Goal: Task Accomplishment & Management: Complete application form

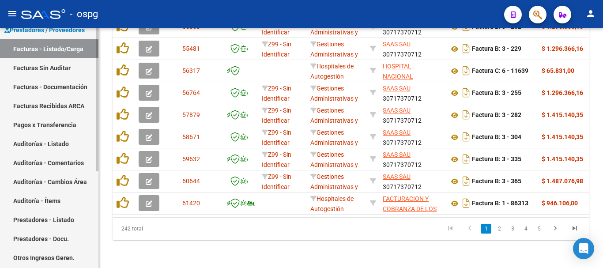
click at [33, 84] on link "Facturas - Documentación" at bounding box center [49, 86] width 98 height 19
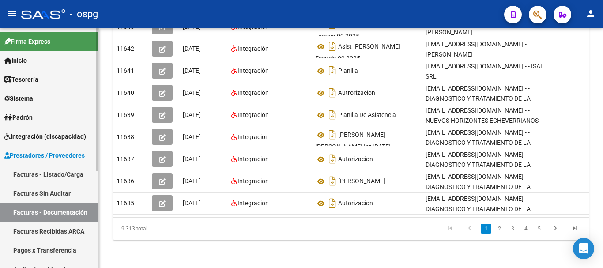
click at [42, 177] on link "Facturas - Listado/Carga" at bounding box center [49, 174] width 98 height 19
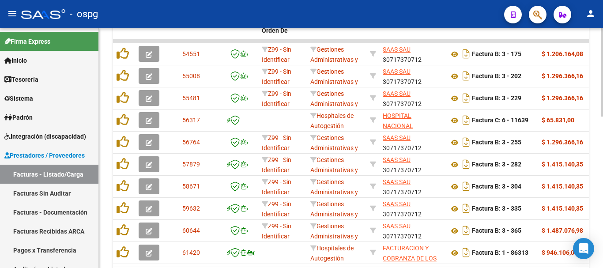
scroll to position [409, 0]
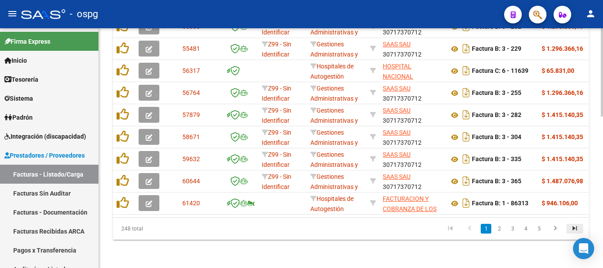
click at [570, 228] on icon "go to last page" at bounding box center [574, 229] width 11 height 11
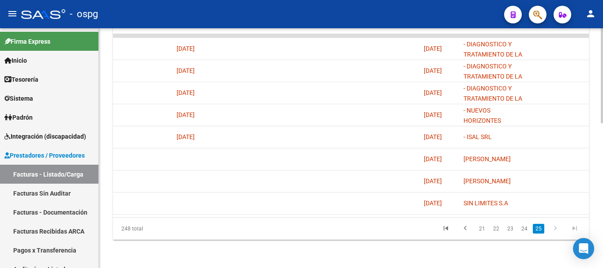
scroll to position [0, 1799]
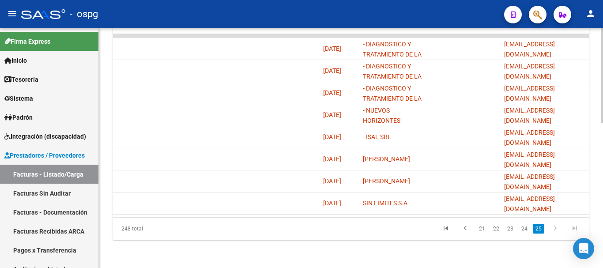
click at [565, 227] on li at bounding box center [574, 228] width 19 height 15
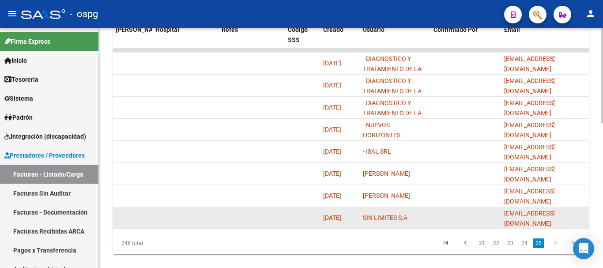
scroll to position [365, 0]
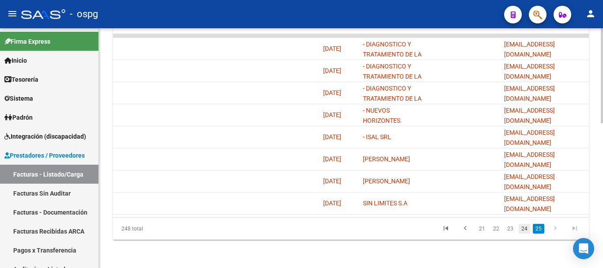
click at [525, 227] on link "24" at bounding box center [523, 229] width 11 height 10
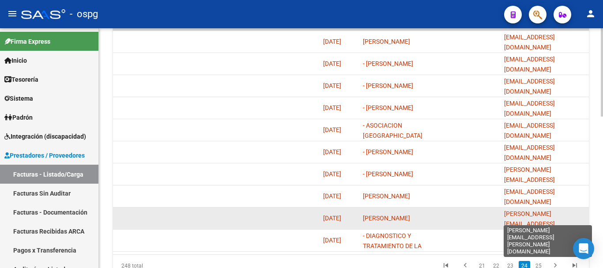
scroll to position [409, 0]
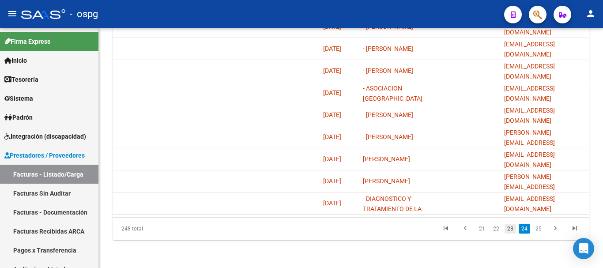
click at [513, 232] on link "23" at bounding box center [509, 229] width 11 height 10
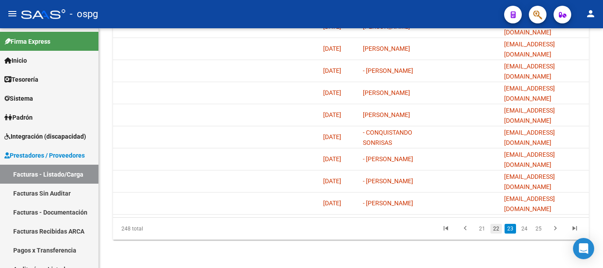
click at [499, 231] on link "22" at bounding box center [495, 229] width 11 height 10
click at [492, 230] on link "21" at bounding box center [495, 229] width 11 height 10
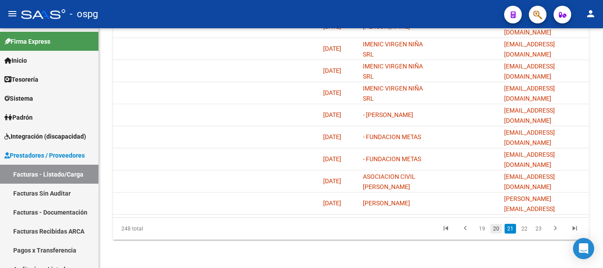
click at [494, 229] on link "20" at bounding box center [495, 229] width 11 height 10
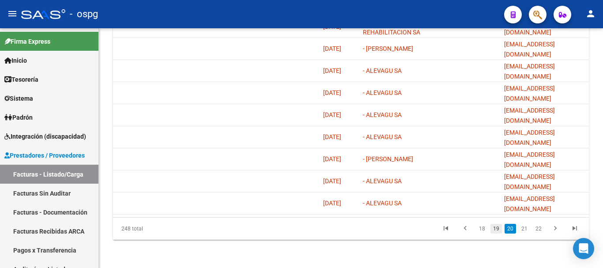
click at [495, 228] on link "19" at bounding box center [495, 229] width 11 height 10
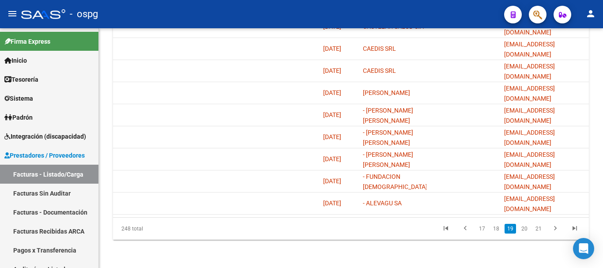
click at [495, 228] on link "18" at bounding box center [495, 229] width 11 height 10
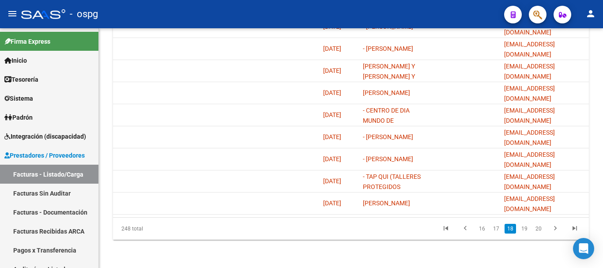
click at [495, 228] on link "17" at bounding box center [495, 229] width 11 height 10
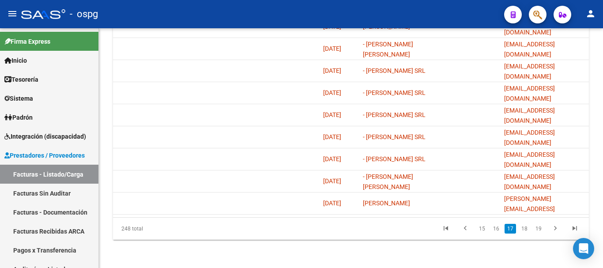
click at [495, 228] on link "16" at bounding box center [495, 229] width 11 height 10
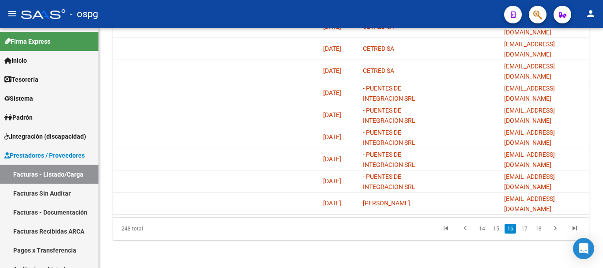
click at [495, 228] on link "15" at bounding box center [495, 229] width 11 height 10
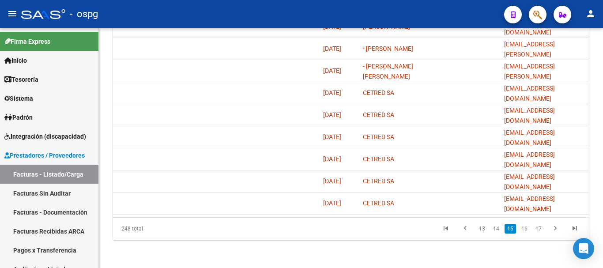
click at [495, 228] on link "14" at bounding box center [495, 229] width 11 height 10
click at [495, 228] on link "13" at bounding box center [495, 229] width 11 height 10
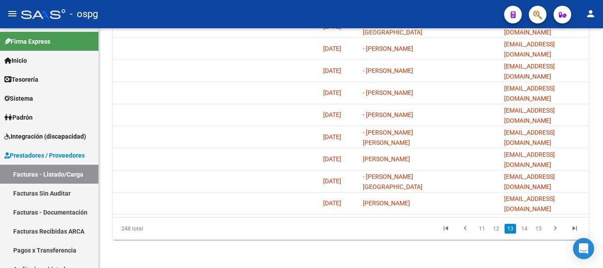
click at [495, 228] on link "12" at bounding box center [495, 229] width 11 height 10
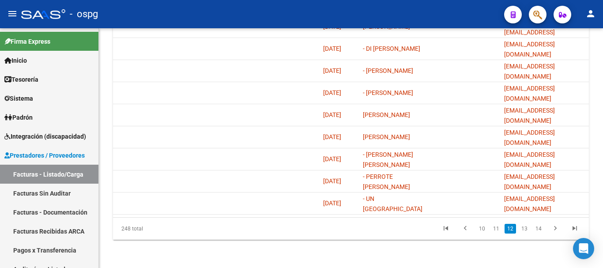
click at [495, 228] on link "11" at bounding box center [495, 229] width 11 height 10
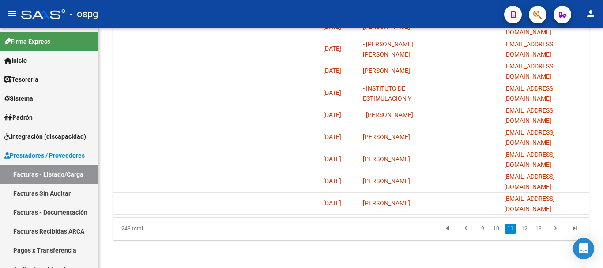
click at [495, 228] on link "10" at bounding box center [495, 229] width 11 height 10
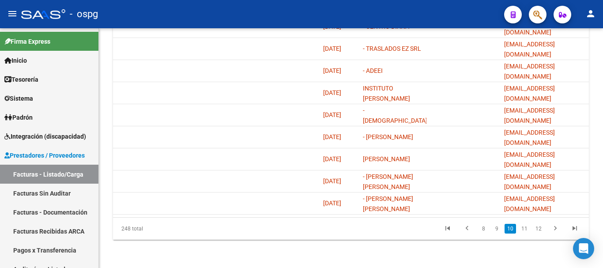
click at [495, 228] on link "9" at bounding box center [496, 229] width 11 height 10
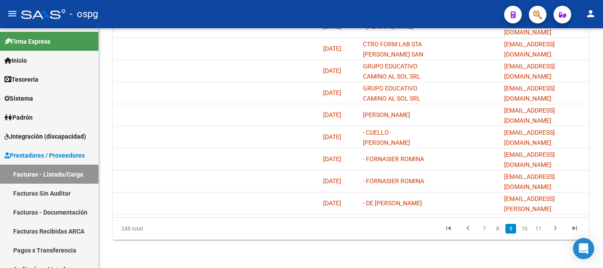
click at [495, 228] on link "8" at bounding box center [497, 229] width 11 height 10
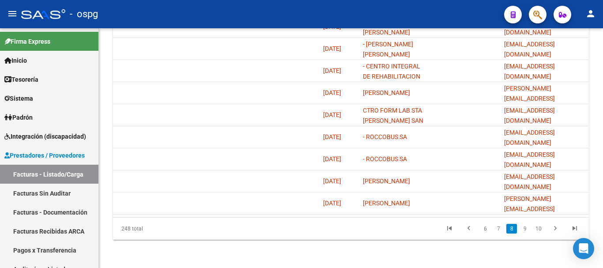
click at [495, 228] on link "7" at bounding box center [498, 229] width 11 height 10
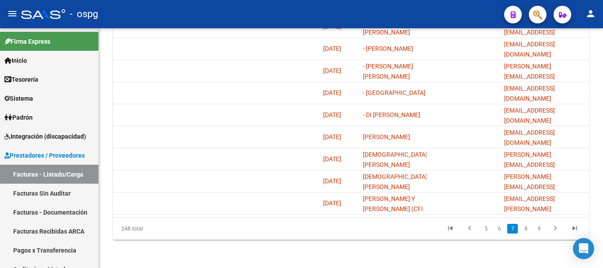
click at [495, 228] on link "6" at bounding box center [499, 229] width 11 height 10
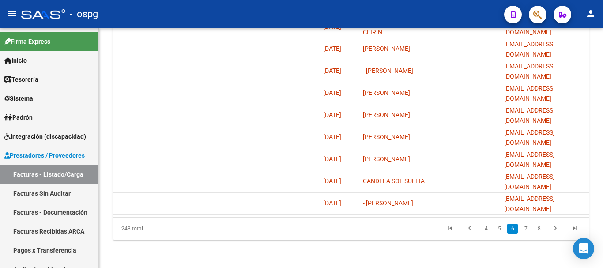
click at [495, 228] on link "5" at bounding box center [499, 229] width 11 height 10
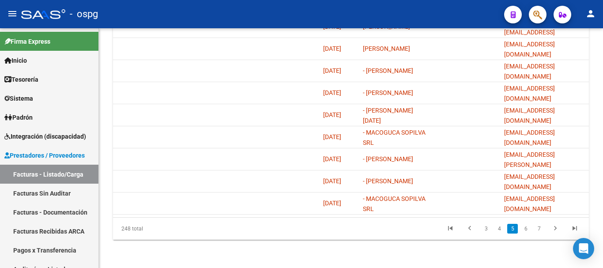
click at [495, 228] on link "4" at bounding box center [499, 229] width 11 height 10
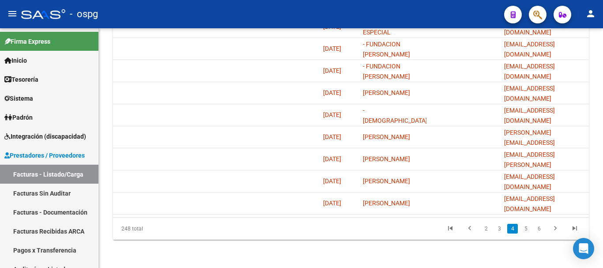
click at [495, 228] on link "3" at bounding box center [499, 229] width 11 height 10
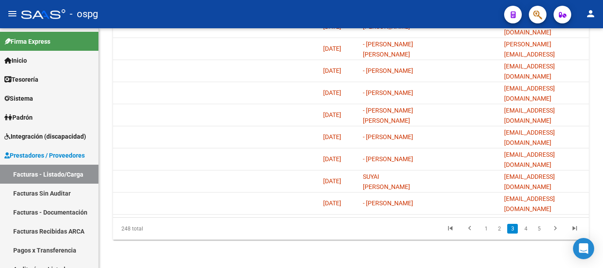
click at [495, 228] on link "2" at bounding box center [499, 229] width 11 height 10
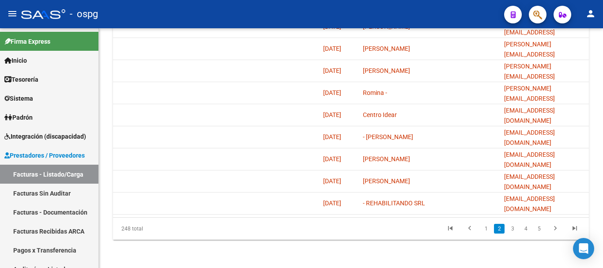
click at [495, 228] on link "2" at bounding box center [499, 229] width 11 height 10
click at [483, 229] on link "1" at bounding box center [485, 229] width 11 height 10
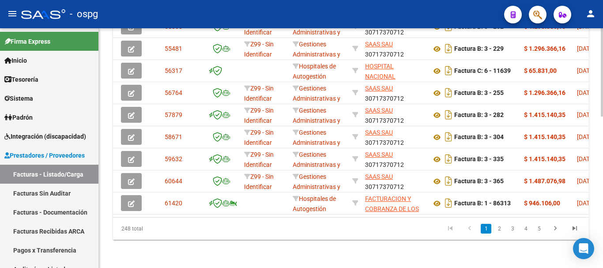
scroll to position [0, 0]
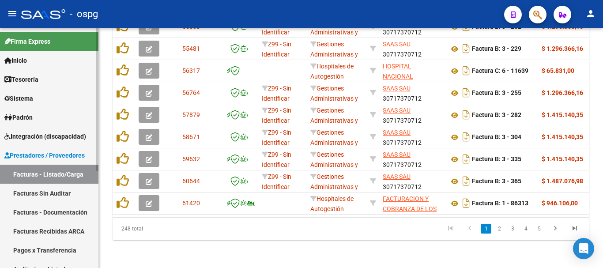
click at [53, 197] on link "Facturas Sin Auditar" at bounding box center [49, 193] width 98 height 19
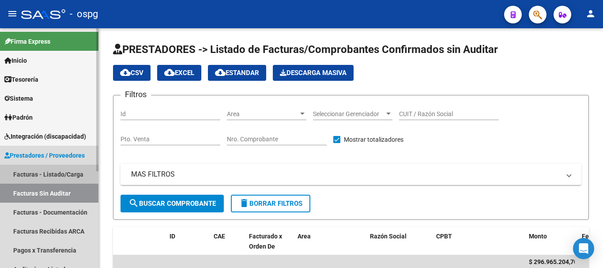
click at [46, 175] on link "Facturas - Listado/Carga" at bounding box center [49, 174] width 98 height 19
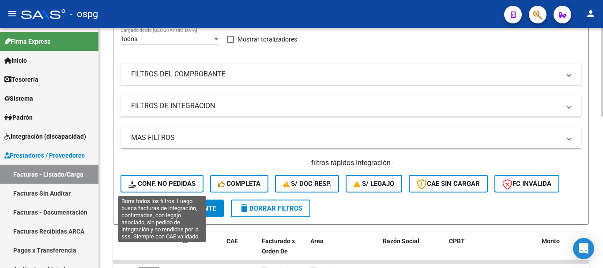
scroll to position [221, 0]
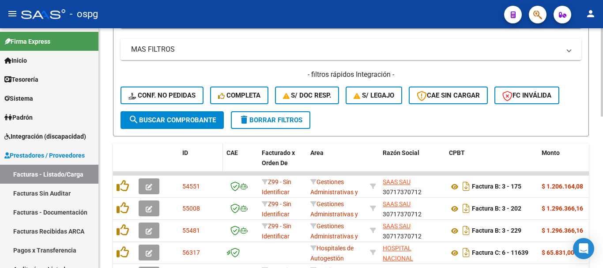
click at [183, 154] on span "ID" at bounding box center [185, 152] width 6 height 7
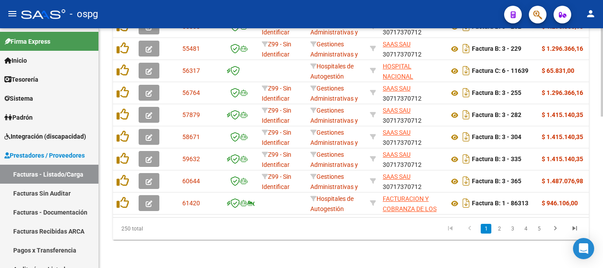
scroll to position [409, 0]
click at [501, 228] on link "2" at bounding box center [499, 229] width 11 height 10
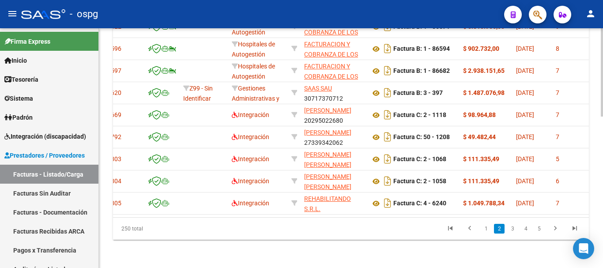
scroll to position [0, 0]
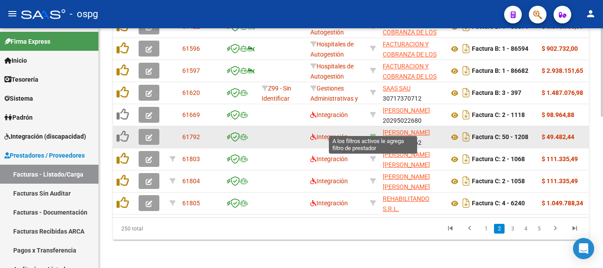
click at [373, 134] on icon at bounding box center [373, 137] width 6 height 6
type input "27339342062"
click at [371, 134] on icon at bounding box center [373, 137] width 6 height 6
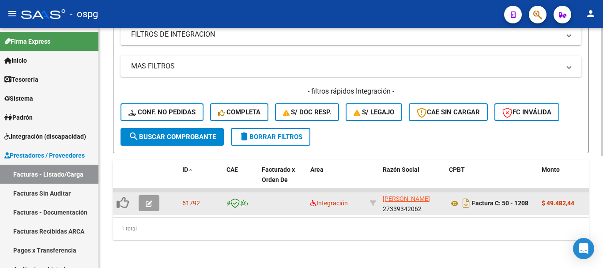
scroll to position [211, 0]
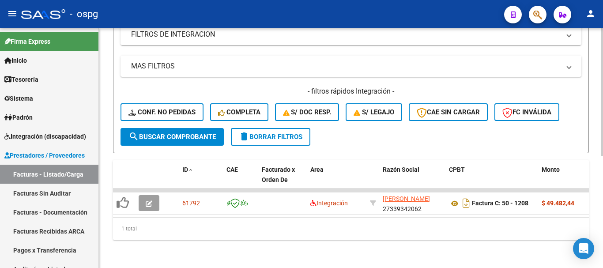
click at [285, 133] on span "delete Borrar Filtros" at bounding box center [271, 137] width 64 height 8
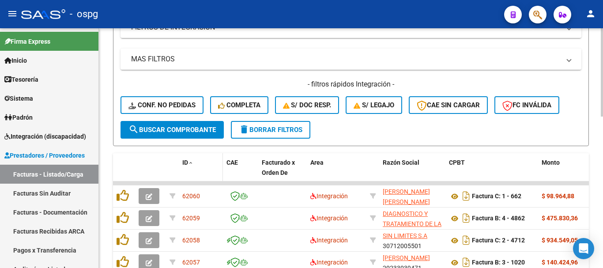
click at [191, 167] on div "ID" at bounding box center [200, 162] width 37 height 10
click at [188, 164] on span at bounding box center [190, 163] width 5 height 6
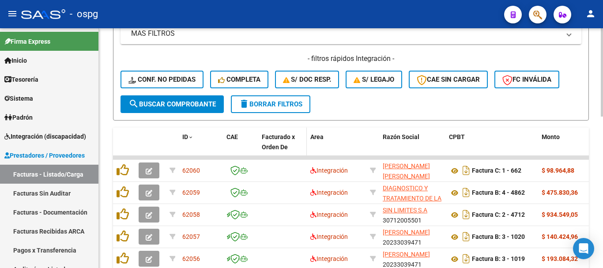
scroll to position [255, 0]
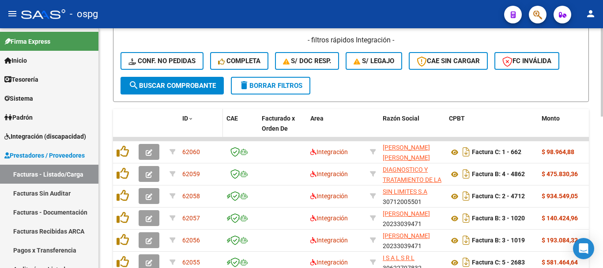
click at [185, 118] on span "ID" at bounding box center [185, 118] width 6 height 7
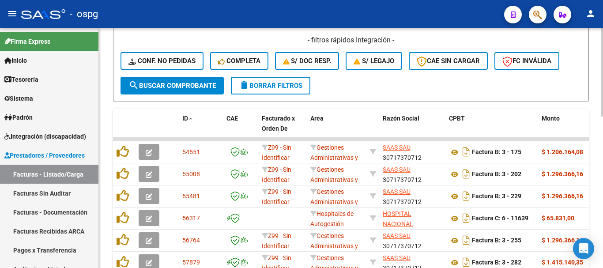
scroll to position [409, 0]
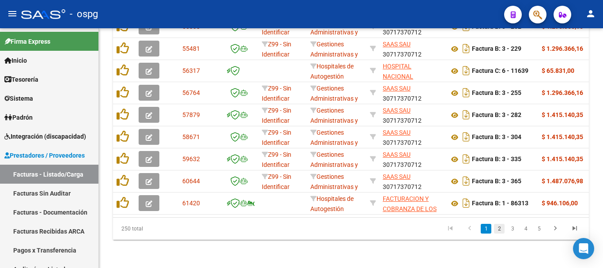
click at [495, 228] on link "2" at bounding box center [499, 229] width 11 height 10
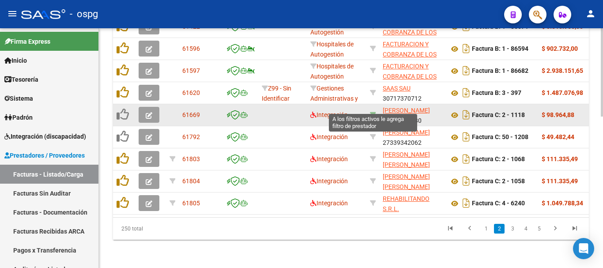
click at [374, 112] on icon at bounding box center [373, 115] width 6 height 6
type input "20295022680"
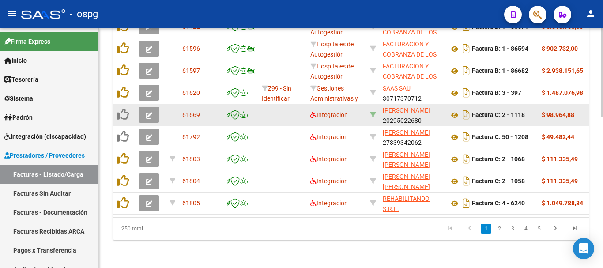
scroll to position [211, 0]
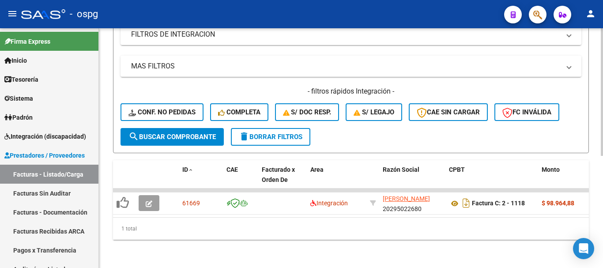
click at [278, 133] on span "delete Borrar Filtros" at bounding box center [271, 137] width 64 height 8
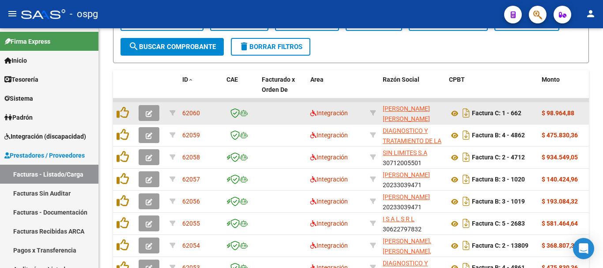
scroll to position [299, 0]
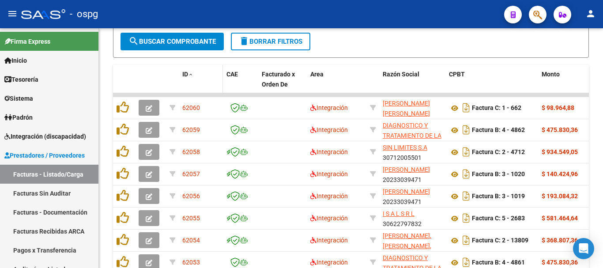
click at [187, 77] on span "ID" at bounding box center [185, 74] width 6 height 7
click at [185, 74] on span "ID" at bounding box center [185, 74] width 6 height 7
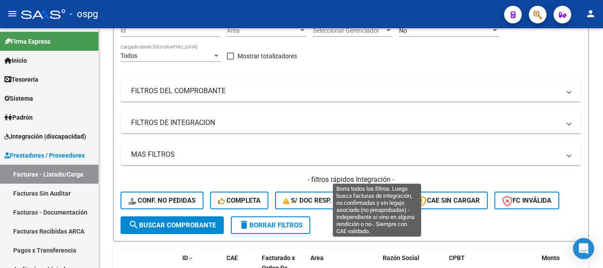
scroll to position [101, 0]
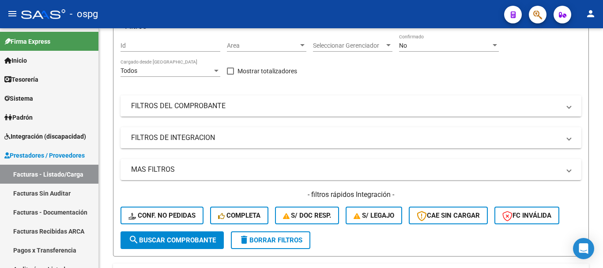
click at [382, 102] on mat-panel-title "FILTROS DEL COMPROBANTE" at bounding box center [345, 106] width 429 height 10
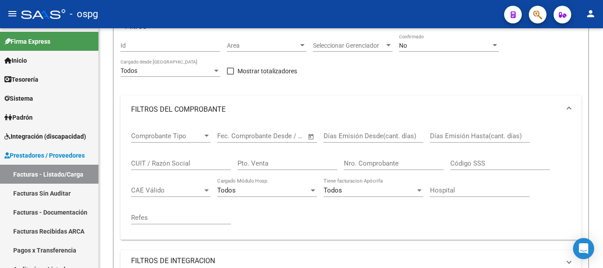
click at [166, 164] on input "CUIT / Razón Social" at bounding box center [181, 163] width 100 height 8
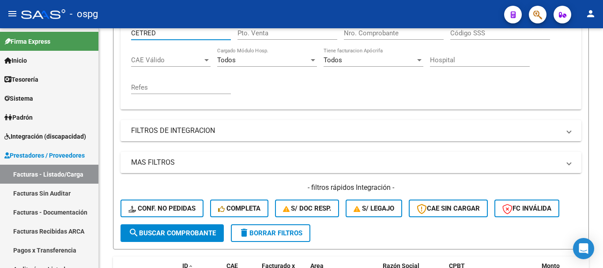
scroll to position [233, 0]
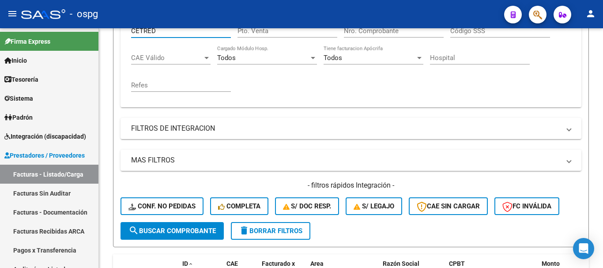
type input "CETRED"
click at [180, 226] on button "search Buscar Comprobante" at bounding box center [171, 231] width 103 height 18
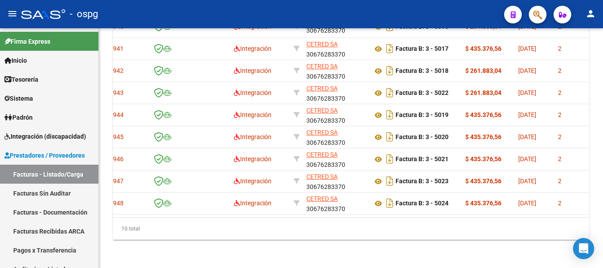
scroll to position [0, 0]
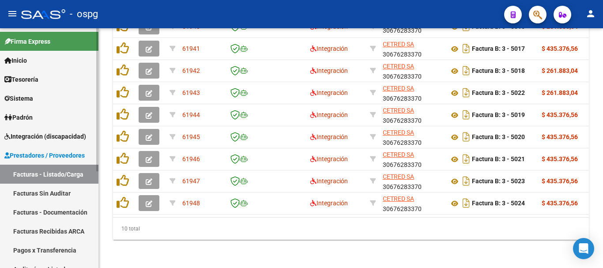
click at [52, 195] on link "Facturas Sin Auditar" at bounding box center [49, 193] width 98 height 19
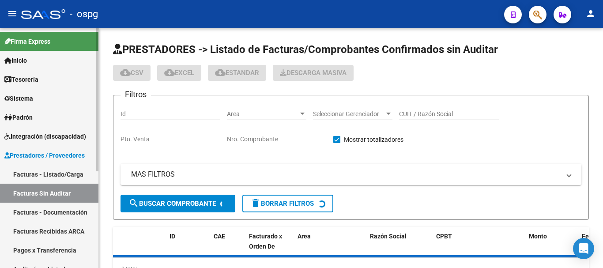
click at [43, 178] on link "Facturas - Listado/Carga" at bounding box center [49, 174] width 98 height 19
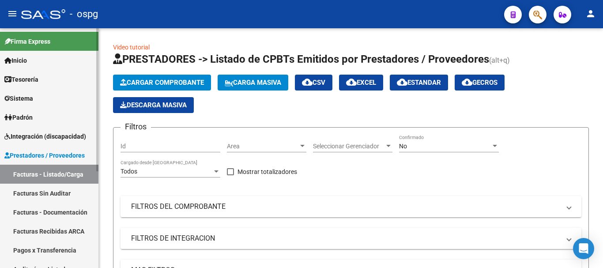
click at [43, 132] on span "Integración (discapacidad)" at bounding box center [45, 136] width 82 height 10
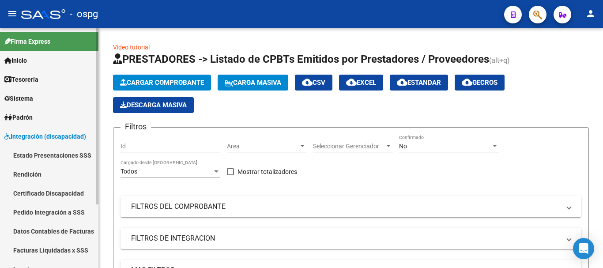
click at [42, 210] on link "Pedido Integración a SSS" at bounding box center [49, 211] width 98 height 19
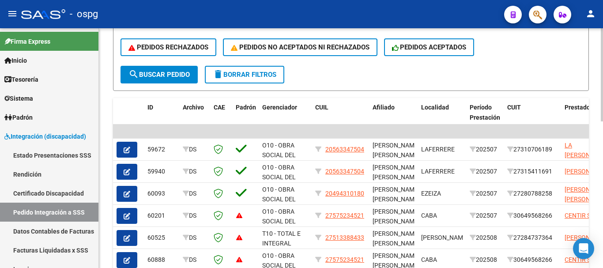
scroll to position [224, 0]
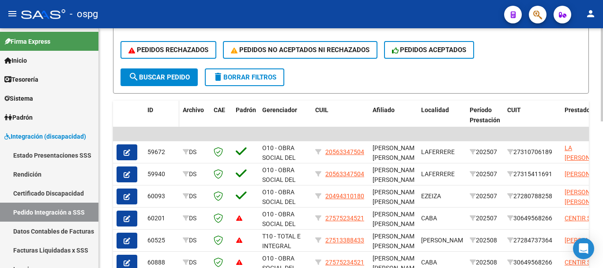
click at [151, 110] on span "ID" at bounding box center [150, 109] width 6 height 7
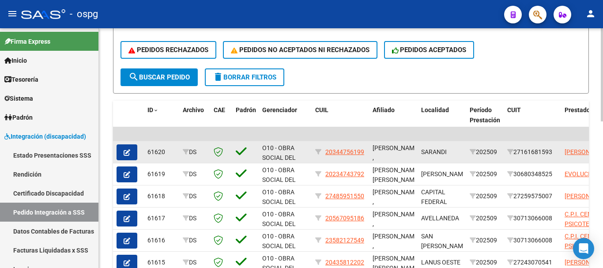
click at [124, 154] on icon "button" at bounding box center [127, 152] width 7 height 7
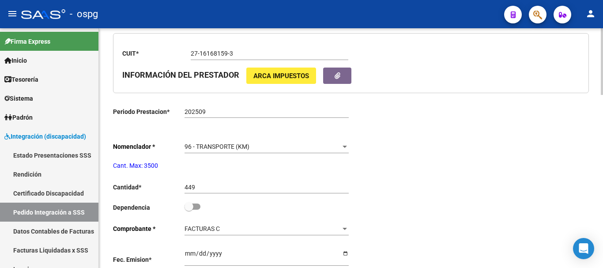
type input "20344756199"
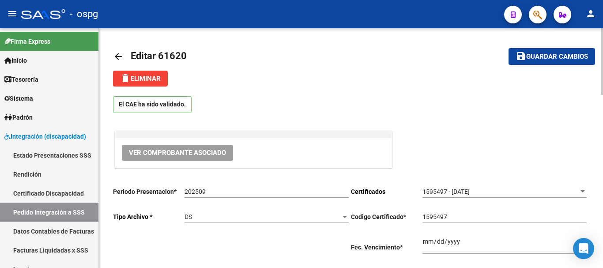
click at [120, 52] on mat-icon "arrow_back" at bounding box center [118, 56] width 11 height 11
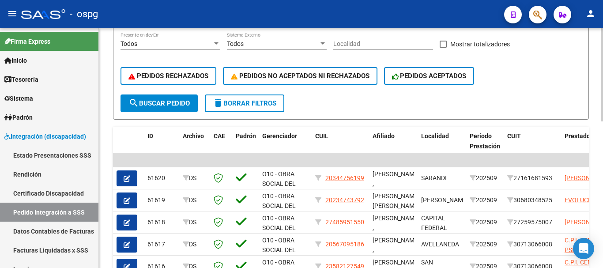
scroll to position [201, 0]
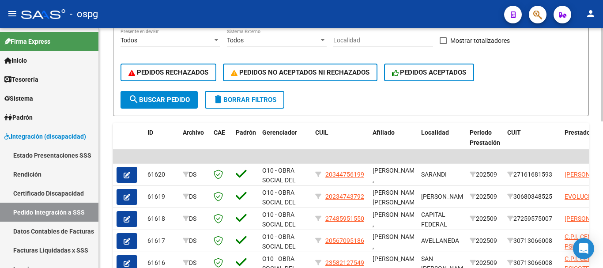
click at [151, 130] on span "ID" at bounding box center [150, 132] width 6 height 7
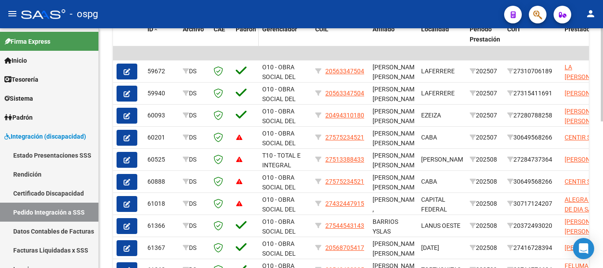
scroll to position [334, 0]
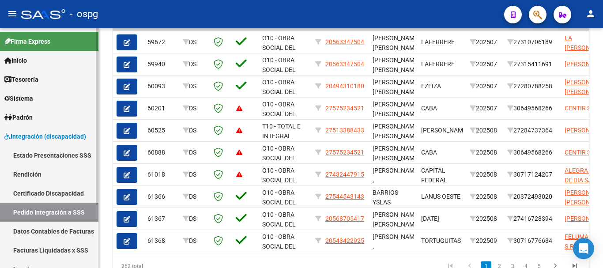
click at [75, 209] on link "Pedido Integración a SSS" at bounding box center [49, 211] width 98 height 19
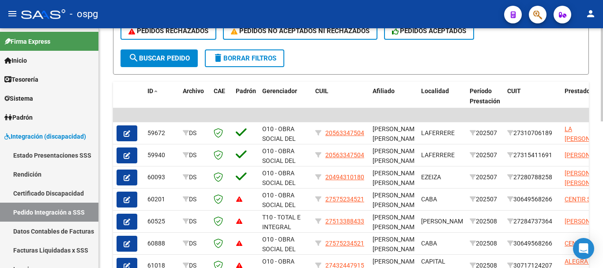
scroll to position [378, 0]
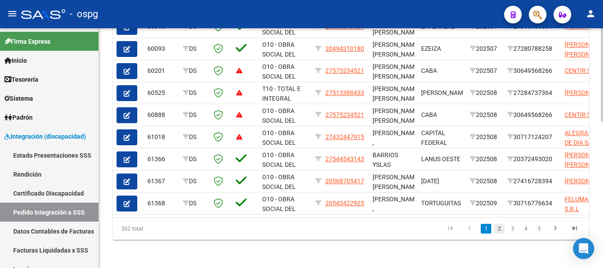
click at [500, 229] on link "2" at bounding box center [499, 229] width 11 height 10
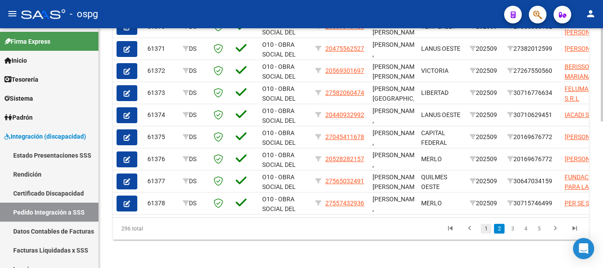
click at [488, 229] on link "1" at bounding box center [485, 229] width 11 height 10
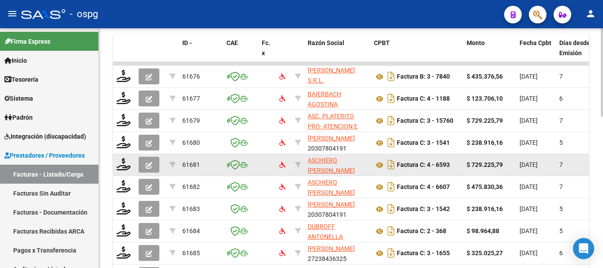
scroll to position [321, 0]
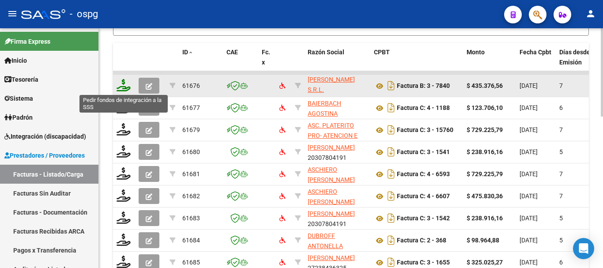
click at [127, 89] on icon at bounding box center [123, 85] width 14 height 12
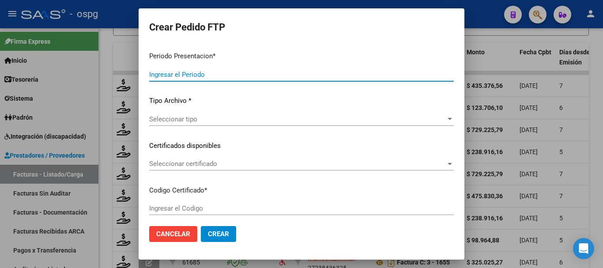
type input "202509"
type input "$ 435.376,56"
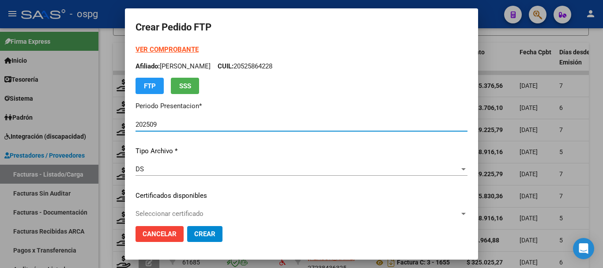
type input "2313096"
type input "2026-08-20"
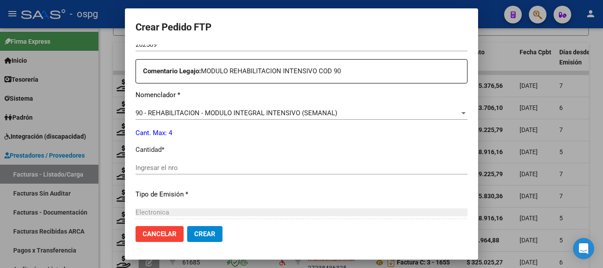
scroll to position [353, 0]
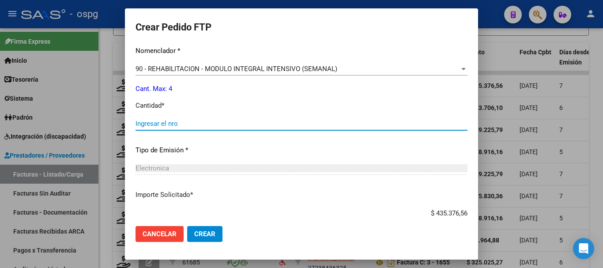
click at [243, 122] on input "Ingresar el nro" at bounding box center [301, 124] width 332 height 8
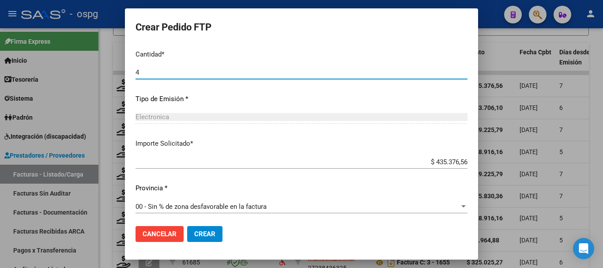
scroll to position [406, 0]
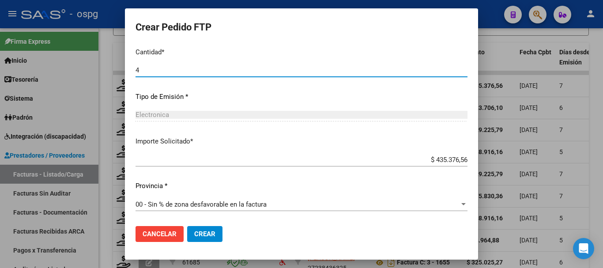
type input "4"
click at [206, 238] on button "Crear" at bounding box center [204, 234] width 35 height 16
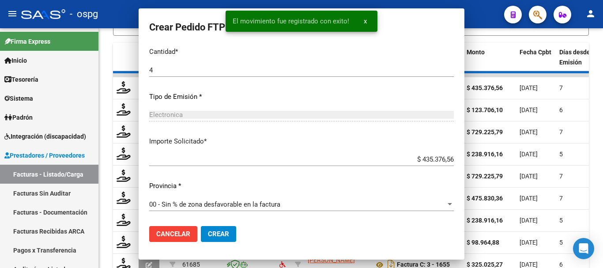
scroll to position [0, 0]
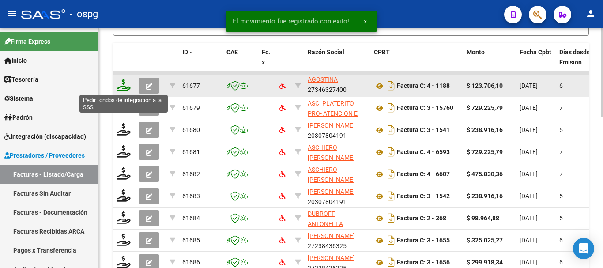
click at [122, 88] on icon at bounding box center [123, 85] width 14 height 12
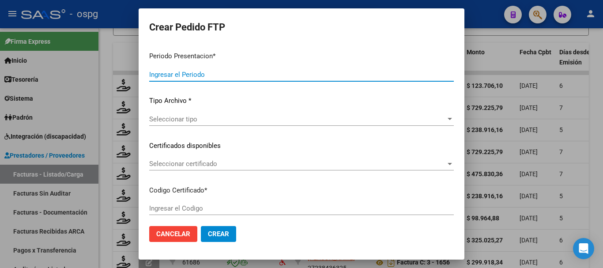
type input "202509"
type input "$ 123.706,10"
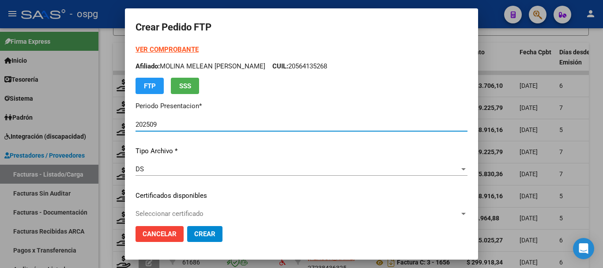
type input "2148246834"
type input "2026-07-01"
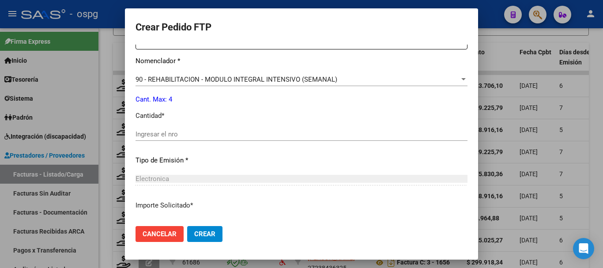
scroll to position [353, 0]
click at [221, 131] on input "Ingresar el nro" at bounding box center [301, 134] width 332 height 8
type input "4"
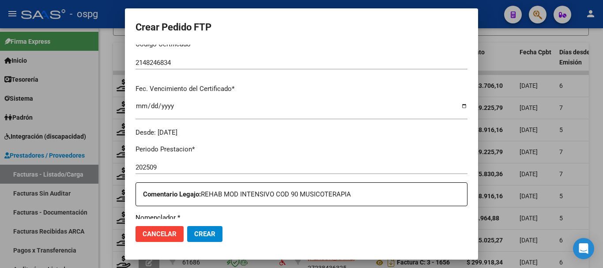
scroll to position [0, 0]
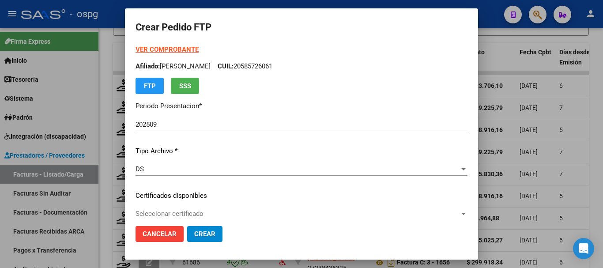
click at [157, 49] on strong "VER COMPROBANTE" at bounding box center [166, 49] width 63 height 8
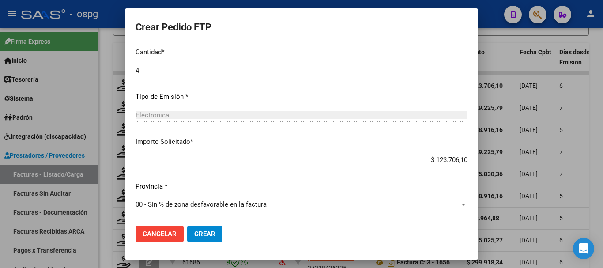
scroll to position [416, 0]
click at [206, 233] on span "Crear" at bounding box center [204, 234] width 21 height 8
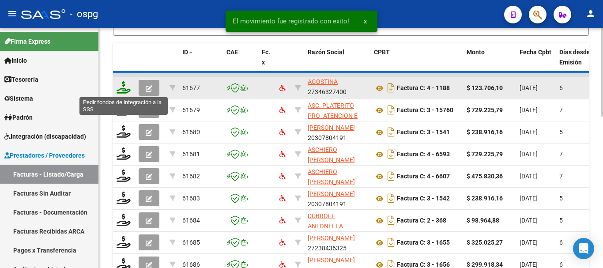
scroll to position [22, 0]
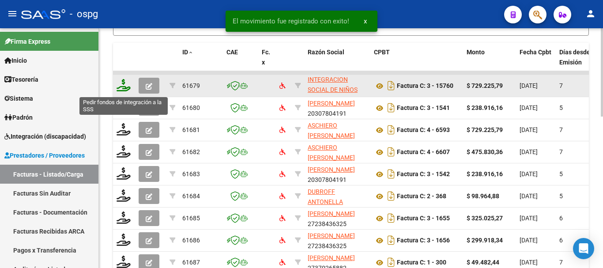
click at [123, 90] on icon at bounding box center [123, 85] width 14 height 12
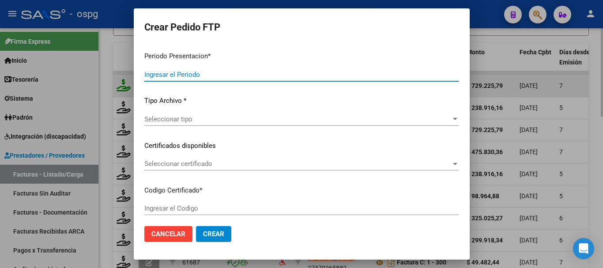
type input "202509"
type input "$ 729.225,79"
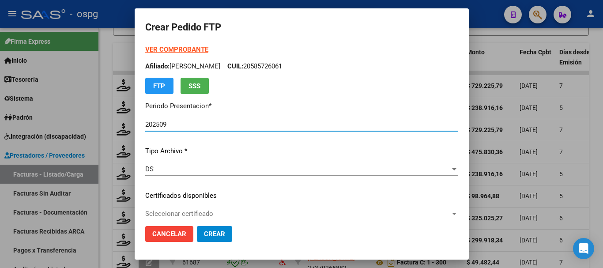
type input "2225599"
type input "2026-01-20"
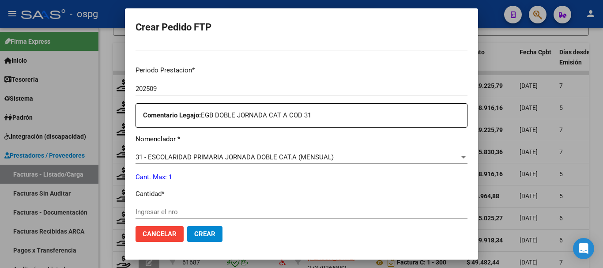
scroll to position [309, 0]
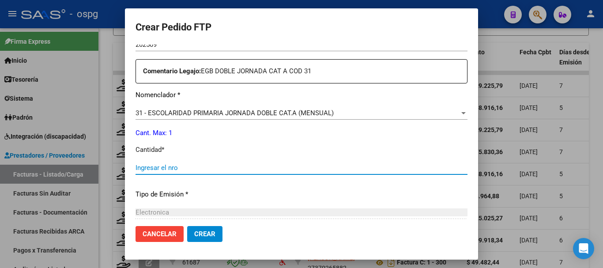
click at [216, 169] on input "Ingresar el nro" at bounding box center [301, 168] width 332 height 8
type input "1"
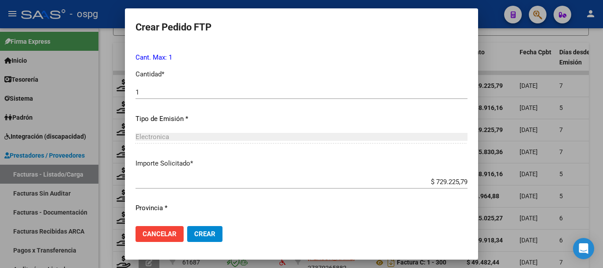
scroll to position [406, 0]
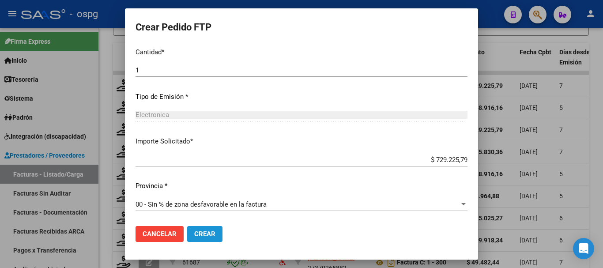
click at [201, 236] on span "Crear" at bounding box center [204, 234] width 21 height 8
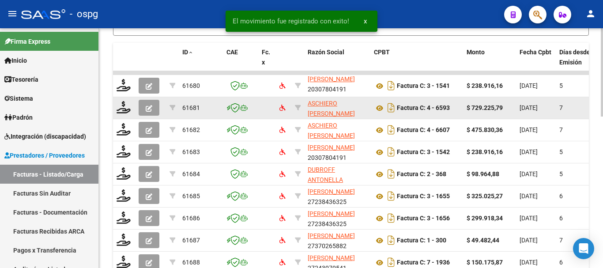
scroll to position [11, 0]
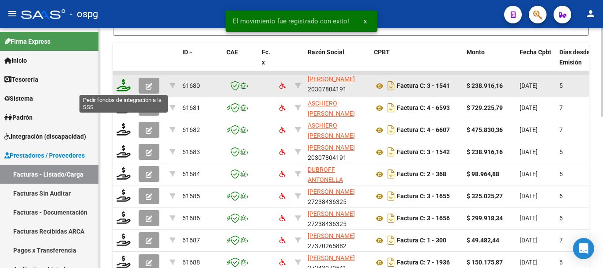
click at [120, 89] on icon at bounding box center [123, 85] width 14 height 12
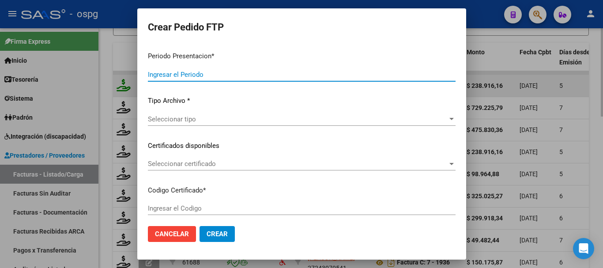
type input "202509"
type input "$ 238.916,16"
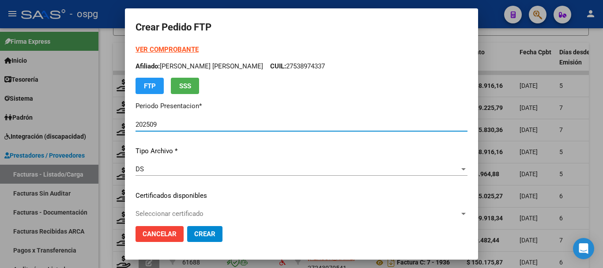
type input "1944415"
type input "2025-07-02"
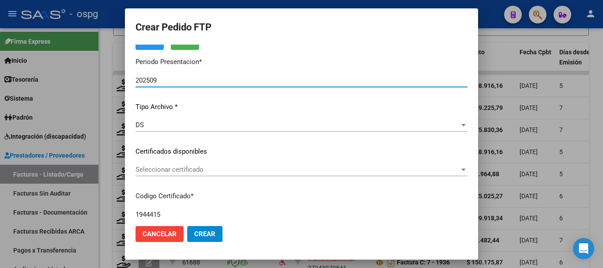
scroll to position [0, 0]
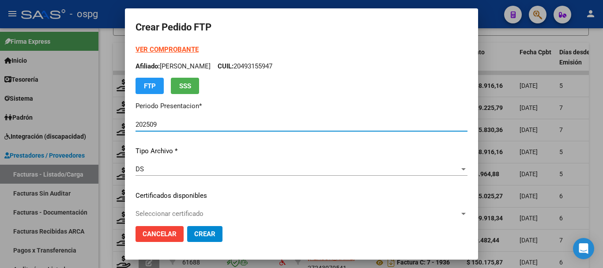
click at [145, 50] on strong "VER COMPROBANTE" at bounding box center [166, 49] width 63 height 8
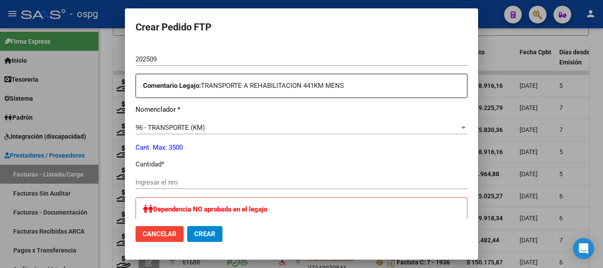
scroll to position [309, 0]
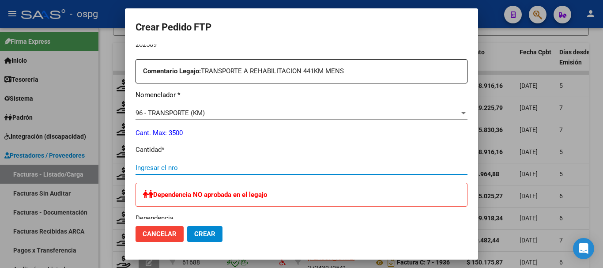
click at [220, 166] on input "Ingresar el nro" at bounding box center [301, 168] width 332 height 8
type input "441"
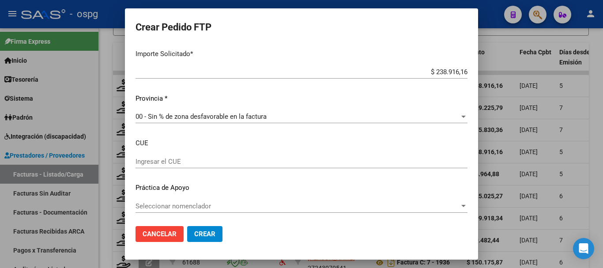
scroll to position [554, 0]
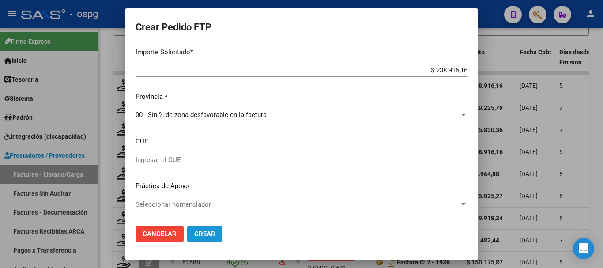
click at [215, 235] on button "Crear" at bounding box center [204, 234] width 35 height 16
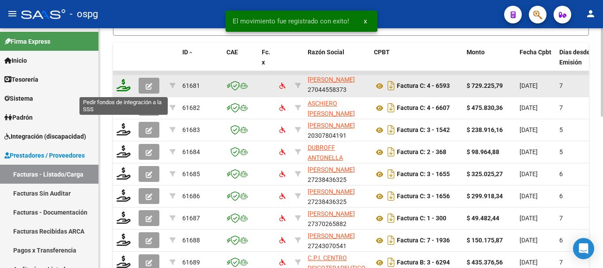
click at [122, 89] on icon at bounding box center [123, 85] width 14 height 12
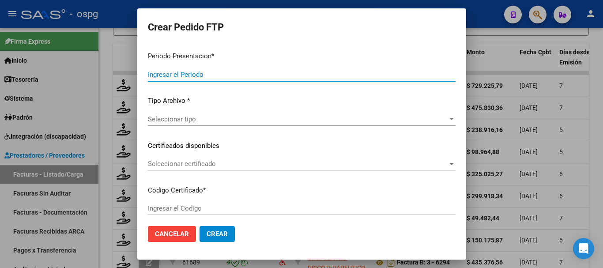
type input "202509"
type input "$ 729.225,79"
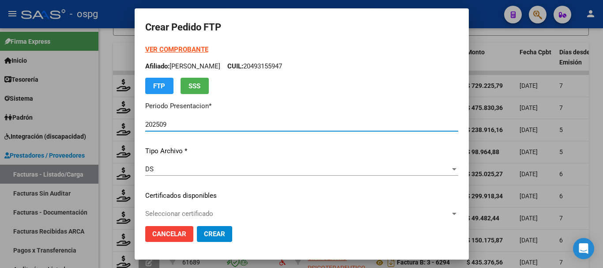
type input "1807332"
type input "2034-01-01"
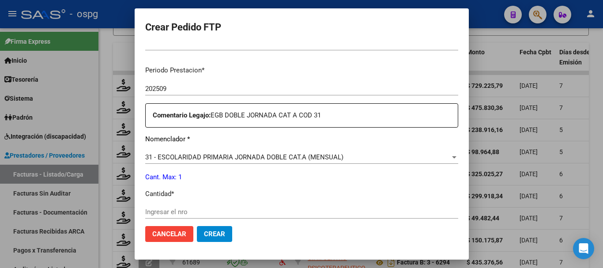
scroll to position [309, 0]
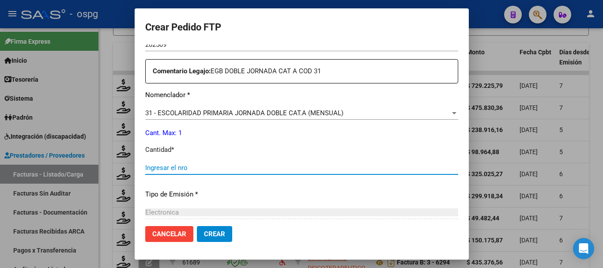
click at [242, 168] on input "Ingresar el nro" at bounding box center [301, 168] width 313 height 8
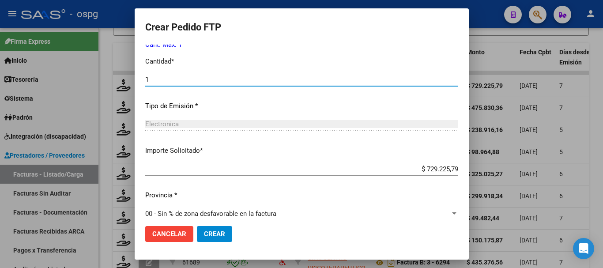
scroll to position [406, 0]
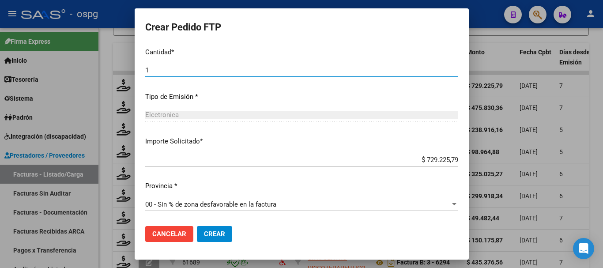
type input "1"
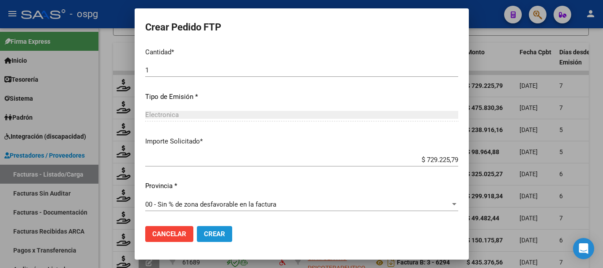
click at [209, 234] on span "Crear" at bounding box center [214, 234] width 21 height 8
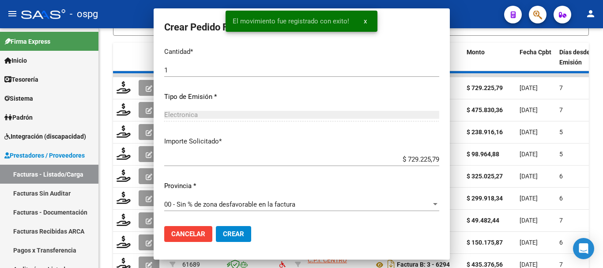
scroll to position [356, 0]
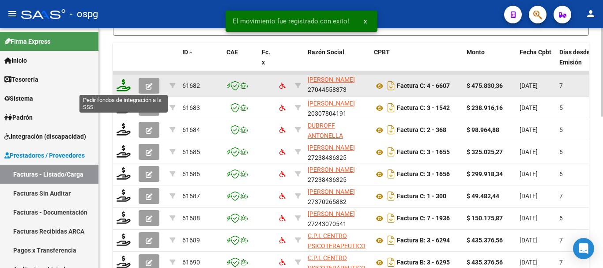
click at [120, 87] on icon at bounding box center [123, 85] width 14 height 12
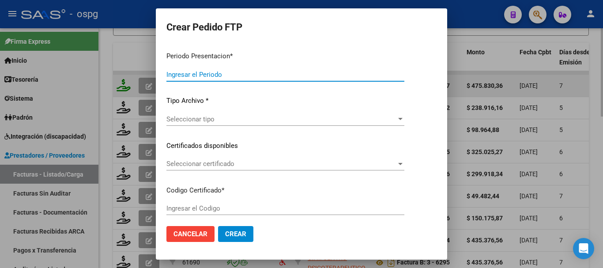
type input "202509"
type input "$ 475.830,36"
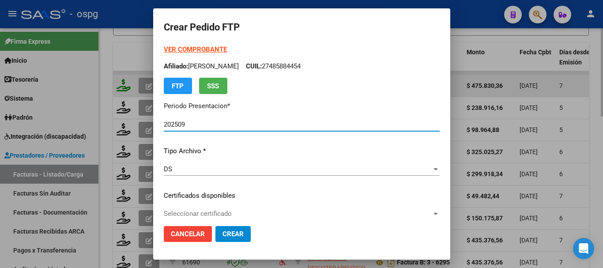
type input "4228575679"
type input "2029-01-31"
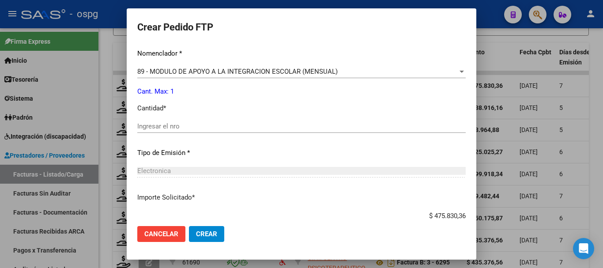
scroll to position [353, 0]
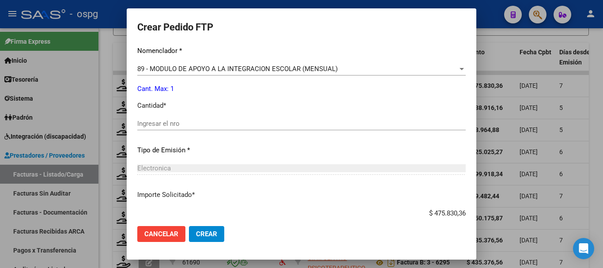
click at [226, 120] on input "Ingresar el nro" at bounding box center [301, 124] width 328 height 8
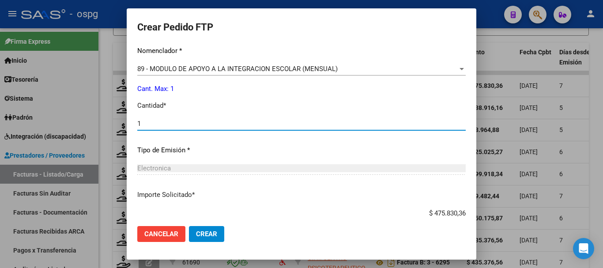
type input "1"
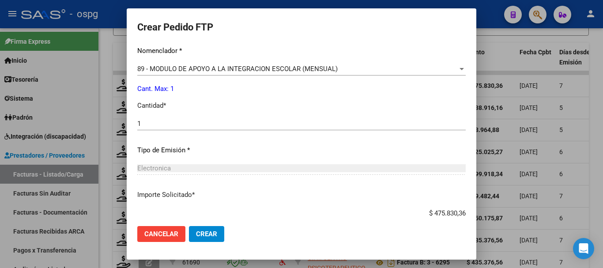
scroll to position [406, 0]
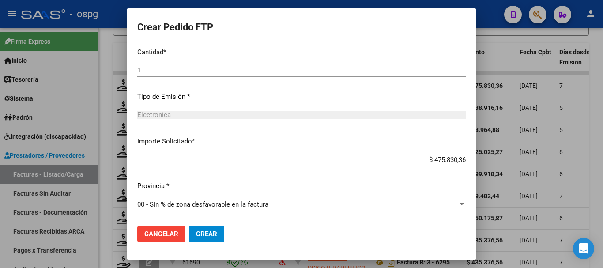
click at [205, 231] on span "Crear" at bounding box center [206, 234] width 21 height 8
click at [209, 231] on span "Crear" at bounding box center [206, 234] width 21 height 8
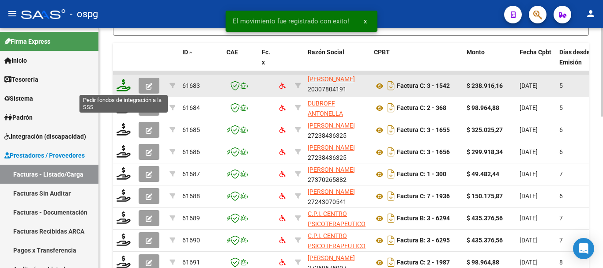
click at [125, 89] on icon at bounding box center [123, 85] width 14 height 12
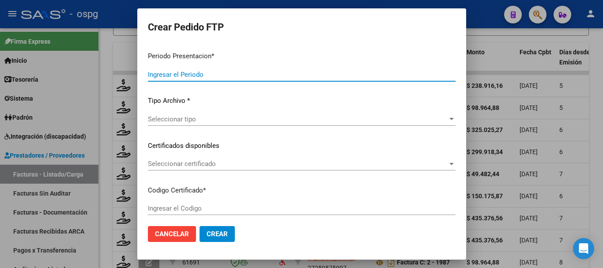
type input "202509"
type input "$ 238.916,16"
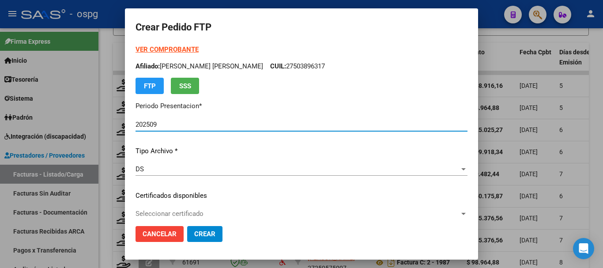
type input "1944416"
type input "2025-07-02"
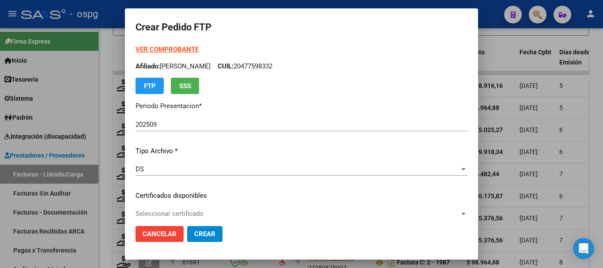
click at [144, 47] on strong "VER COMPROBANTE" at bounding box center [166, 49] width 63 height 8
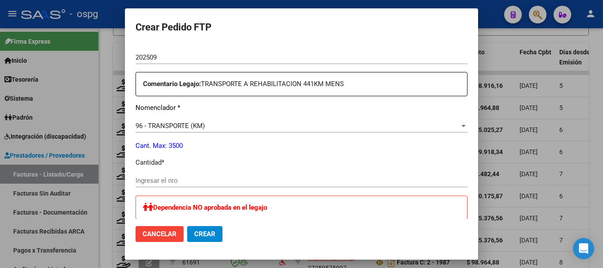
scroll to position [309, 0]
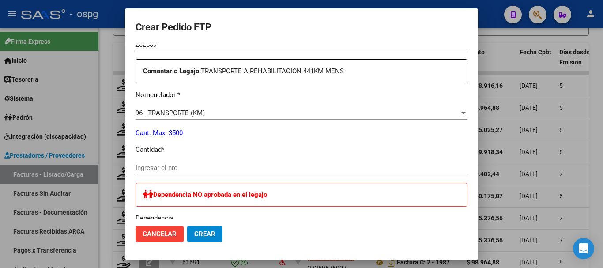
click at [183, 168] on input "Ingresar el nro" at bounding box center [301, 168] width 332 height 8
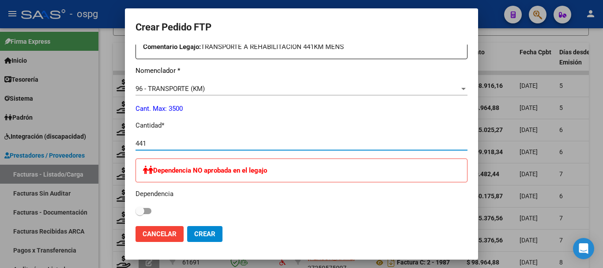
scroll to position [334, 0]
type input "441"
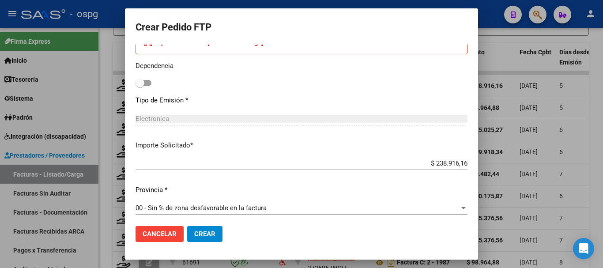
scroll to position [466, 0]
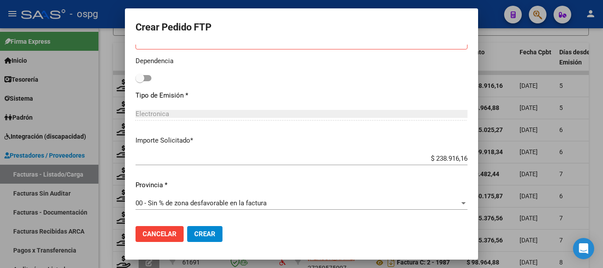
click at [205, 240] on button "Crear" at bounding box center [204, 234] width 35 height 16
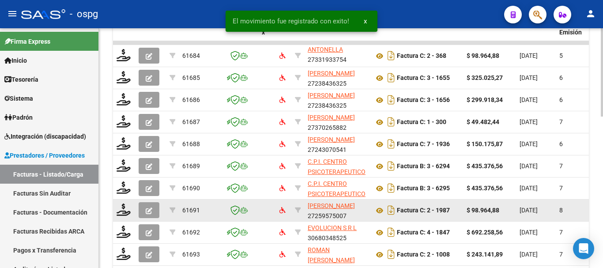
scroll to position [233, 0]
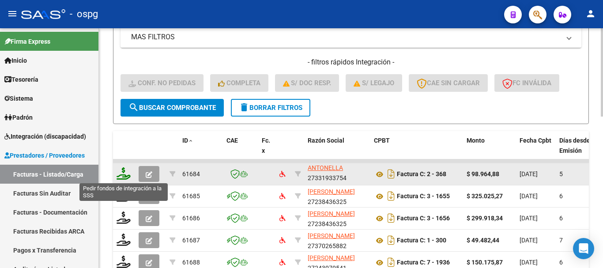
click at [123, 178] on icon at bounding box center [123, 173] width 14 height 12
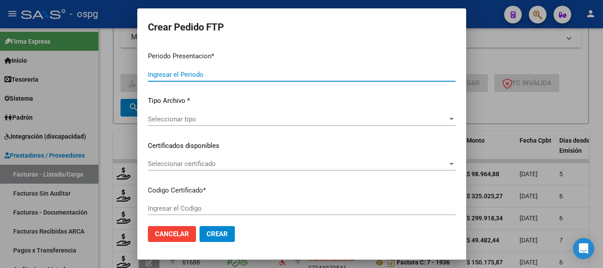
type input "202509"
type input "$ 98.964,88"
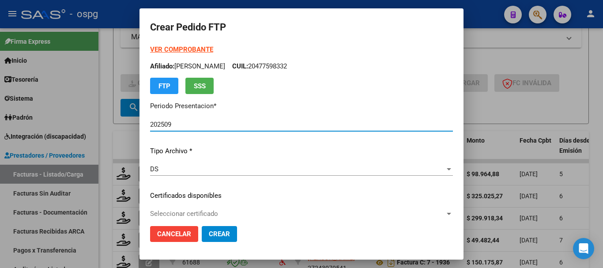
type input "4839786683"
type input "2035-08-04"
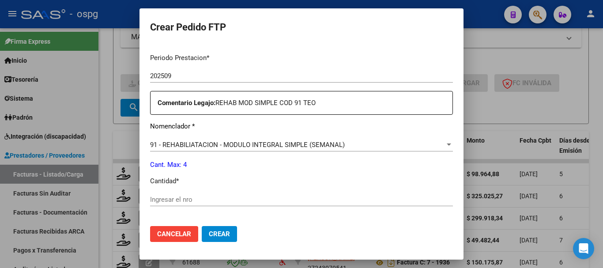
scroll to position [309, 0]
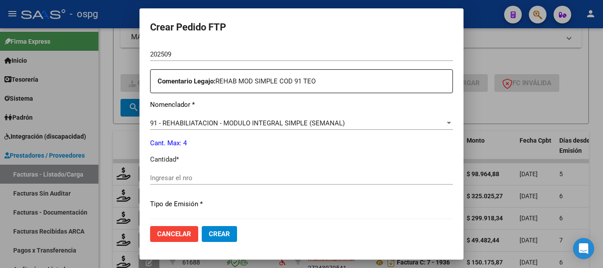
click at [201, 179] on input "Ingresar el nro" at bounding box center [301, 178] width 303 height 8
type input "4"
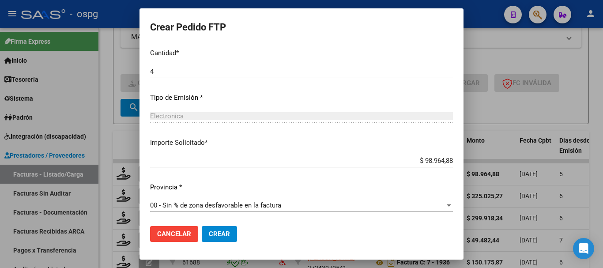
scroll to position [416, 0]
click at [209, 236] on span "Crear" at bounding box center [219, 234] width 21 height 8
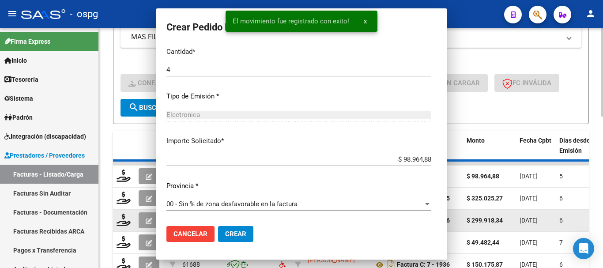
scroll to position [0, 0]
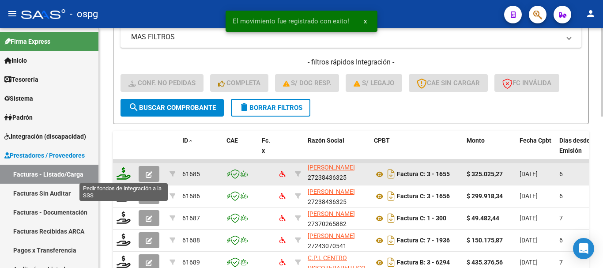
click at [118, 178] on icon at bounding box center [123, 173] width 14 height 12
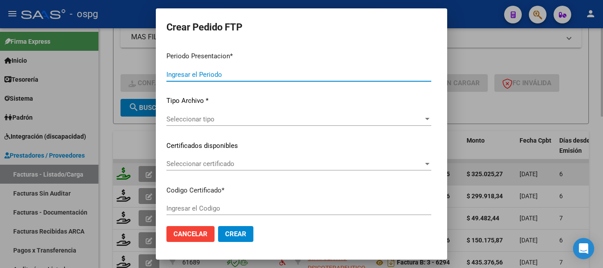
type input "202509"
type input "$ 325.025,27"
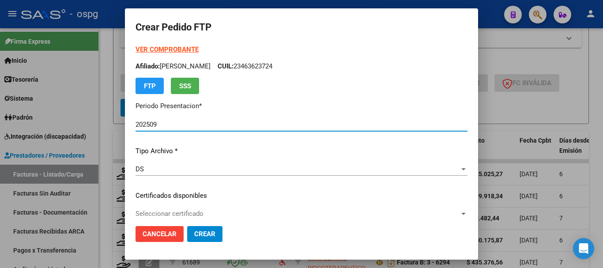
type input "1168351"
type input "2026-09-05"
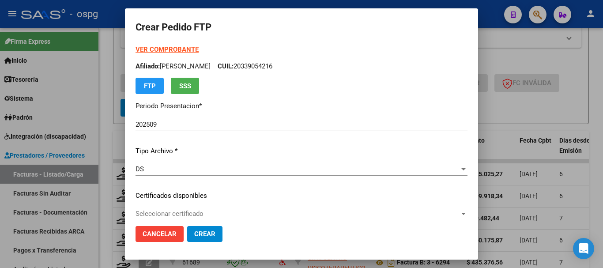
click at [159, 48] on strong "VER COMPROBANTE" at bounding box center [166, 49] width 63 height 8
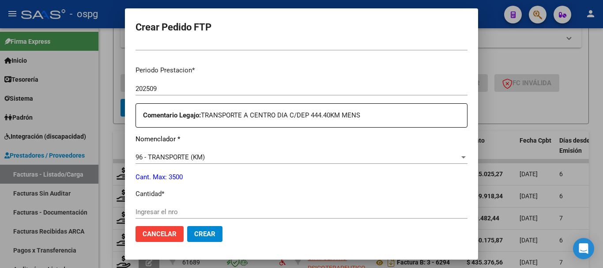
scroll to position [353, 0]
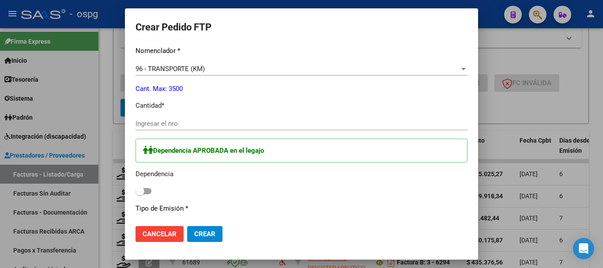
click at [188, 123] on input "Ingresar el nro" at bounding box center [301, 124] width 332 height 8
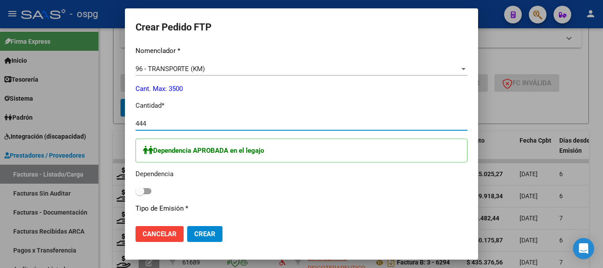
type input "444"
click at [149, 192] on span at bounding box center [143, 191] width 16 height 6
click at [140, 194] on input "checkbox" at bounding box center [139, 194] width 0 height 0
checkbox input "true"
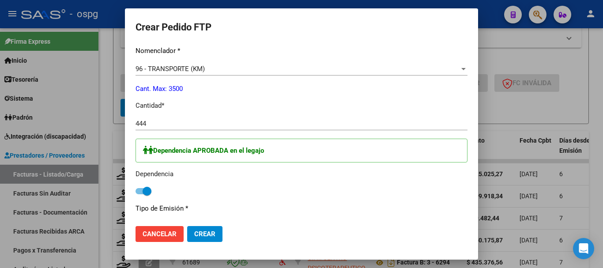
click at [208, 233] on span "Crear" at bounding box center [204, 234] width 21 height 8
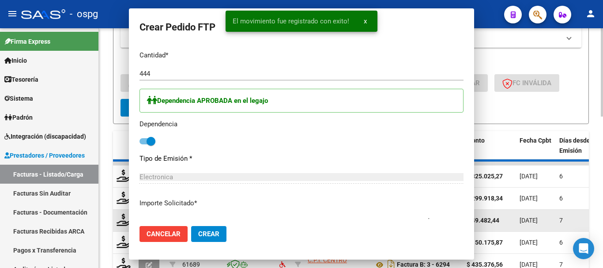
scroll to position [0, 0]
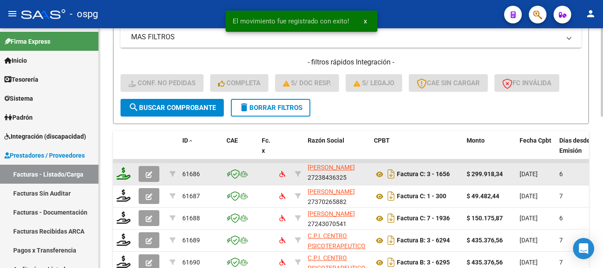
click at [124, 180] on div at bounding box center [123, 174] width 15 height 14
click at [121, 179] on icon at bounding box center [123, 173] width 14 height 12
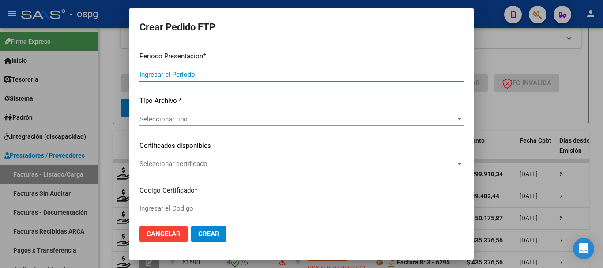
type input "202509"
type input "$ 299.918,34"
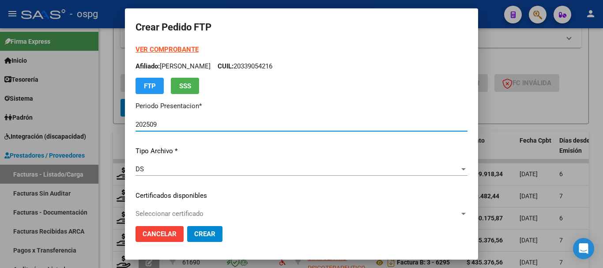
type input "2856618"
type input "2033-04-27"
click at [170, 51] on strong "VER COMPROBANTE" at bounding box center [166, 49] width 63 height 8
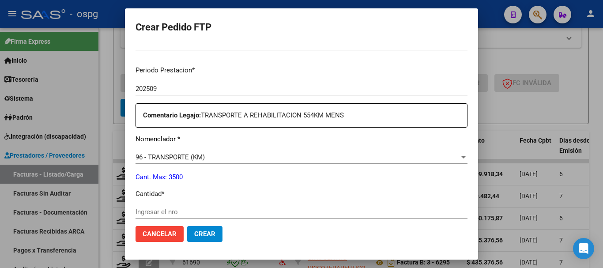
scroll to position [309, 0]
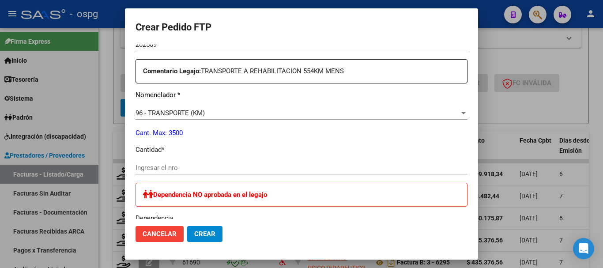
click at [210, 173] on div "Ingresar el nro" at bounding box center [301, 167] width 332 height 13
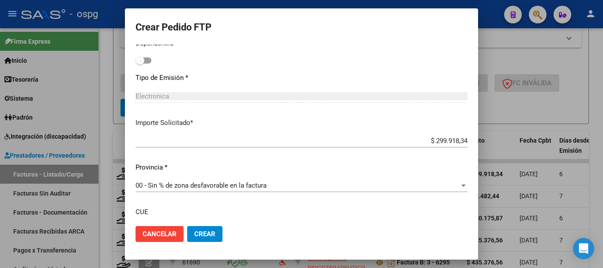
scroll to position [485, 0]
type input "554"
click at [219, 235] on button "Crear" at bounding box center [204, 234] width 35 height 16
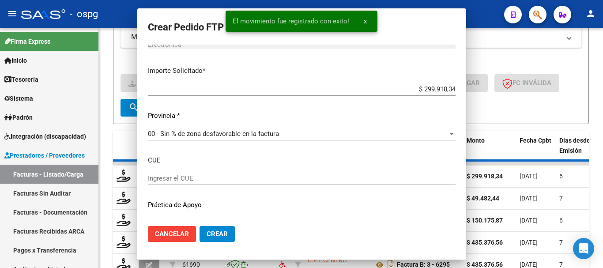
scroll to position [0, 0]
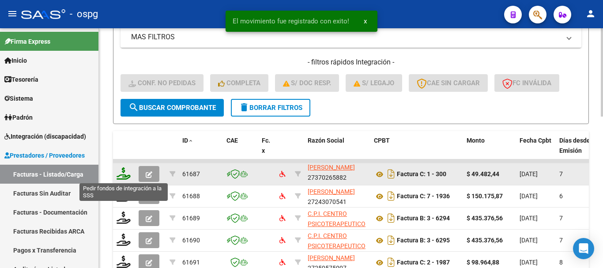
click at [122, 179] on icon at bounding box center [123, 173] width 14 height 12
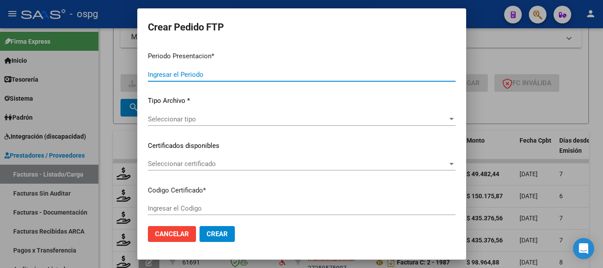
type input "202509"
type input "$ 49.482,44"
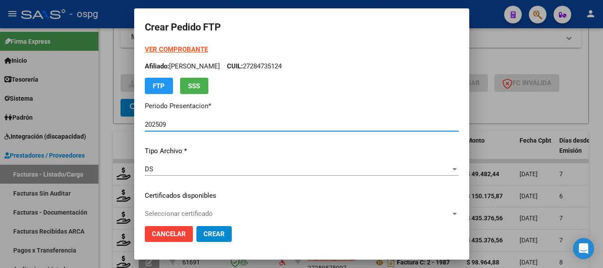
type input "9557260669"
type input "2028-08-01"
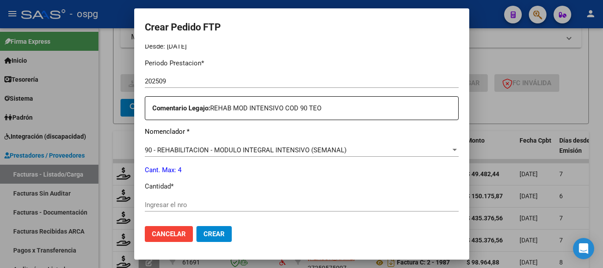
scroll to position [309, 0]
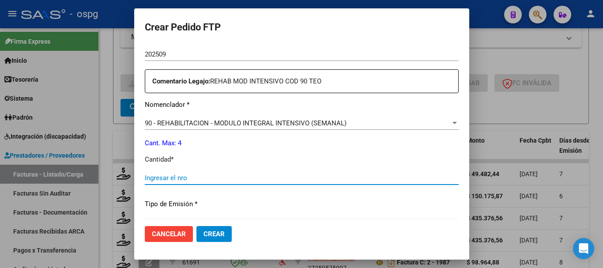
click at [274, 176] on input "Ingresar el nro" at bounding box center [302, 178] width 314 height 8
type input "4"
click at [203, 232] on span "Crear" at bounding box center [213, 234] width 21 height 8
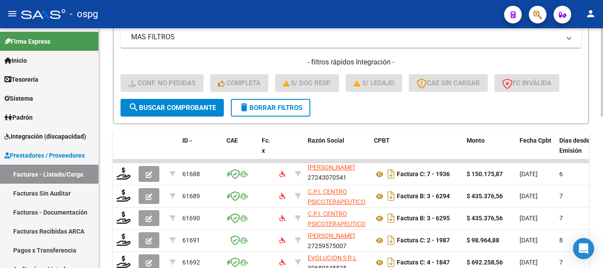
scroll to position [277, 0]
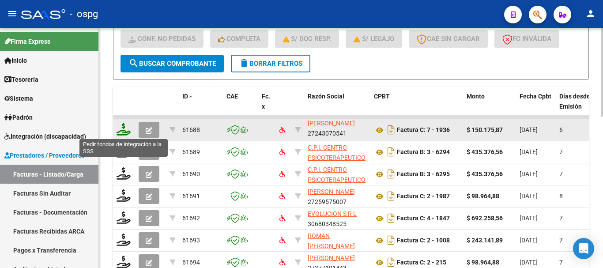
click at [124, 132] on icon at bounding box center [123, 129] width 14 height 12
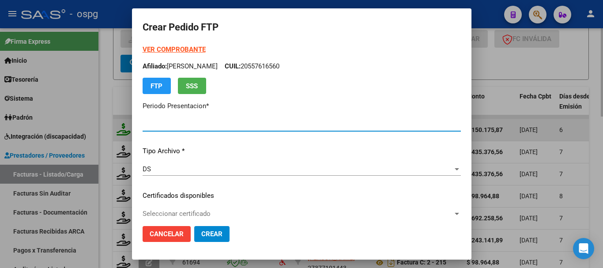
type input "202509"
type input "$ 150.175,87"
type input "7647623201"
type input "2099-01-01"
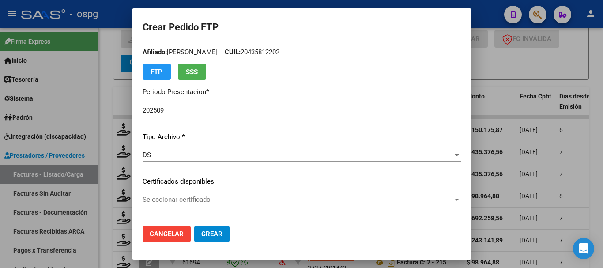
scroll to position [0, 0]
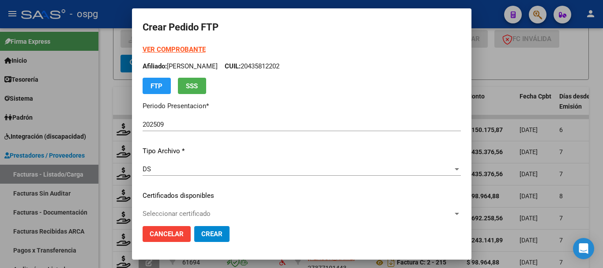
click at [168, 52] on strong "VER COMPROBANTE" at bounding box center [173, 49] width 63 height 8
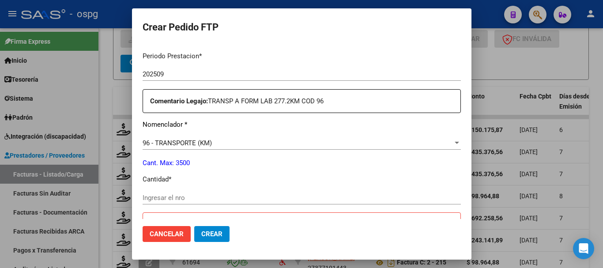
scroll to position [353, 0]
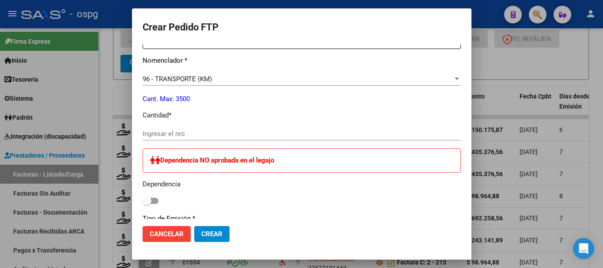
click at [195, 136] on input "Ingresar el nro" at bounding box center [301, 134] width 318 height 8
type input "277"
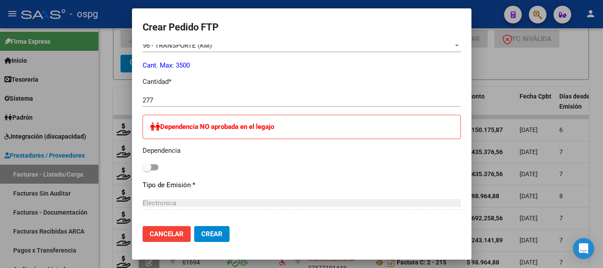
scroll to position [397, 0]
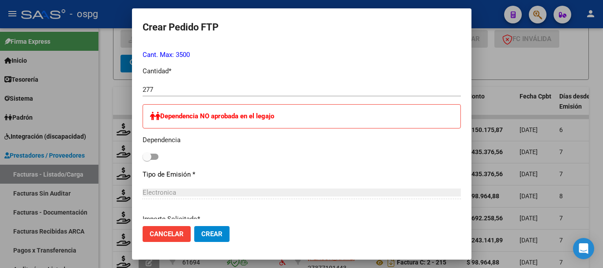
click at [206, 231] on span "Crear" at bounding box center [211, 234] width 21 height 8
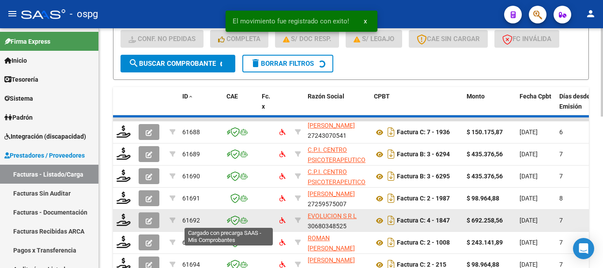
scroll to position [22, 0]
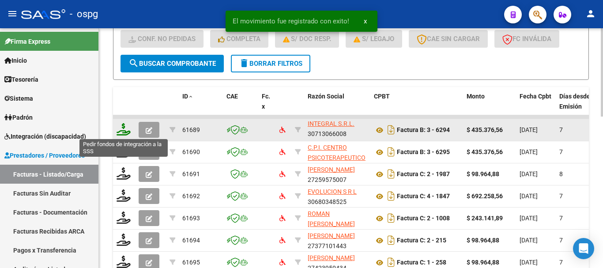
click at [127, 132] on icon at bounding box center [123, 129] width 14 height 12
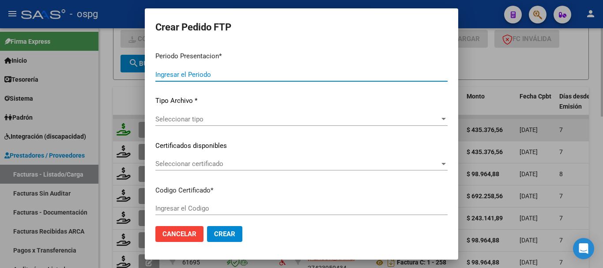
type input "202509"
type input "$ 435.376,56"
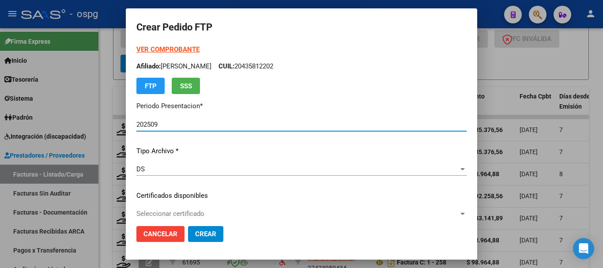
type input "9192796872"
type input "2026-01-21"
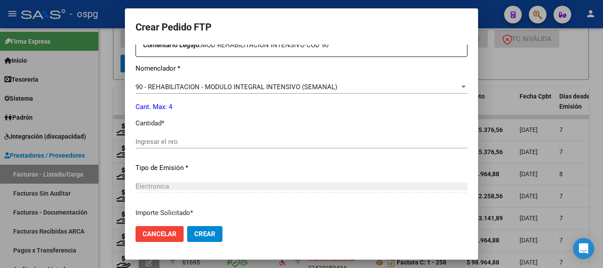
scroll to position [353, 0]
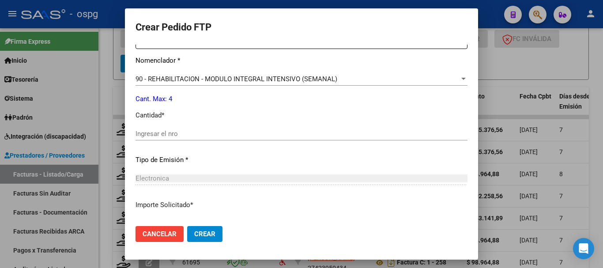
click at [176, 130] on input "Ingresar el nro" at bounding box center [301, 134] width 332 height 8
type input "4"
click at [206, 233] on span "Crear" at bounding box center [204, 234] width 21 height 8
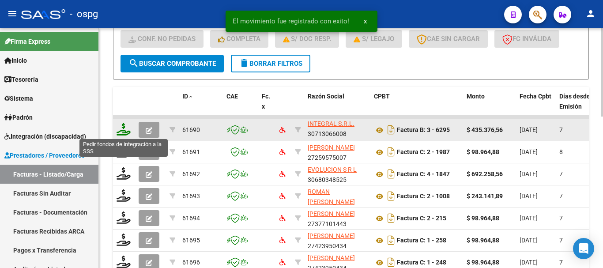
click at [123, 133] on icon at bounding box center [123, 129] width 14 height 12
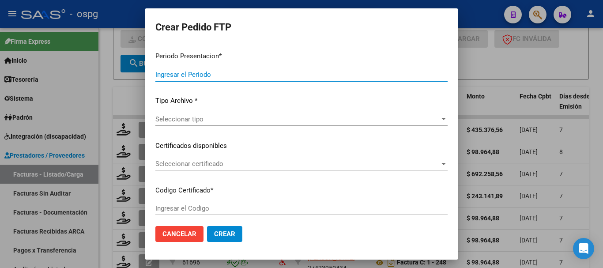
type input "202509"
type input "$ 435.376,56"
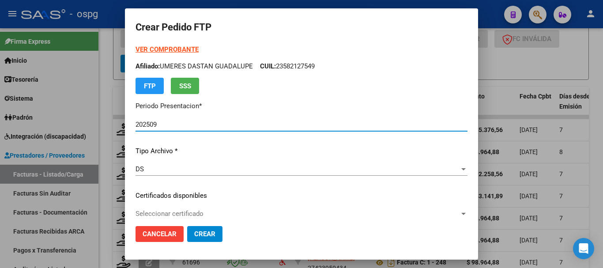
type input "1606529049"
type input "2028-01-05"
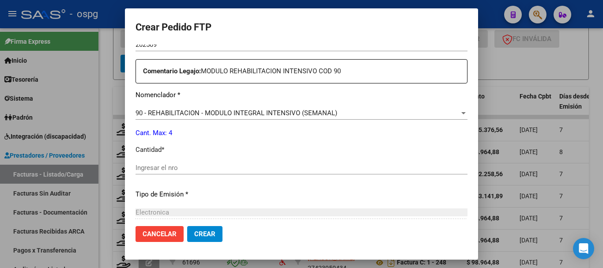
scroll to position [353, 0]
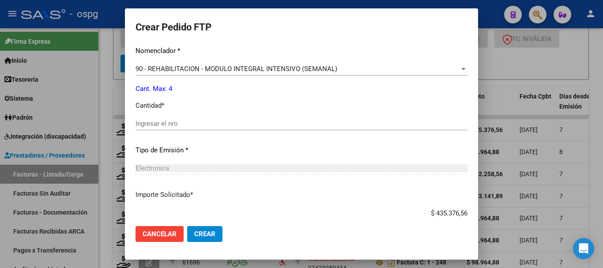
click at [220, 124] on input "Ingresar el nro" at bounding box center [301, 124] width 332 height 8
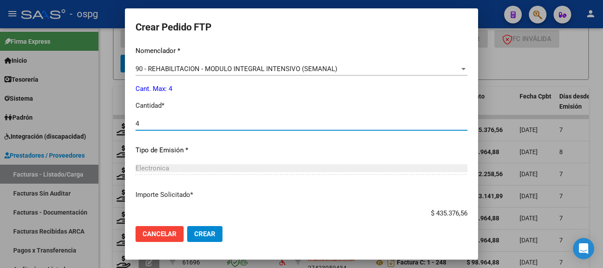
type input "4"
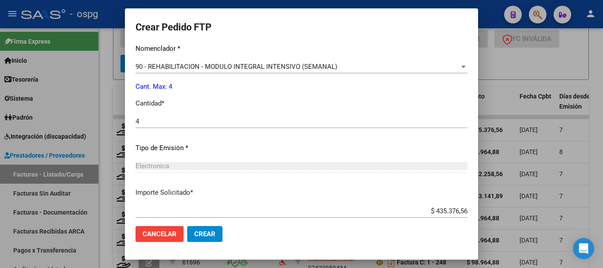
scroll to position [397, 0]
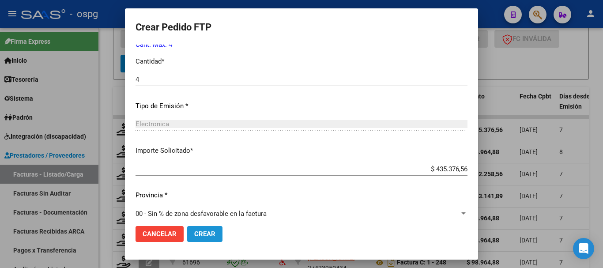
click at [205, 232] on span "Crear" at bounding box center [204, 234] width 21 height 8
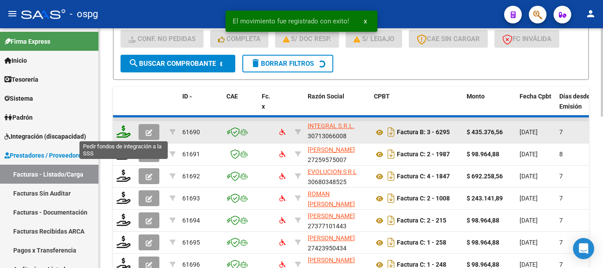
scroll to position [2, 0]
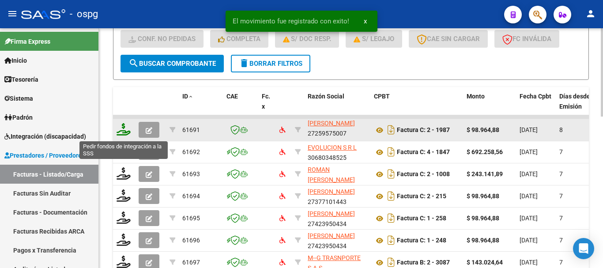
click at [125, 134] on icon at bounding box center [123, 129] width 14 height 12
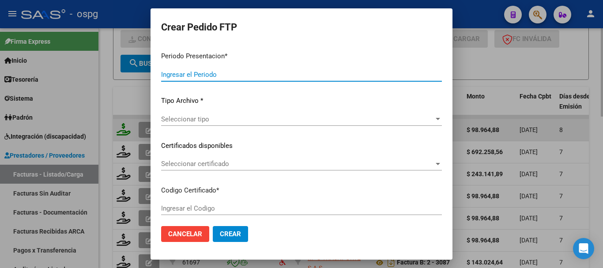
type input "202509"
type input "$ 98.964,88"
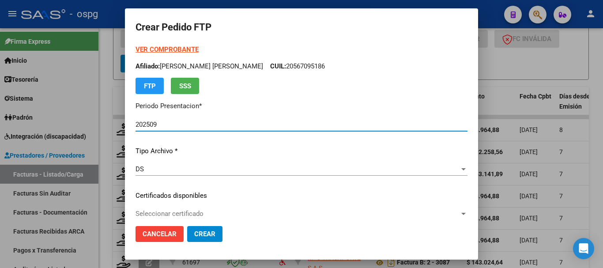
type input "2791958"
type input "2032-12-14"
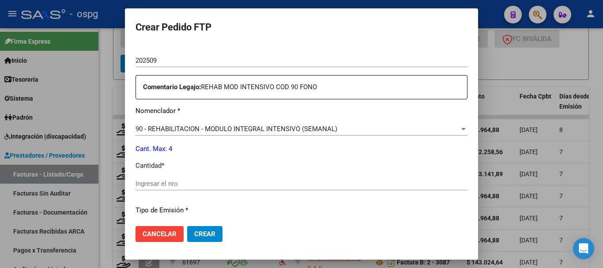
scroll to position [309, 0]
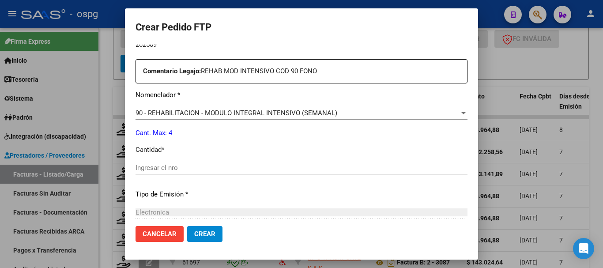
click at [285, 164] on input "Ingresar el nro" at bounding box center [301, 168] width 332 height 8
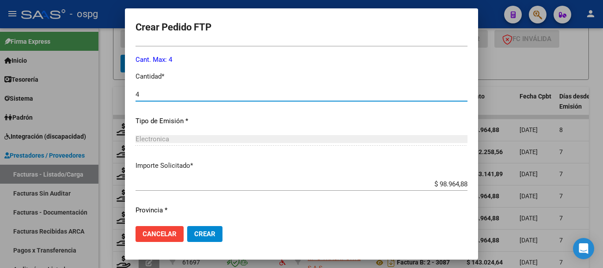
scroll to position [397, 0]
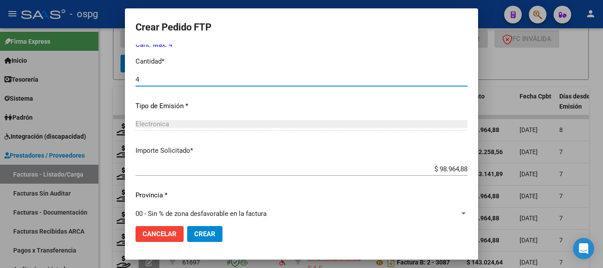
type input "4"
click at [206, 236] on span "Crear" at bounding box center [204, 234] width 21 height 8
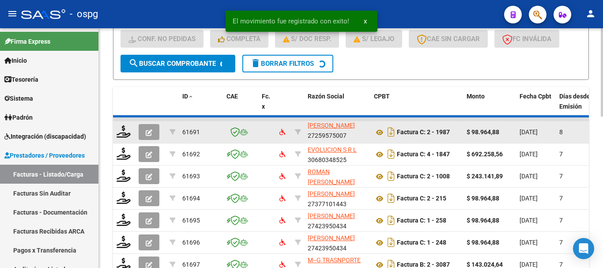
scroll to position [11, 0]
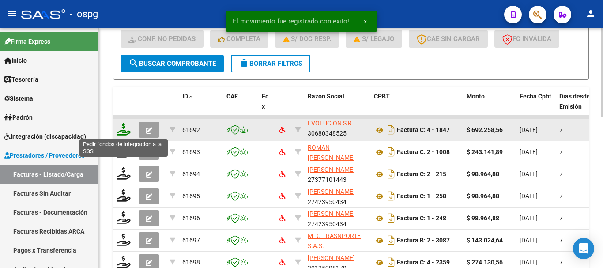
click at [129, 132] on icon at bounding box center [123, 129] width 14 height 12
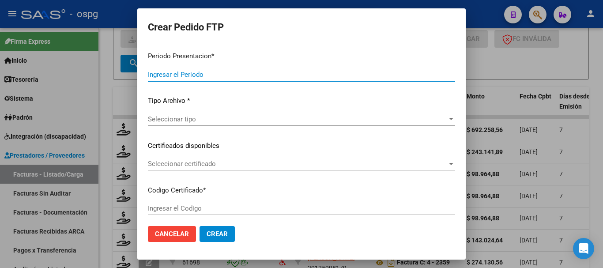
type input "202509"
type input "$ 692.258,56"
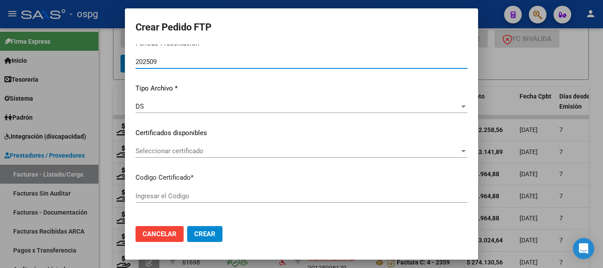
type input "3949803641"
type input "2026-12-14"
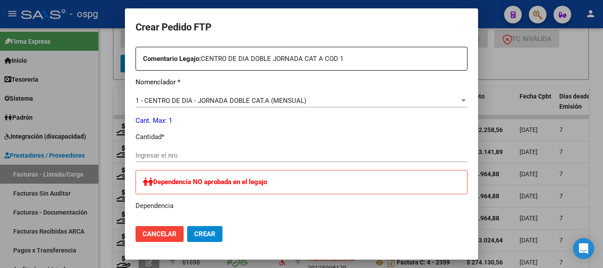
scroll to position [353, 0]
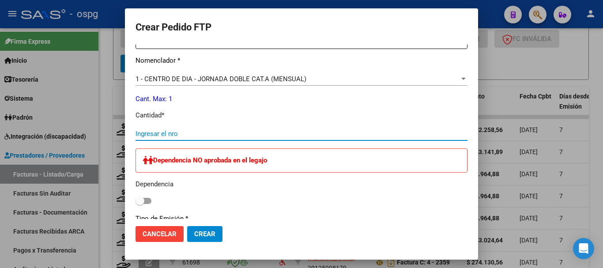
click at [262, 131] on input "Ingresar el nro" at bounding box center [301, 134] width 332 height 8
type input "1"
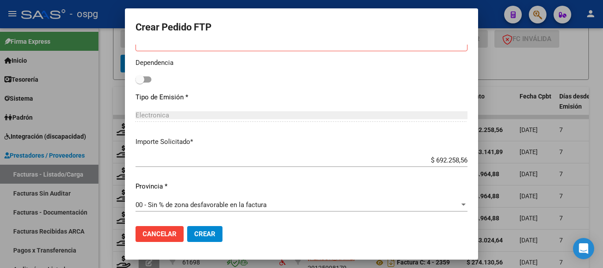
scroll to position [475, 0]
click at [207, 239] on button "Crear" at bounding box center [204, 234] width 35 height 16
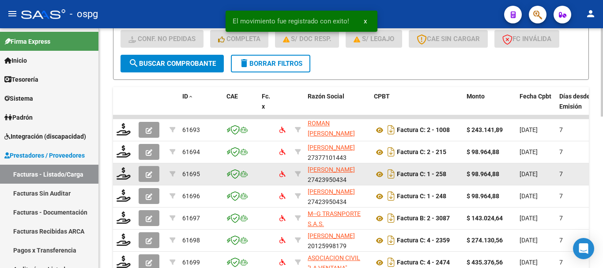
scroll to position [11, 0]
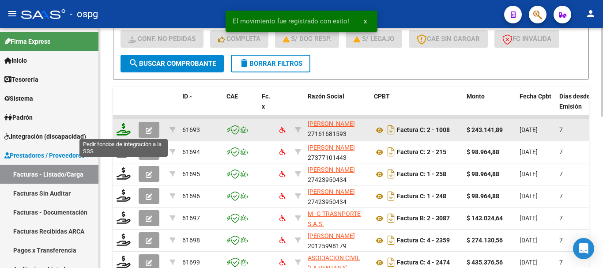
click at [123, 131] on icon at bounding box center [123, 129] width 14 height 12
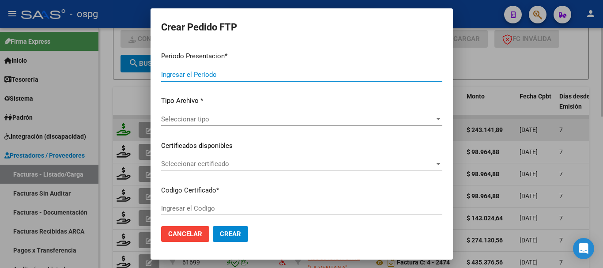
type input "202509"
type input "$ 243.141,89"
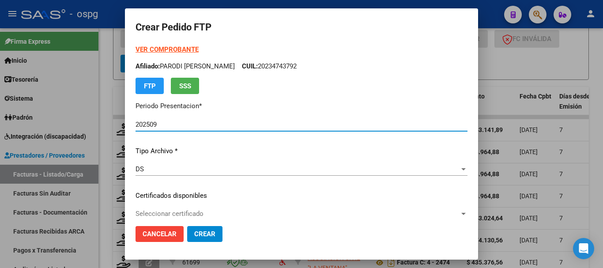
type input "1595497"
type input "[DATE]"
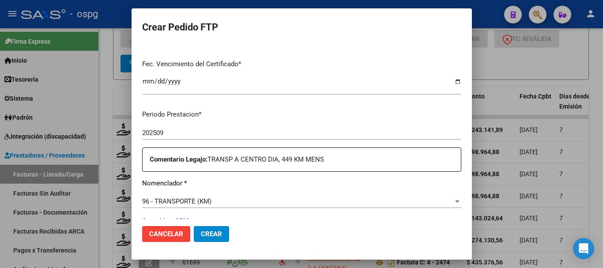
scroll to position [0, 0]
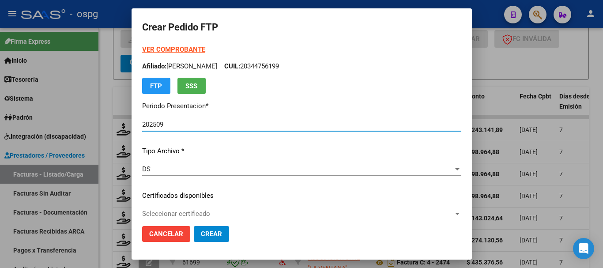
click at [171, 47] on strong "VER COMPROBANTE" at bounding box center [173, 49] width 63 height 8
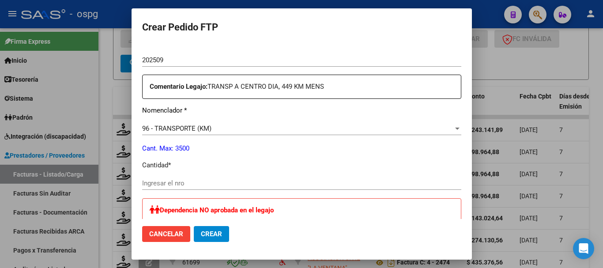
scroll to position [309, 0]
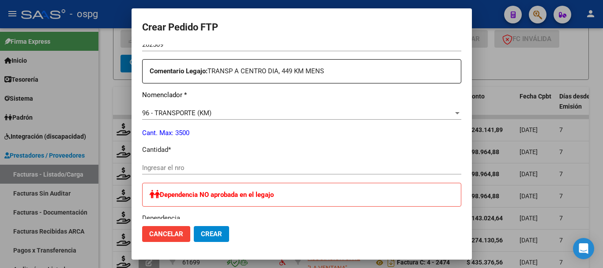
click at [209, 164] on div "Ingresar el nro" at bounding box center [301, 167] width 319 height 13
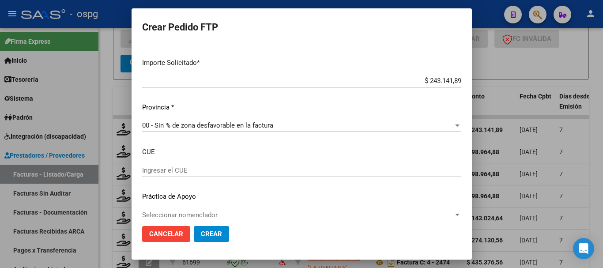
scroll to position [554, 0]
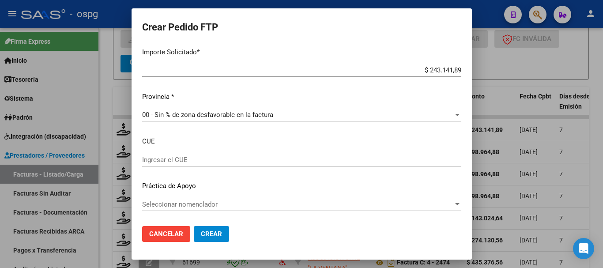
type input "449"
click at [210, 233] on span "Crear" at bounding box center [211, 234] width 21 height 8
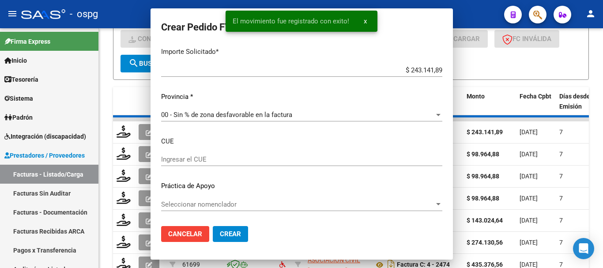
scroll to position [504, 0]
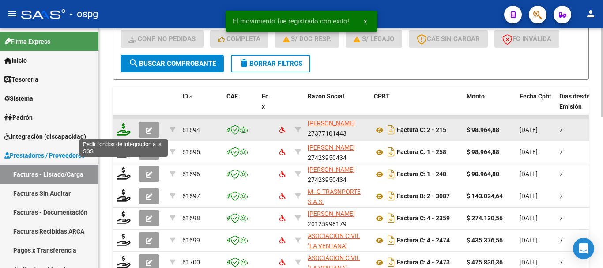
click at [120, 134] on icon at bounding box center [123, 129] width 14 height 12
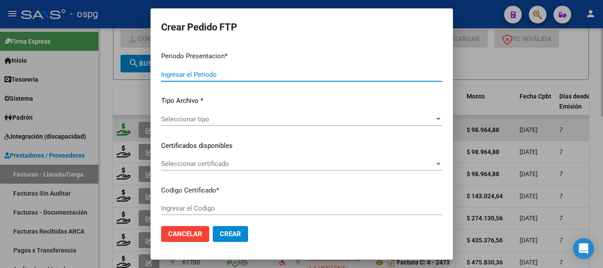
type input "202509"
type input "$ 98.964,88"
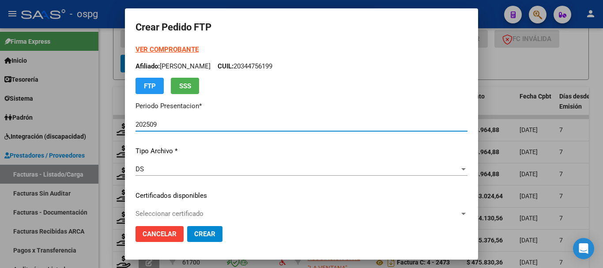
type input "9444456095"
type input "2028-10-01"
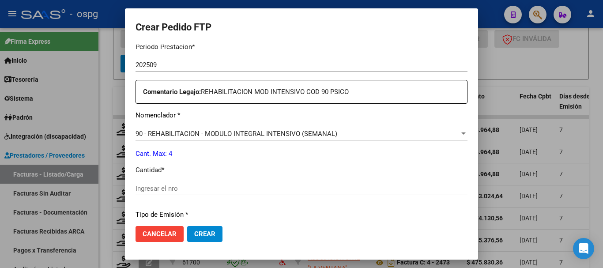
scroll to position [309, 0]
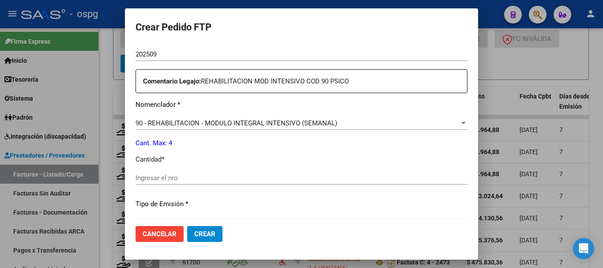
click at [195, 178] on input "Ingresar el nro" at bounding box center [301, 178] width 332 height 8
type input "4"
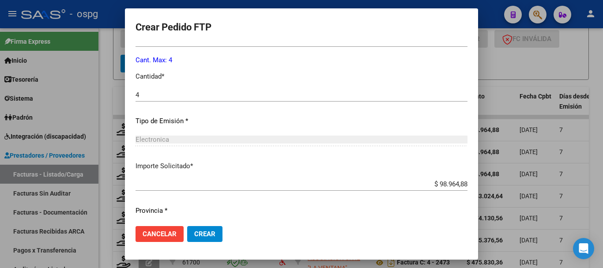
scroll to position [397, 0]
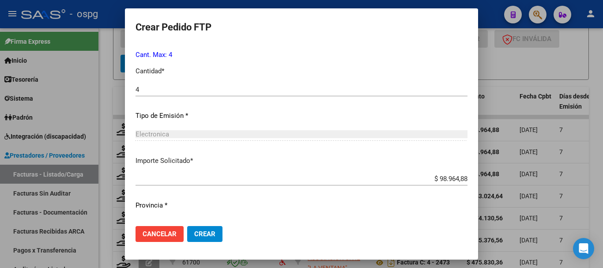
click at [199, 237] on span "Crear" at bounding box center [204, 234] width 21 height 8
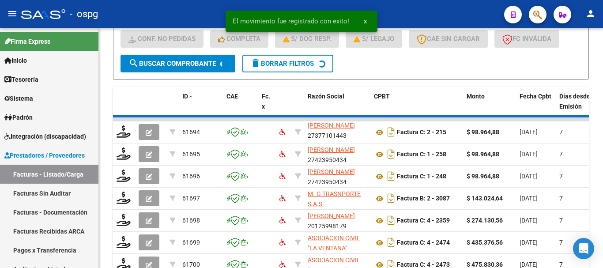
scroll to position [11, 0]
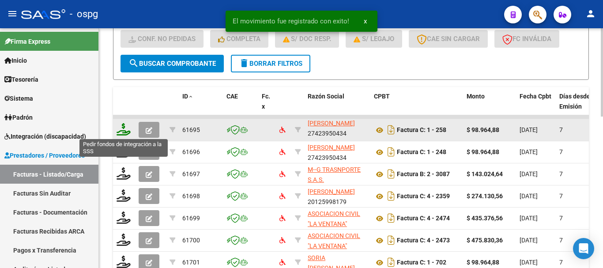
click at [124, 133] on icon at bounding box center [123, 129] width 14 height 12
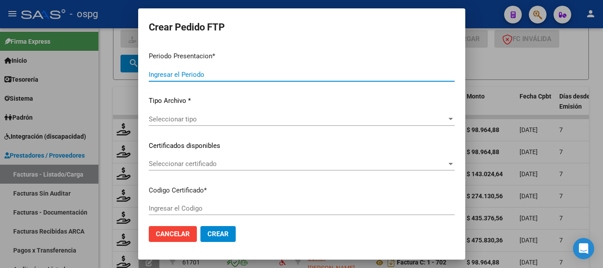
type input "202509"
type input "$ 98.964,88"
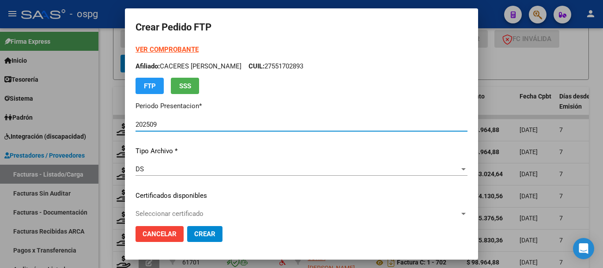
type input "2749942"
type input "2027-11-01"
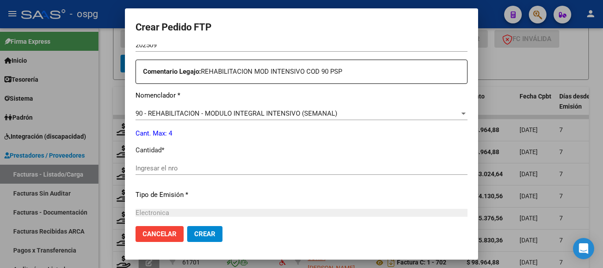
scroll to position [309, 0]
click at [222, 169] on input "Ingresar el nro" at bounding box center [301, 168] width 332 height 8
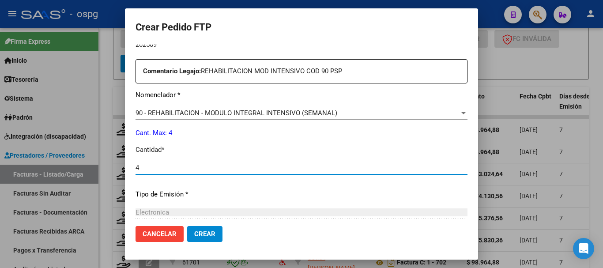
type input "4"
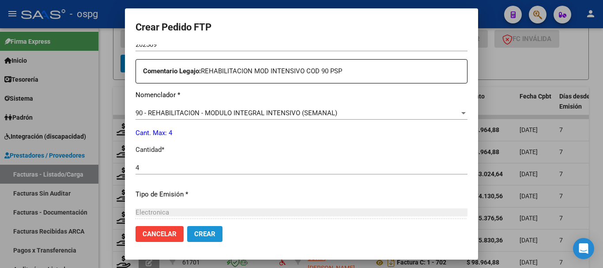
click at [206, 232] on span "Crear" at bounding box center [204, 234] width 21 height 8
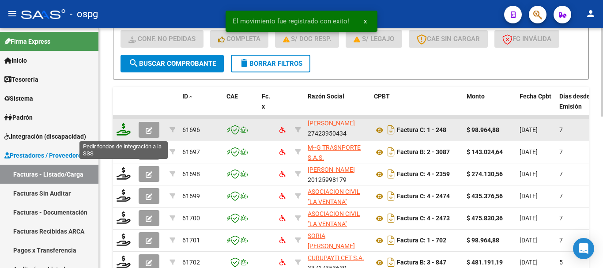
scroll to position [2, 0]
click at [122, 133] on icon at bounding box center [123, 129] width 14 height 12
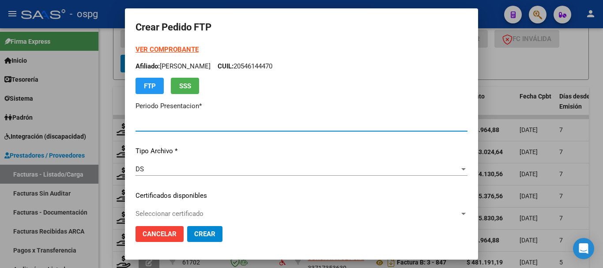
type input "202509"
type input "$ 98.964,88"
type input "9491888623"
type input "2026-06-01"
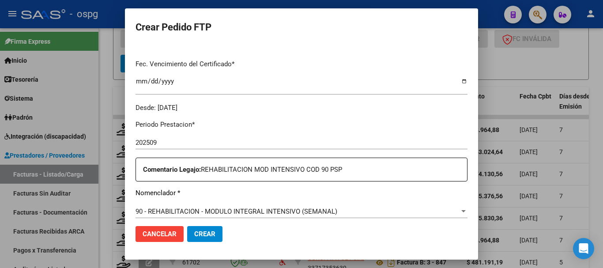
scroll to position [309, 0]
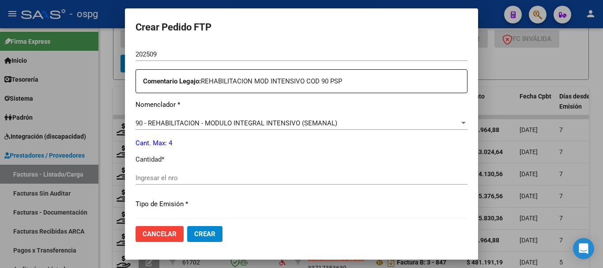
click at [277, 176] on input "Ingresar el nro" at bounding box center [301, 178] width 332 height 8
type input "4"
click at [203, 232] on span "Crear" at bounding box center [204, 234] width 21 height 8
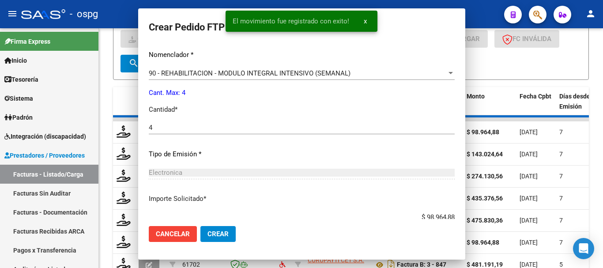
scroll to position [0, 0]
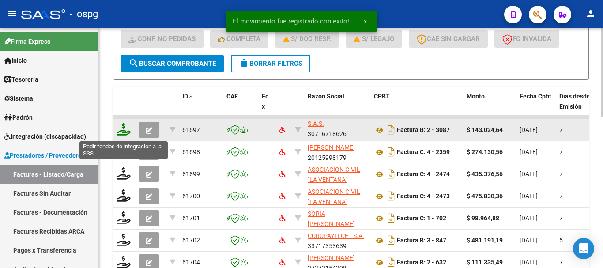
click at [124, 132] on icon at bounding box center [123, 129] width 14 height 12
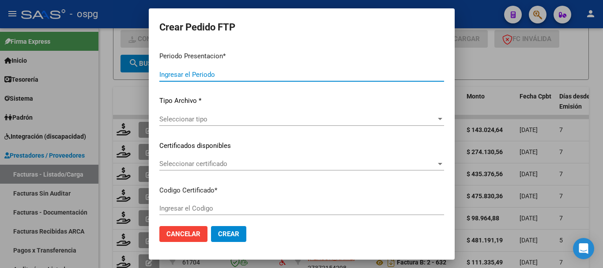
type input "202509"
type input "$ 143.024,64"
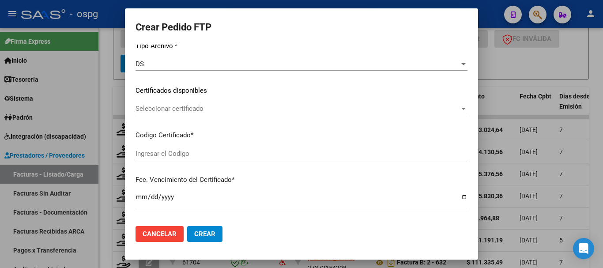
type input "8166534441"
type input "2035-01-01"
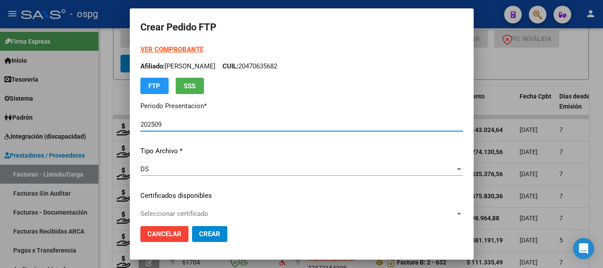
click at [175, 50] on strong "VER COMPROBANTE" at bounding box center [171, 49] width 63 height 8
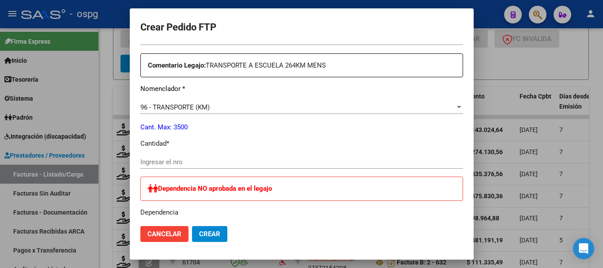
scroll to position [353, 0]
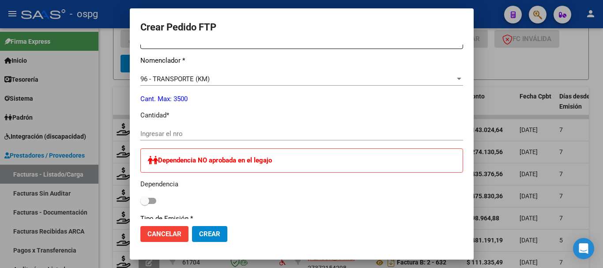
click at [218, 138] on div "Ingresar el nro" at bounding box center [301, 133] width 322 height 13
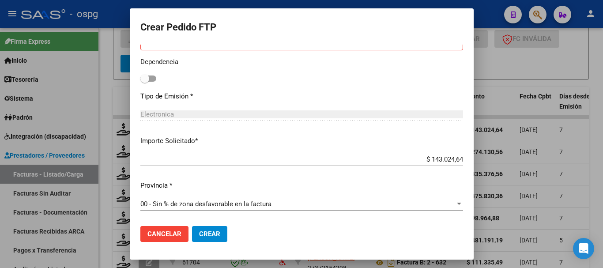
scroll to position [485, 0]
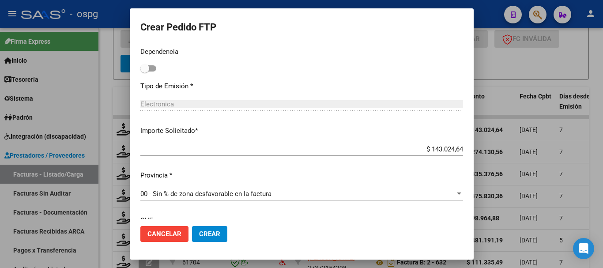
type input "264"
click at [206, 232] on span "Crear" at bounding box center [209, 234] width 21 height 8
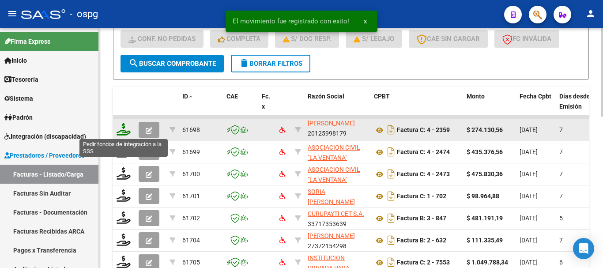
click at [122, 131] on icon at bounding box center [123, 129] width 14 height 12
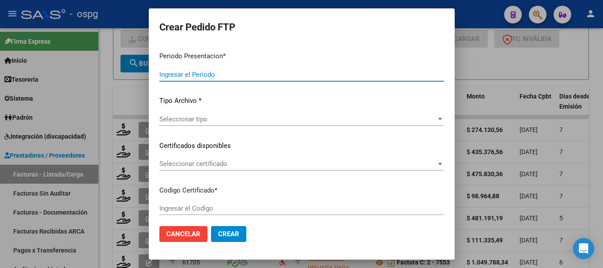
type input "202509"
type input "$ 274.130,56"
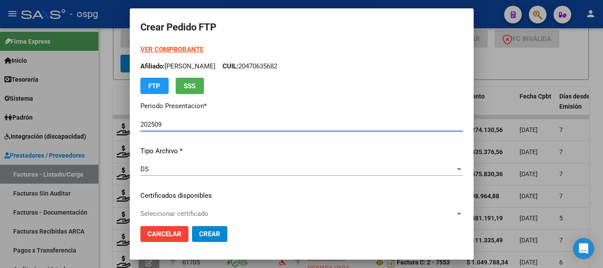
type input "2560977"
type input "2027-04-27"
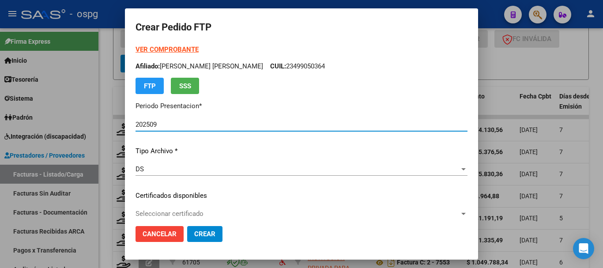
click at [154, 48] on strong "VER COMPROBANTE" at bounding box center [166, 49] width 63 height 8
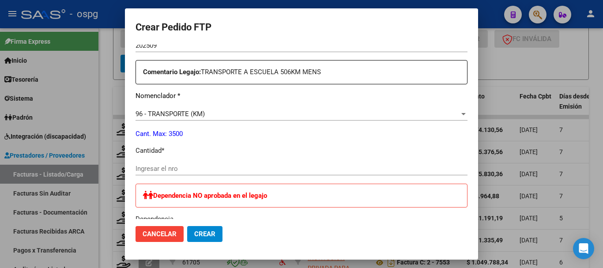
scroll to position [309, 0]
click at [223, 167] on input "Ingresar el nro" at bounding box center [301, 168] width 332 height 8
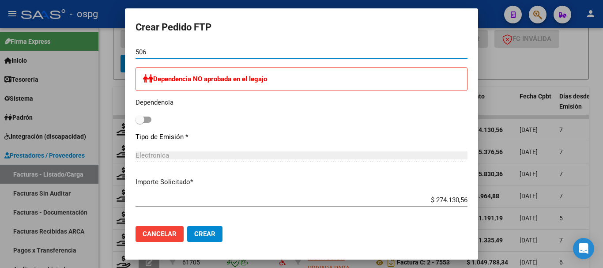
scroll to position [441, 0]
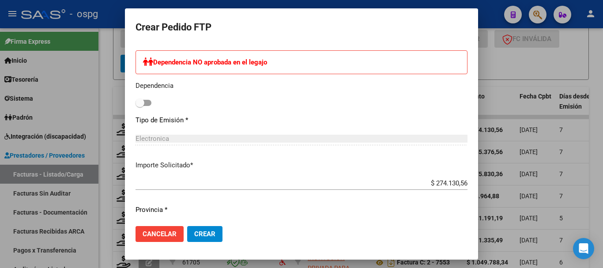
type input "506"
click at [194, 234] on span "Crear" at bounding box center [204, 234] width 21 height 8
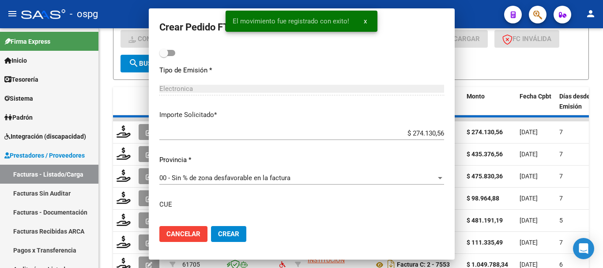
scroll to position [0, 0]
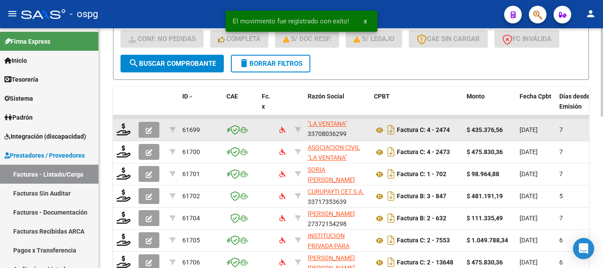
click at [126, 135] on div at bounding box center [123, 130] width 15 height 14
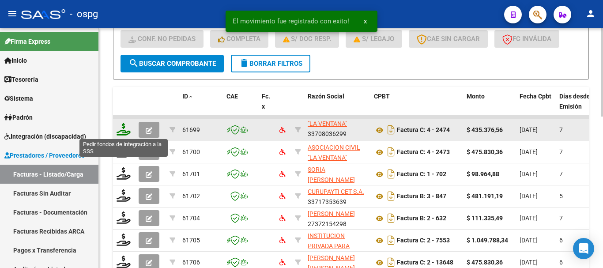
click at [127, 134] on icon at bounding box center [123, 129] width 14 height 12
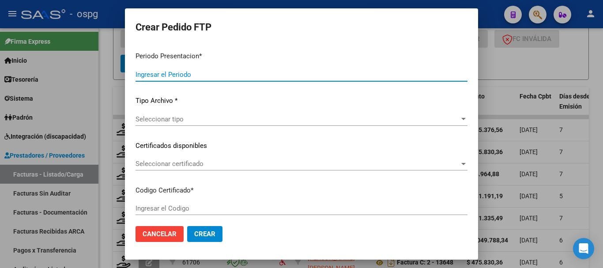
type input "202509"
type input "$ 435.376,56"
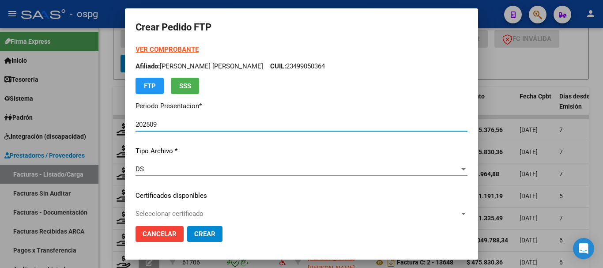
type input "2196961"
type input "2026-01-18"
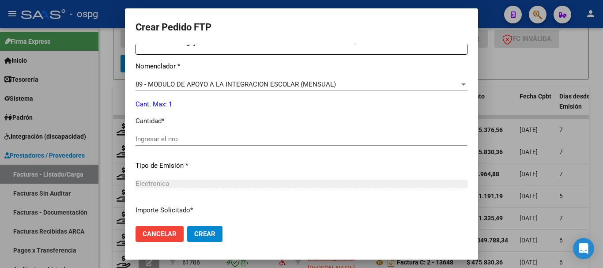
scroll to position [353, 0]
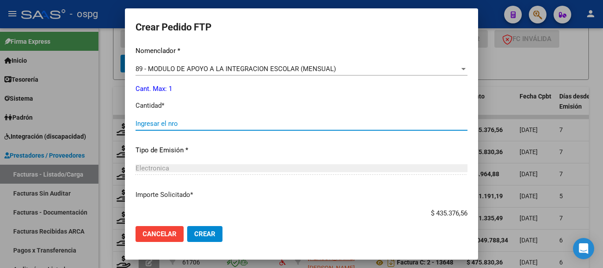
click at [217, 127] on input "Ingresar el nro" at bounding box center [301, 124] width 332 height 8
type input "1"
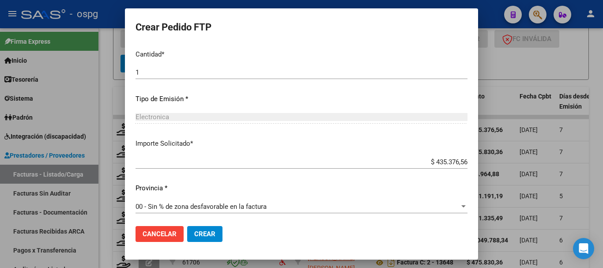
scroll to position [406, 0]
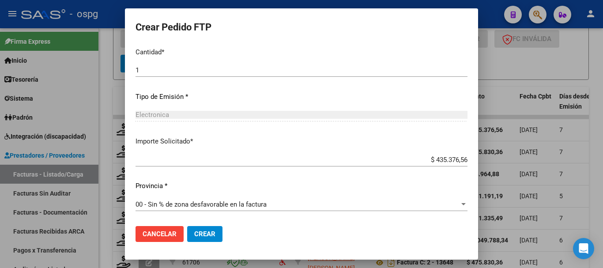
click at [205, 234] on span "Crear" at bounding box center [204, 234] width 21 height 8
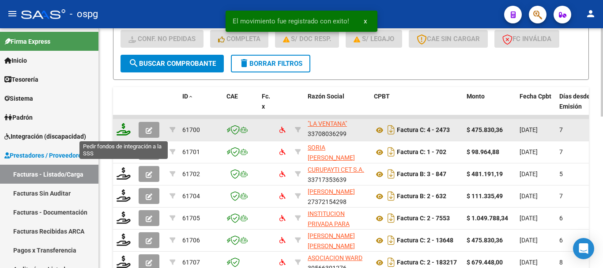
scroll to position [11, 0]
click at [119, 133] on icon at bounding box center [123, 129] width 14 height 12
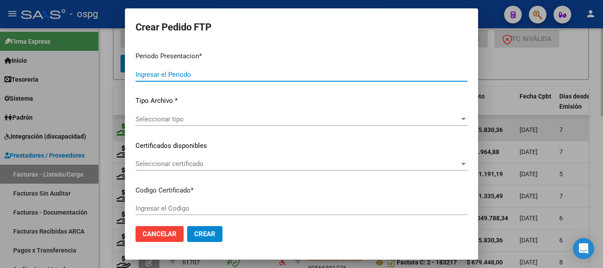
type input "202509"
type input "$ 475.830,36"
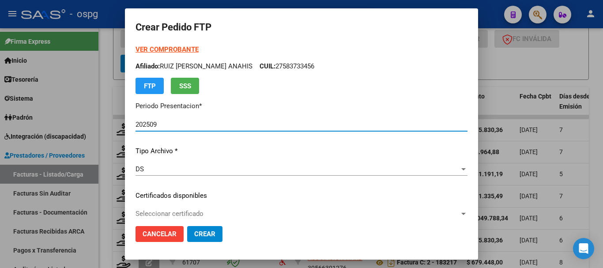
type input "2196961"
type input "2026-01-18"
click at [169, 49] on strong "VER COMPROBANTE" at bounding box center [166, 49] width 63 height 8
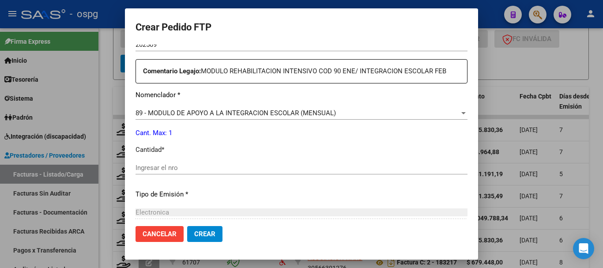
scroll to position [353, 0]
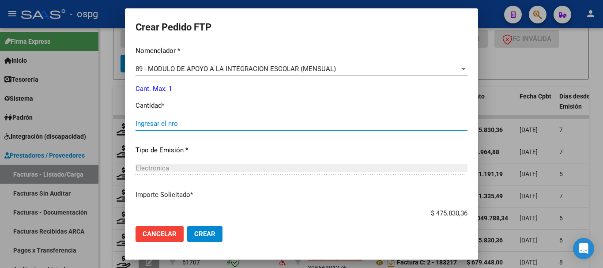
click at [241, 126] on input "Ingresar el nro" at bounding box center [301, 124] width 332 height 8
type input "1"
click at [205, 234] on span "Crear" at bounding box center [204, 234] width 21 height 8
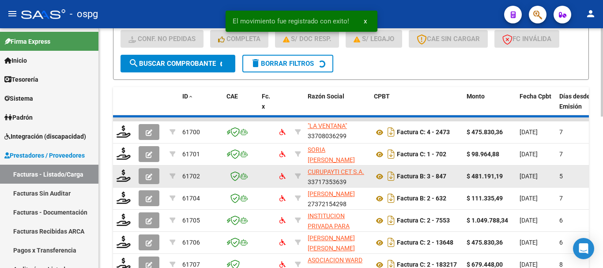
scroll to position [2, 0]
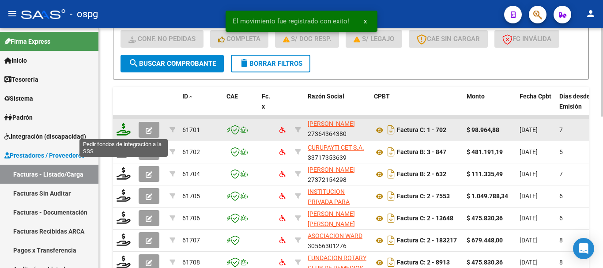
click at [121, 131] on icon at bounding box center [123, 129] width 14 height 12
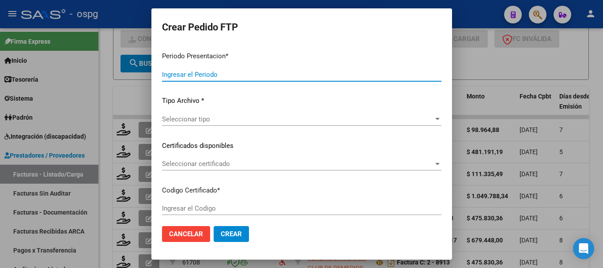
type input "202509"
type input "$ 98.964,88"
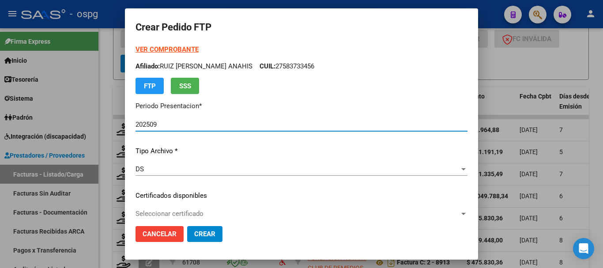
type input "2548431"
type input "2025-07-26"
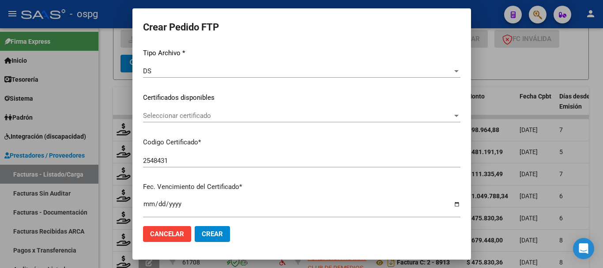
scroll to position [0, 0]
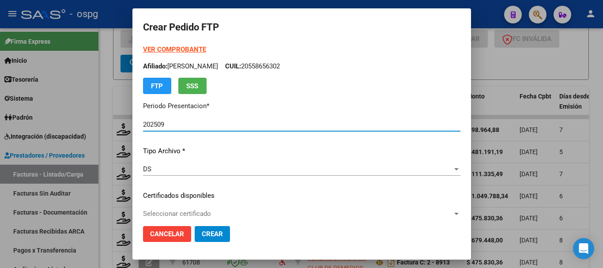
click at [156, 49] on strong "VER COMPROBANTE" at bounding box center [174, 49] width 63 height 8
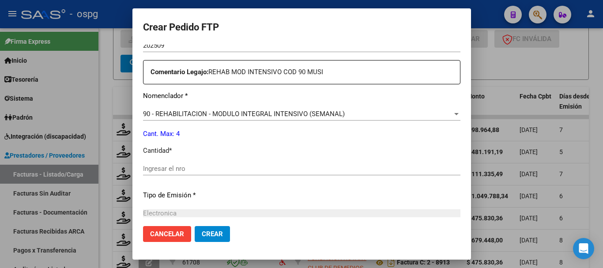
scroll to position [309, 0]
click at [203, 163] on div "Ingresar el nro" at bounding box center [301, 167] width 317 height 13
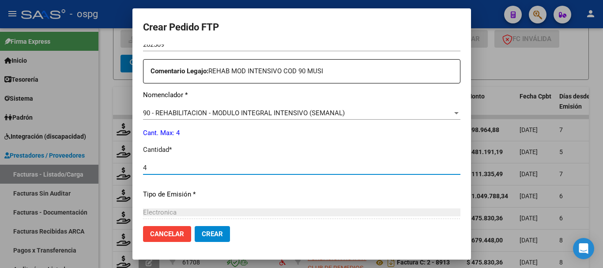
type input "4"
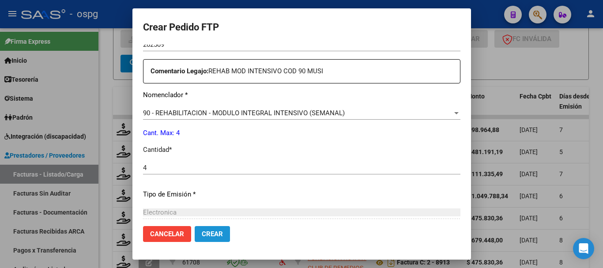
click at [202, 232] on span "Crear" at bounding box center [212, 234] width 21 height 8
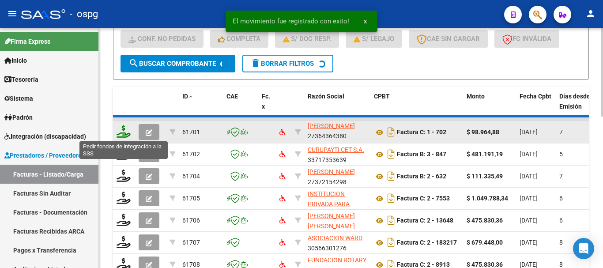
scroll to position [11, 0]
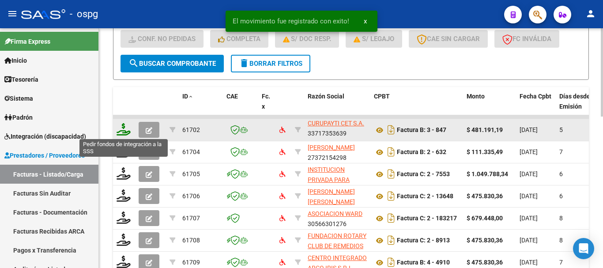
click at [122, 134] on icon at bounding box center [123, 129] width 14 height 12
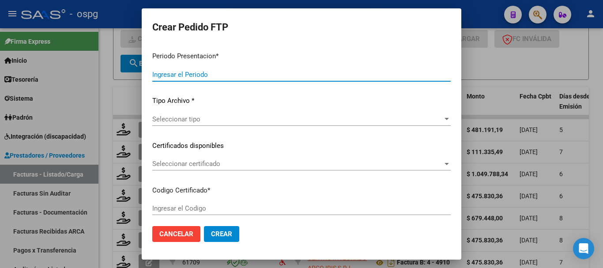
type input "202509"
type input "$ 481.191,19"
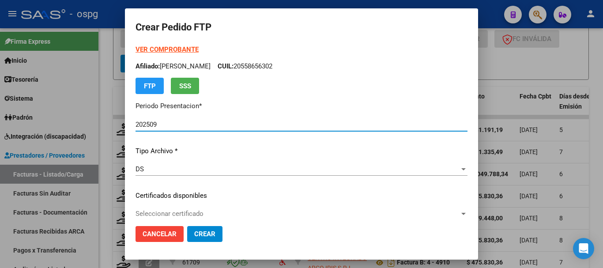
type input "2445015"
type input "2027-01-21"
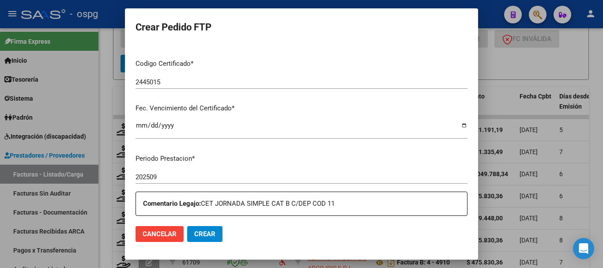
scroll to position [0, 0]
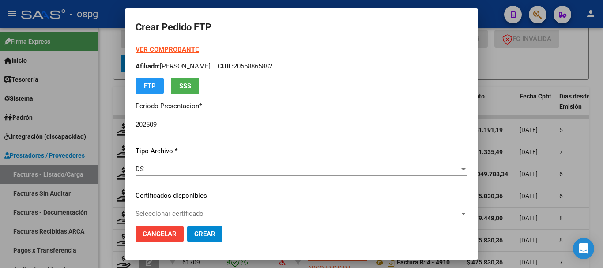
click at [148, 47] on strong "VER COMPROBANTE" at bounding box center [166, 49] width 63 height 8
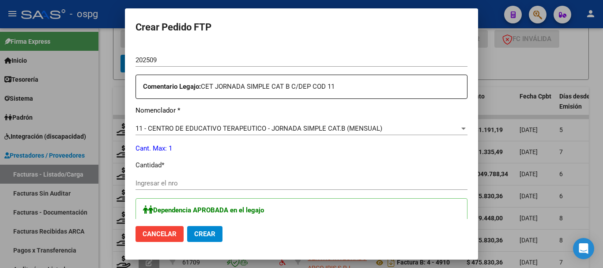
scroll to position [309, 0]
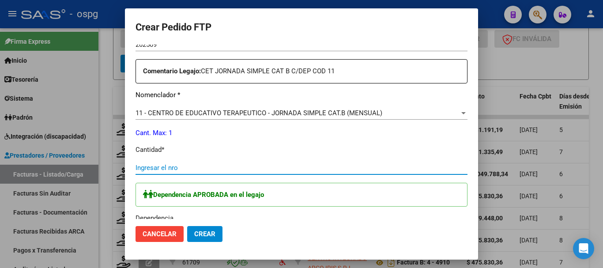
click at [201, 165] on input "Ingresar el nro" at bounding box center [301, 168] width 332 height 8
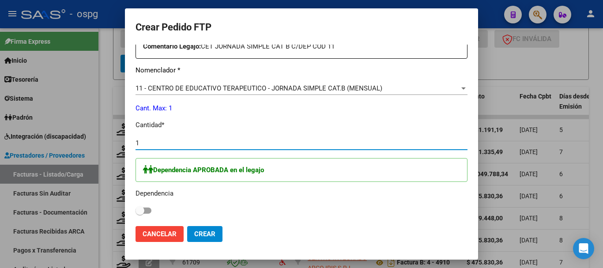
scroll to position [353, 0]
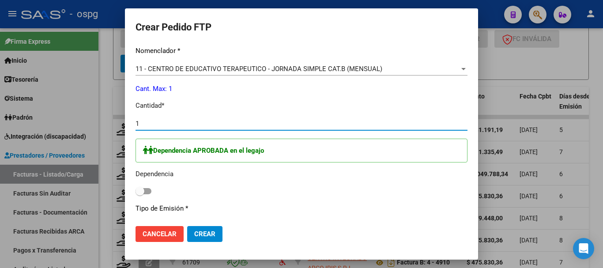
type input "1"
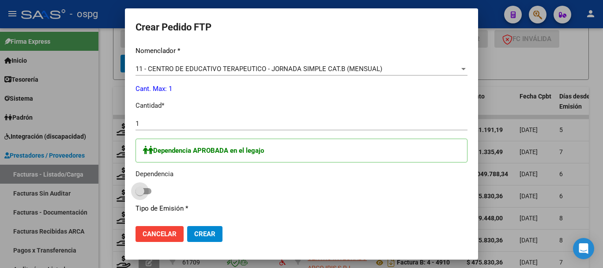
click at [142, 189] on span at bounding box center [139, 191] width 9 height 9
click at [140, 194] on input "checkbox" at bounding box center [139, 194] width 0 height 0
checkbox input "true"
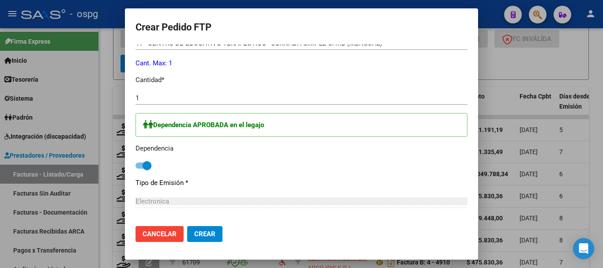
scroll to position [397, 0]
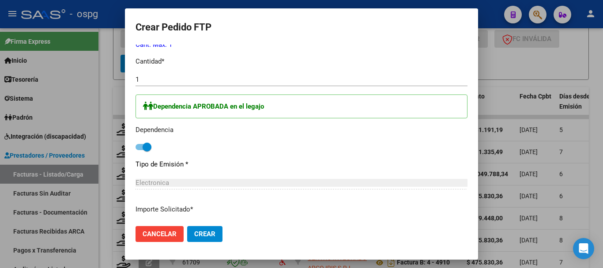
click at [202, 233] on span "Crear" at bounding box center [204, 234] width 21 height 8
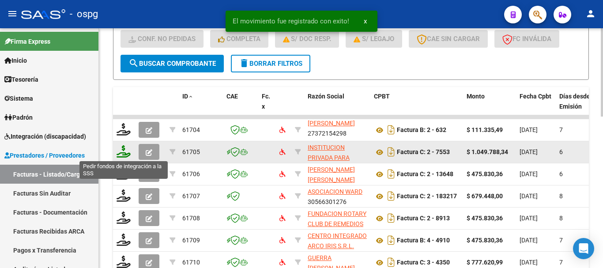
scroll to position [11, 0]
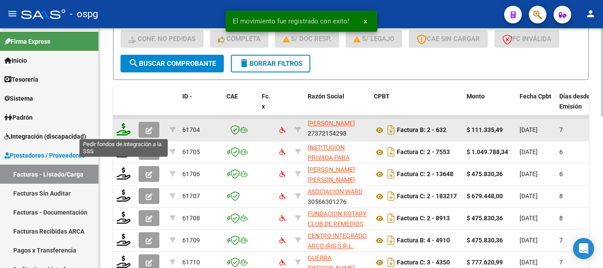
click at [123, 134] on icon at bounding box center [123, 129] width 14 height 12
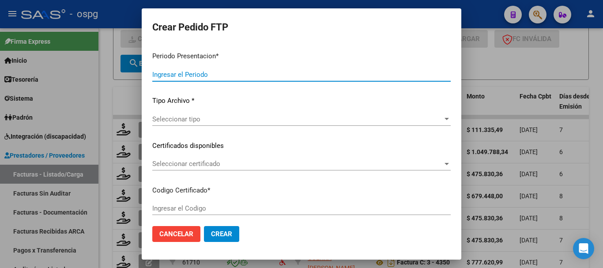
type input "202509"
type input "$ 111.335,49"
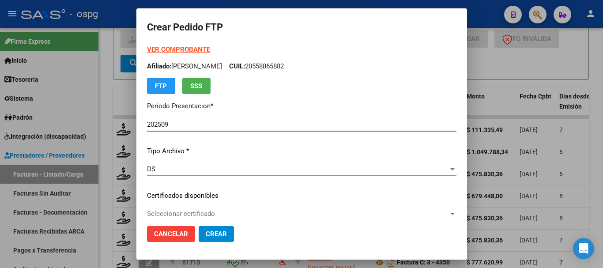
type input "2807546689"
type input "2026-10-01"
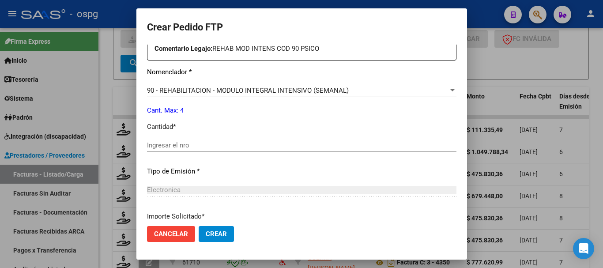
scroll to position [353, 0]
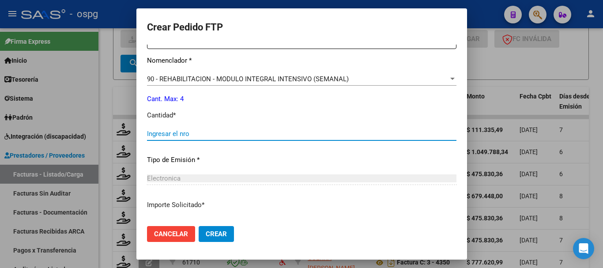
click at [219, 133] on input "Ingresar el nro" at bounding box center [301, 134] width 309 height 8
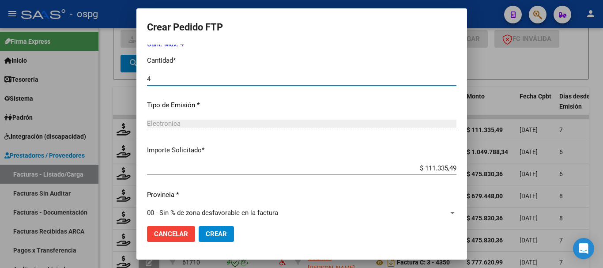
scroll to position [416, 0]
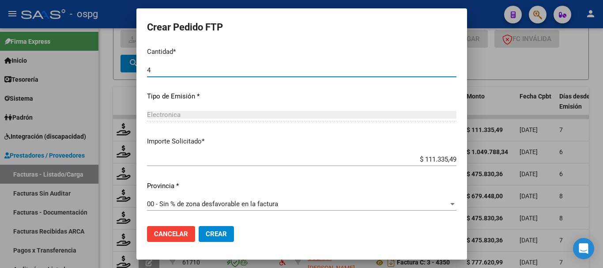
type input "4"
click at [213, 238] on button "Crear" at bounding box center [216, 234] width 35 height 16
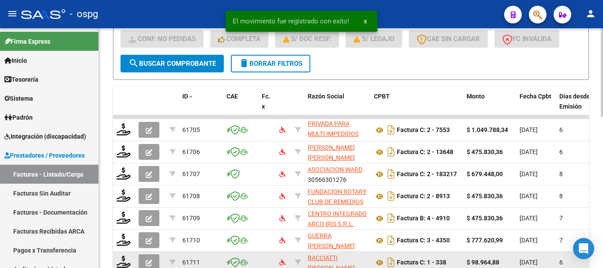
scroll to position [11, 0]
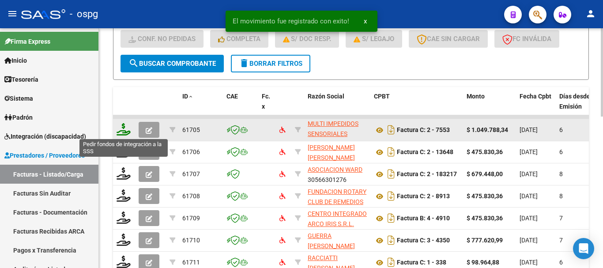
click at [120, 132] on icon at bounding box center [123, 129] width 14 height 12
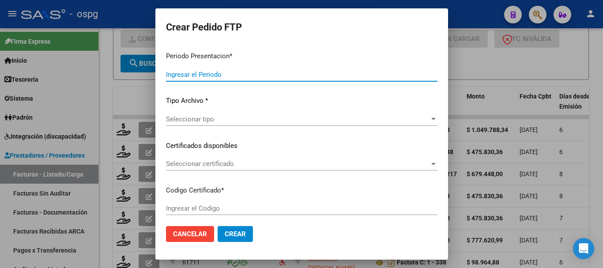
type input "202509"
type input "$ 1.049.788,34"
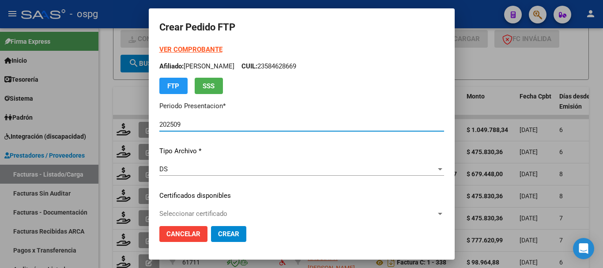
type input "4526186835"
type input "2030-05-05"
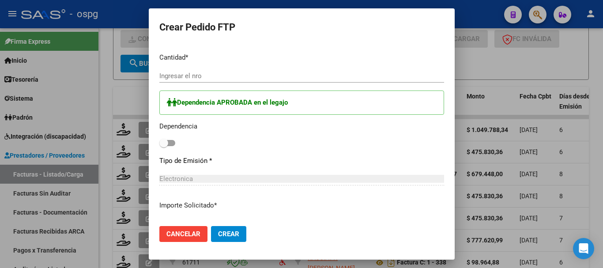
scroll to position [353, 0]
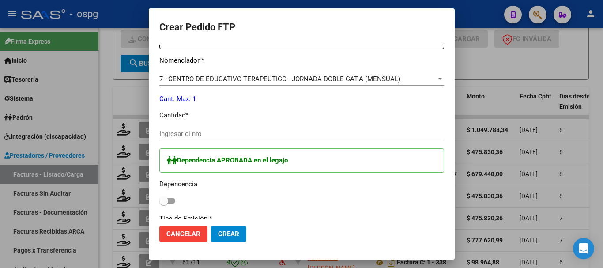
click at [231, 135] on input "Ingresar el nro" at bounding box center [301, 134] width 285 height 8
type input "1"
click at [159, 201] on span at bounding box center [163, 200] width 9 height 9
click at [163, 204] on input "checkbox" at bounding box center [163, 204] width 0 height 0
checkbox input "true"
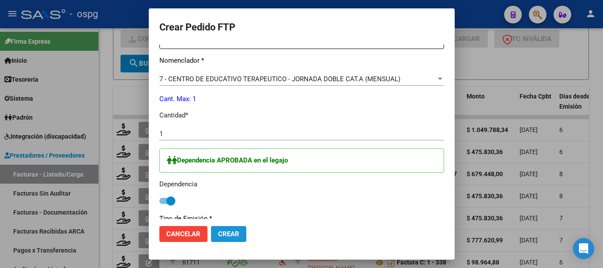
click at [218, 232] on span "Crear" at bounding box center [228, 234] width 21 height 8
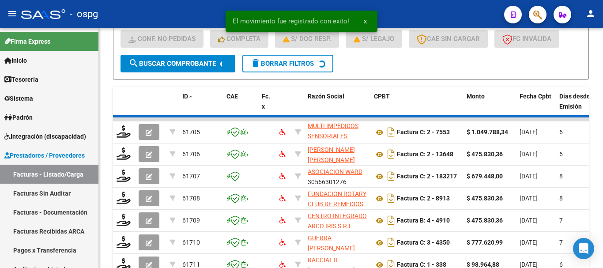
scroll to position [2, 0]
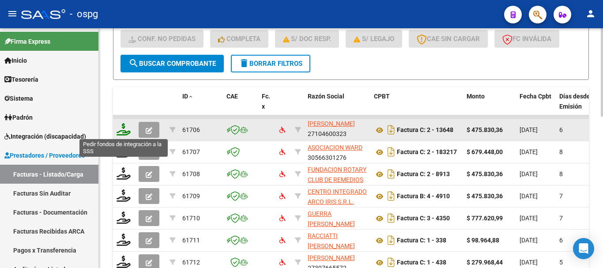
click at [123, 131] on icon at bounding box center [123, 129] width 14 height 12
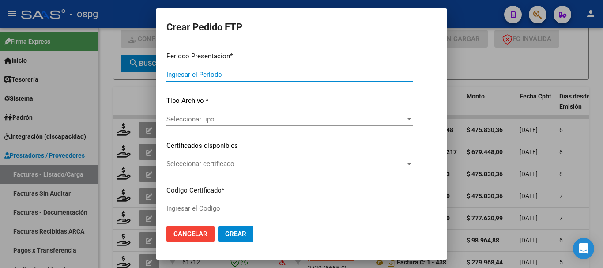
type input "202509"
type input "$ 475.830,36"
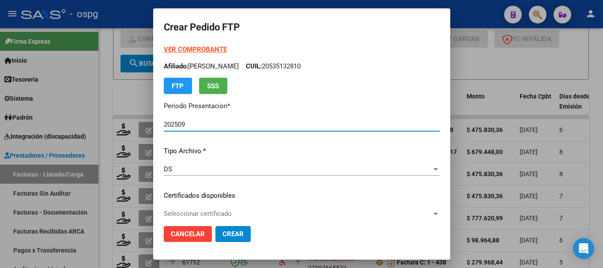
type input "2751564"
type input "2025-10-26"
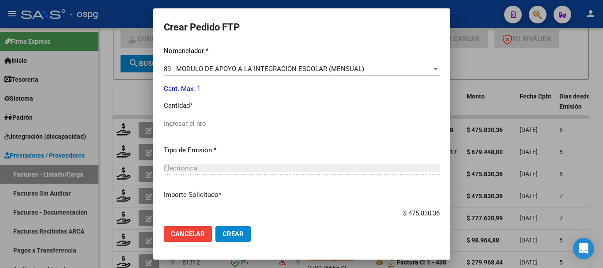
scroll to position [309, 0]
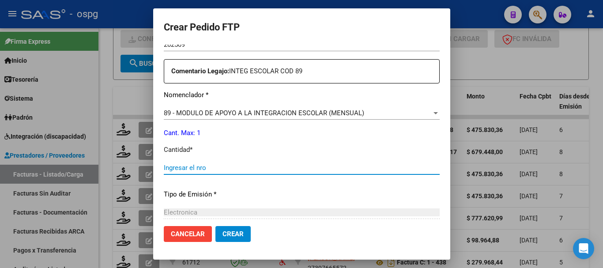
click at [247, 169] on input "Ingresar el nro" at bounding box center [302, 168] width 276 height 8
type input "1"
click at [222, 233] on span "Crear" at bounding box center [232, 234] width 21 height 8
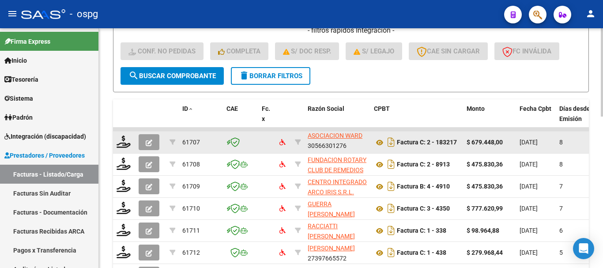
scroll to position [277, 0]
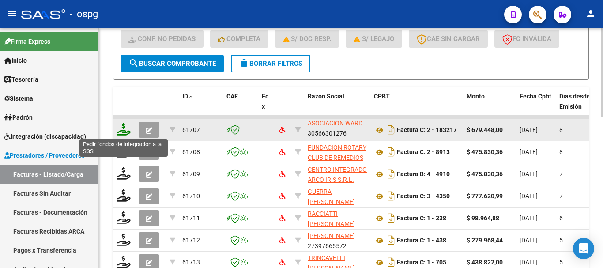
click at [123, 133] on icon at bounding box center [123, 129] width 14 height 12
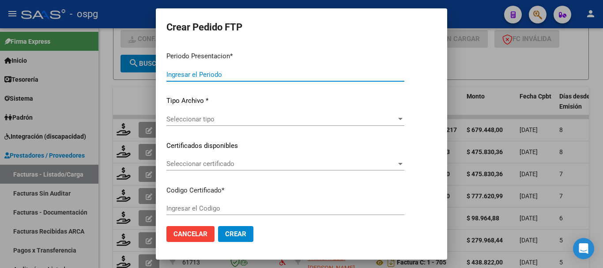
type input "202509"
type input "$ 679.448,00"
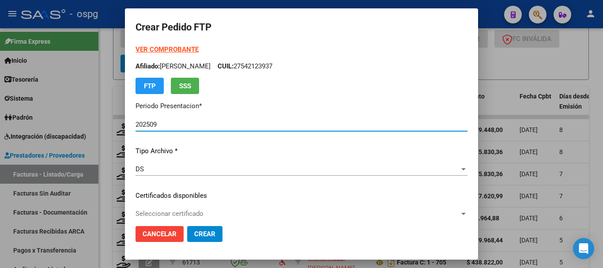
type input "1280369"
type input "2033-06-22"
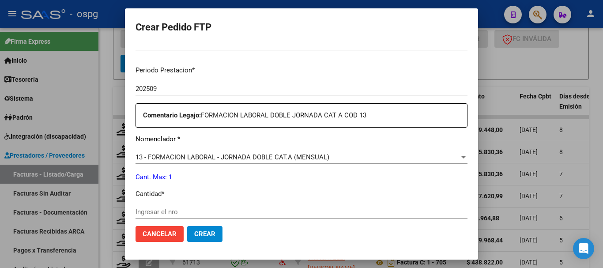
scroll to position [309, 0]
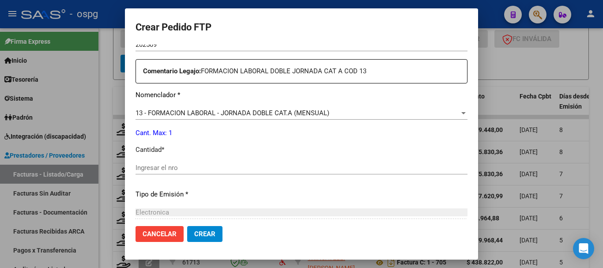
click at [233, 167] on input "Ingresar el nro" at bounding box center [301, 168] width 332 height 8
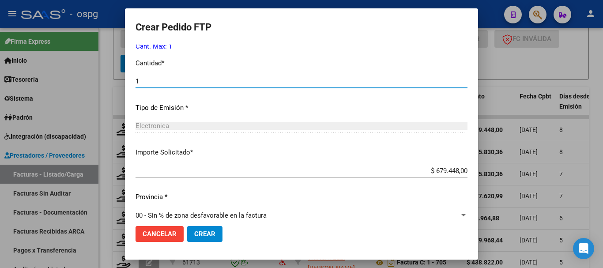
scroll to position [397, 0]
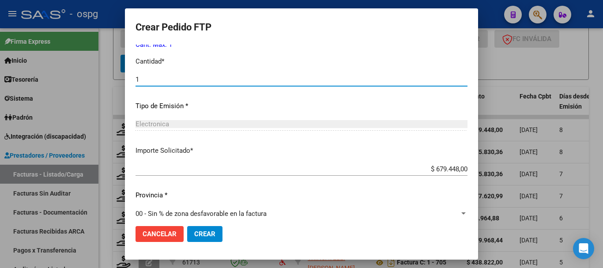
type input "1"
click at [203, 234] on span "Crear" at bounding box center [204, 234] width 21 height 8
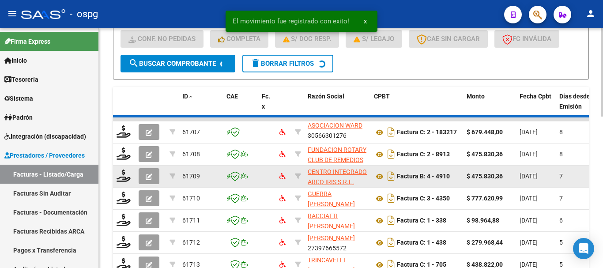
scroll to position [11, 0]
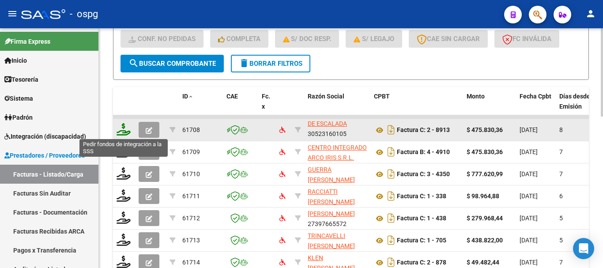
click at [126, 132] on icon at bounding box center [123, 129] width 14 height 12
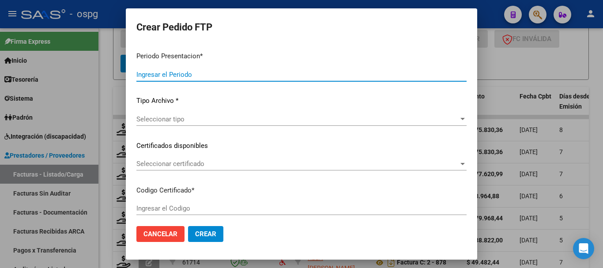
type input "202509"
type input "$ 475.830,36"
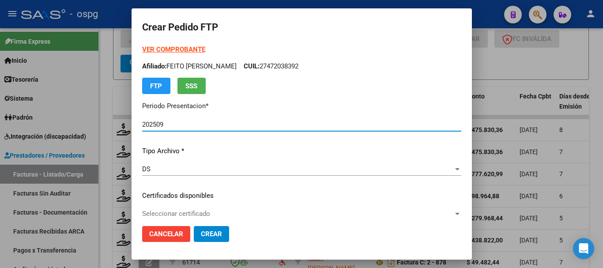
type input "7043902689"
type input "2025-06-30"
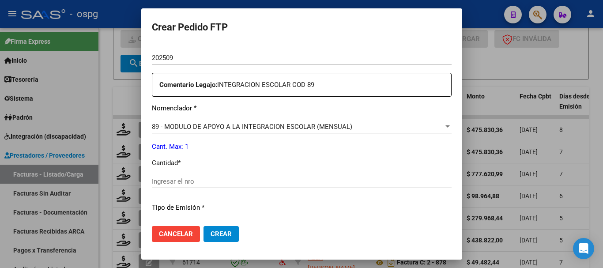
scroll to position [309, 0]
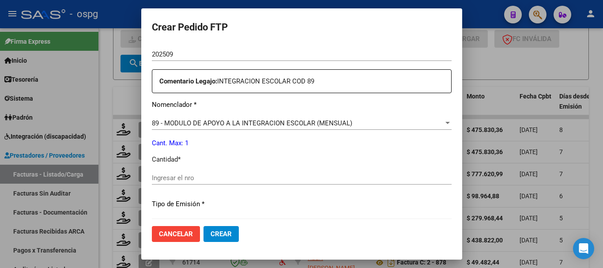
click at [196, 171] on div "Ingresar el nro" at bounding box center [302, 177] width 300 height 13
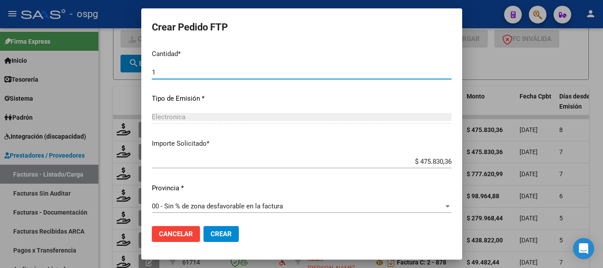
scroll to position [416, 0]
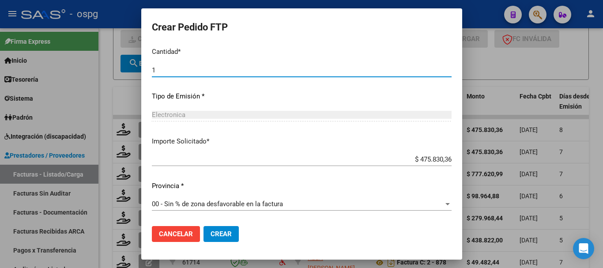
type input "1"
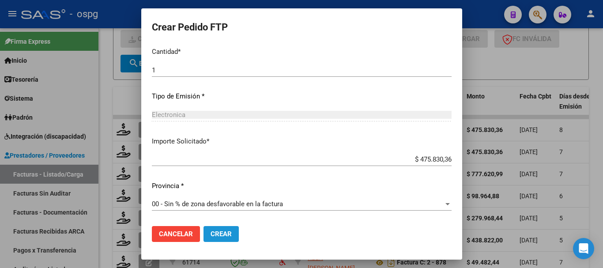
click at [210, 232] on span "Crear" at bounding box center [220, 234] width 21 height 8
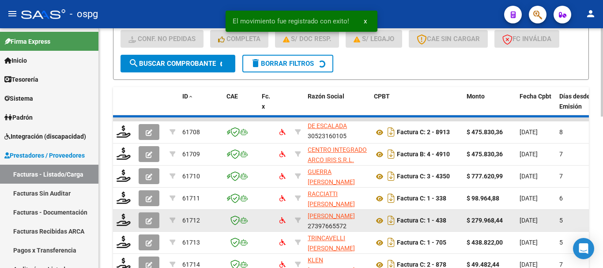
scroll to position [2, 0]
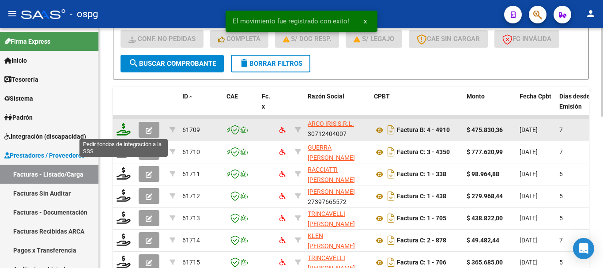
click at [125, 132] on icon at bounding box center [123, 129] width 14 height 12
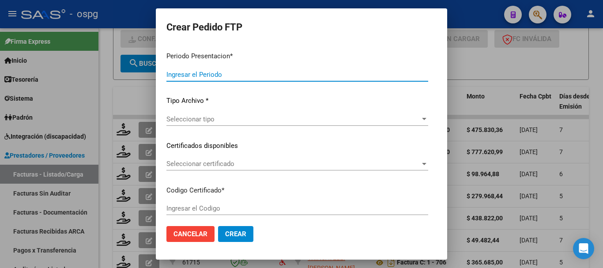
type input "202509"
type input "$ 475.830,36"
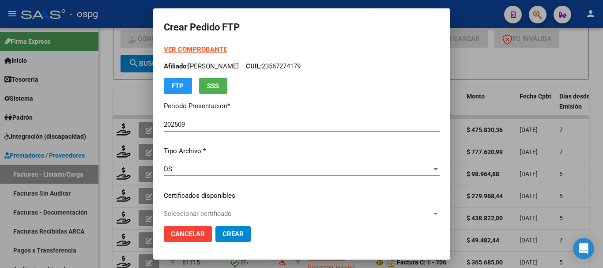
type input "9146818103"
type input "2026-01-18"
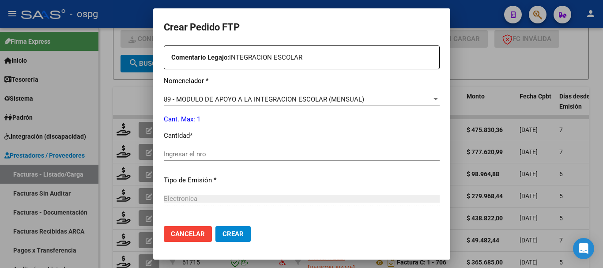
scroll to position [353, 0]
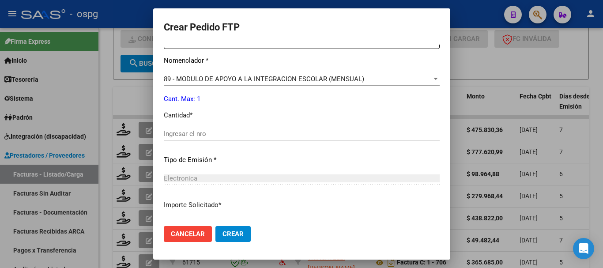
click at [211, 130] on input "Ingresar el nro" at bounding box center [302, 134] width 276 height 8
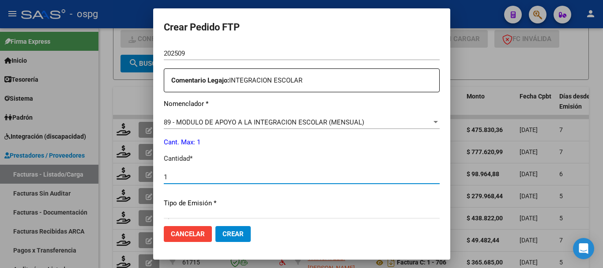
scroll to position [397, 0]
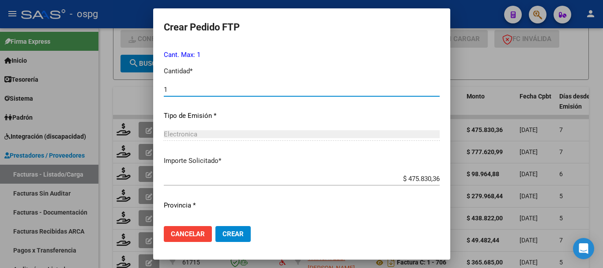
type input "1"
click at [222, 233] on span "Crear" at bounding box center [232, 234] width 21 height 8
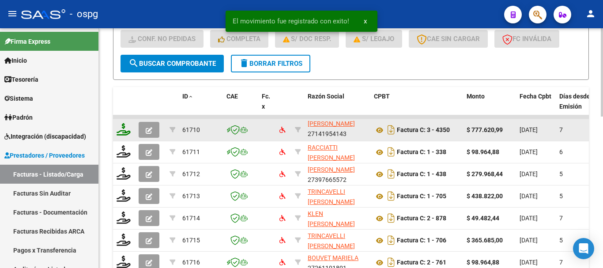
scroll to position [11, 0]
click at [119, 133] on icon at bounding box center [123, 129] width 14 height 12
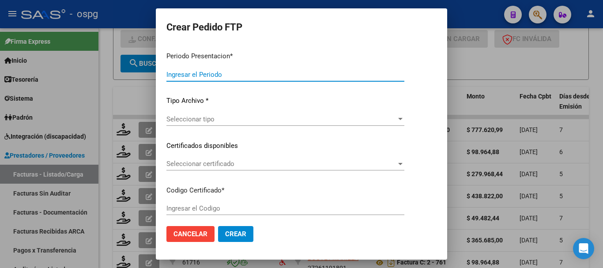
type input "202509"
type input "$ 777.620,99"
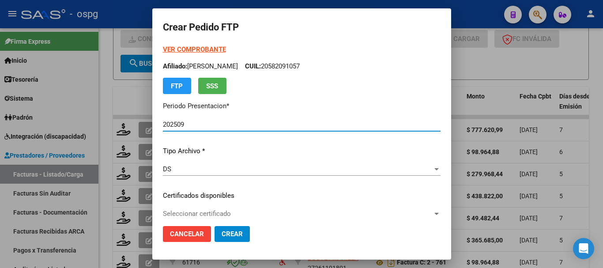
type input "4458043201"
type input "2099-01-01"
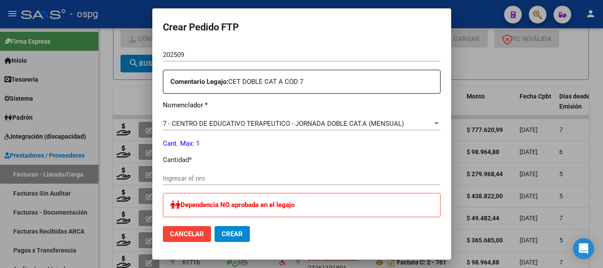
scroll to position [309, 0]
click at [223, 179] on input "Ingresar el nro" at bounding box center [301, 178] width 277 height 8
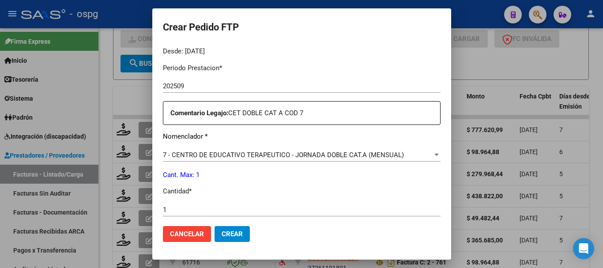
scroll to position [298, 0]
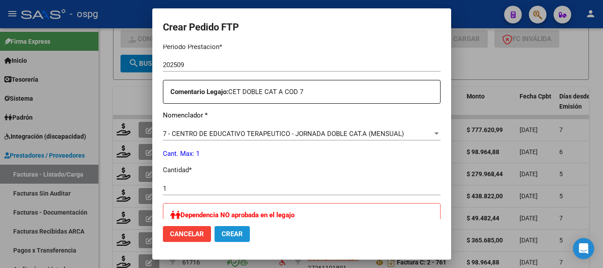
click at [225, 238] on button "Crear" at bounding box center [231, 234] width 35 height 16
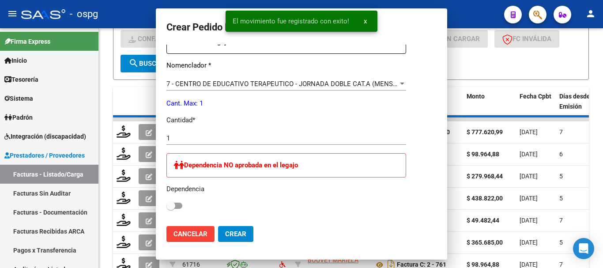
scroll to position [248, 0]
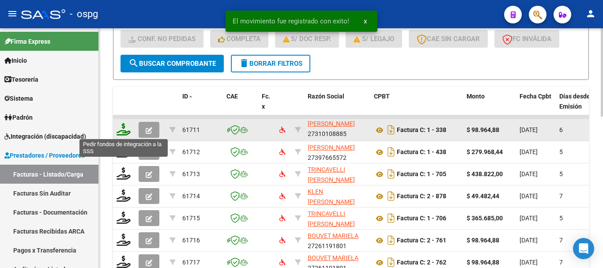
click at [128, 132] on icon at bounding box center [123, 129] width 14 height 12
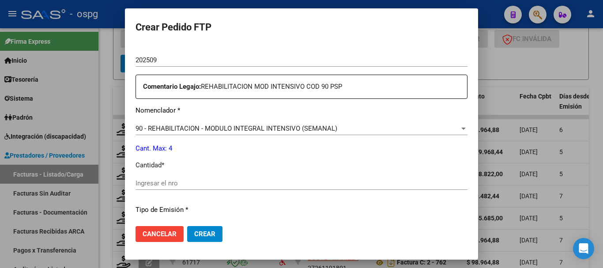
scroll to position [309, 0]
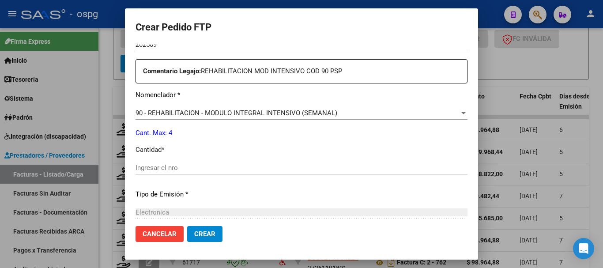
click at [189, 165] on input "Ingresar el nro" at bounding box center [301, 168] width 332 height 8
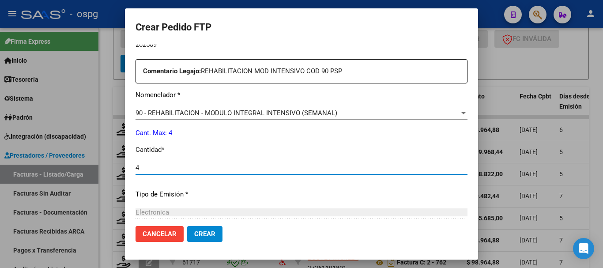
click at [201, 231] on span "Crear" at bounding box center [204, 234] width 21 height 8
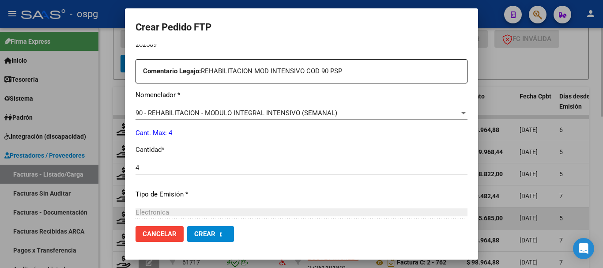
scroll to position [0, 0]
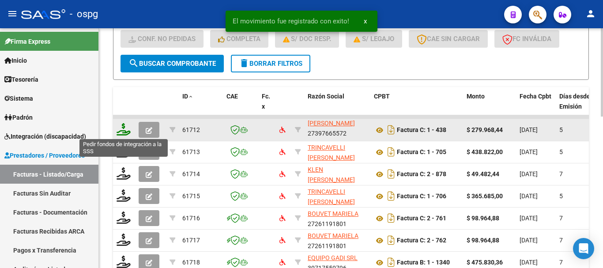
click at [120, 135] on icon at bounding box center [123, 129] width 14 height 12
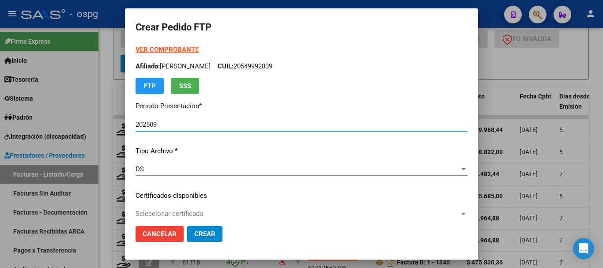
click at [172, 48] on strong "VER COMPROBANTE" at bounding box center [166, 49] width 63 height 8
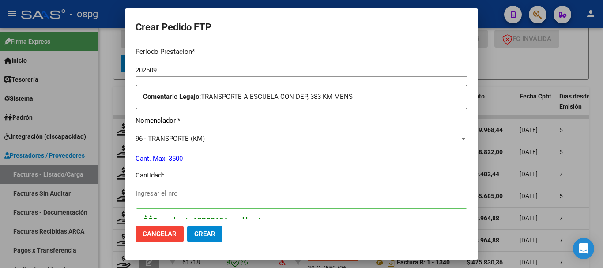
scroll to position [309, 0]
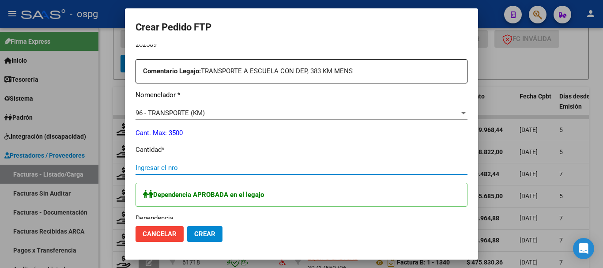
click at [155, 168] on input "Ingresar el nro" at bounding box center [301, 168] width 332 height 8
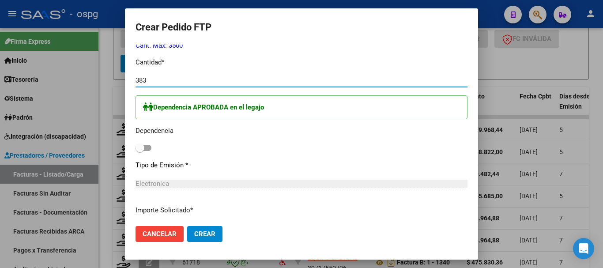
scroll to position [397, 0]
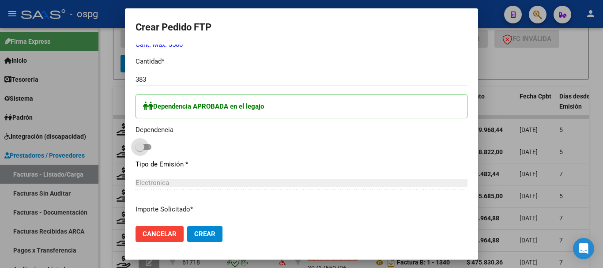
click at [142, 149] on span at bounding box center [139, 146] width 9 height 9
click at [140, 150] on input "checkbox" at bounding box center [139, 150] width 0 height 0
click at [207, 238] on button "Crear" at bounding box center [204, 234] width 35 height 16
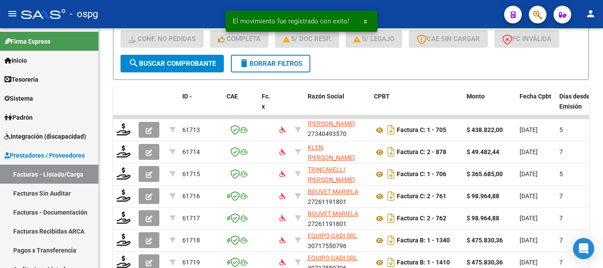
scroll to position [2, 0]
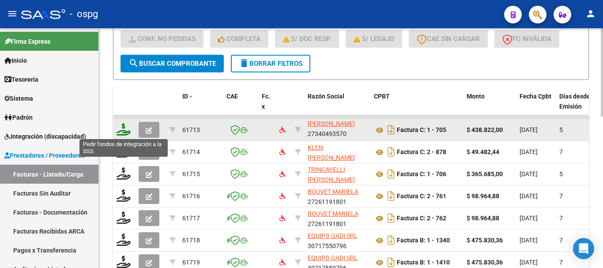
click at [122, 133] on icon at bounding box center [123, 129] width 14 height 12
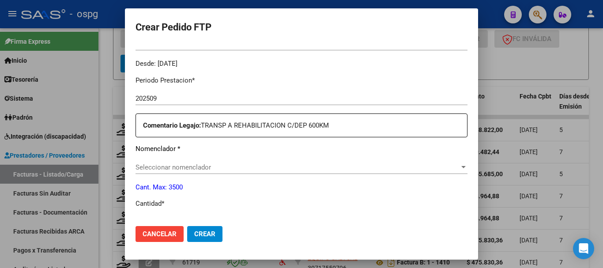
scroll to position [0, 0]
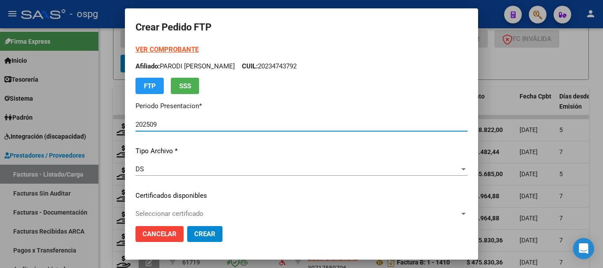
click at [166, 45] on strong "VER COMPROBANTE" at bounding box center [166, 49] width 63 height 8
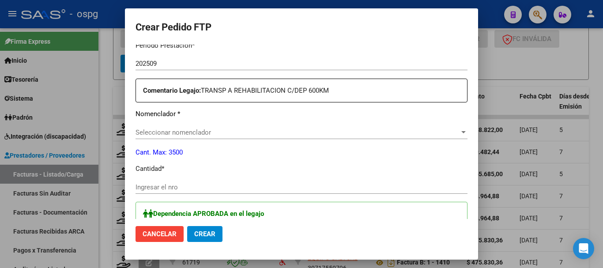
scroll to position [309, 0]
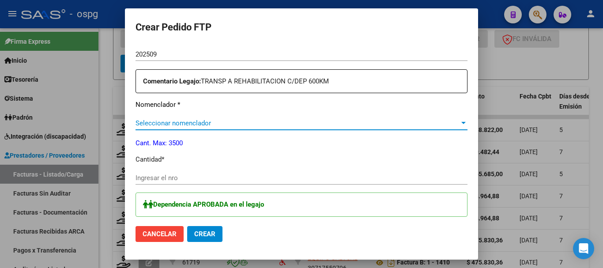
click at [222, 120] on span "Seleccionar nomenclador" at bounding box center [297, 123] width 324 height 8
click at [164, 177] on input "Ingresar el nro" at bounding box center [301, 178] width 332 height 8
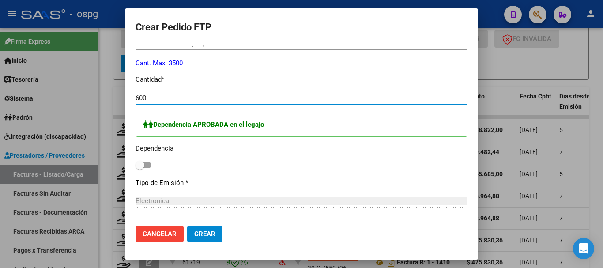
scroll to position [397, 0]
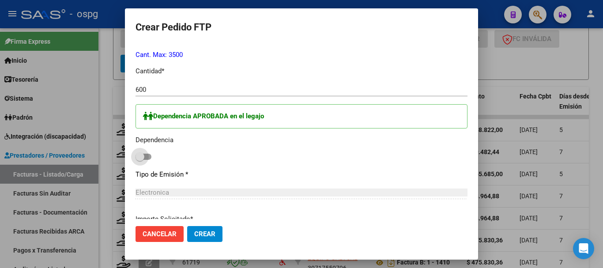
click at [146, 159] on span at bounding box center [143, 157] width 16 height 6
click at [140, 160] on input "checkbox" at bounding box center [139, 160] width 0 height 0
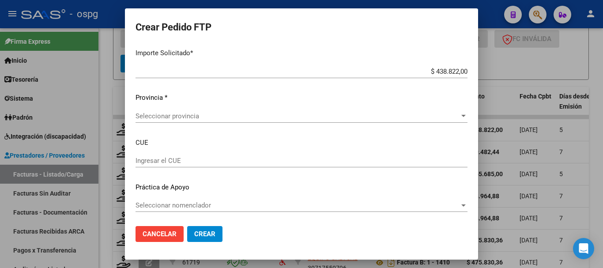
scroll to position [564, 0]
click at [182, 113] on span "Seleccionar provincia" at bounding box center [297, 115] width 324 height 8
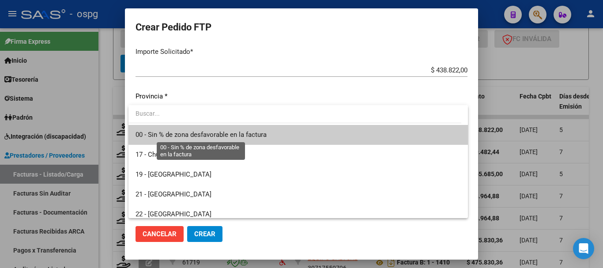
click at [185, 134] on span "00 - Sin % de zona desfavorable en la factura" at bounding box center [200, 135] width 131 height 8
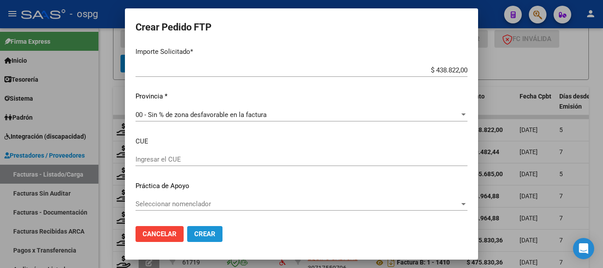
click at [202, 235] on span "Crear" at bounding box center [204, 234] width 21 height 8
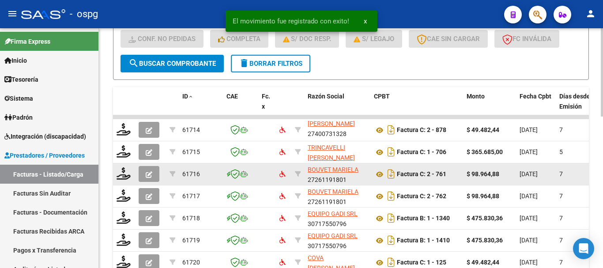
scroll to position [11, 0]
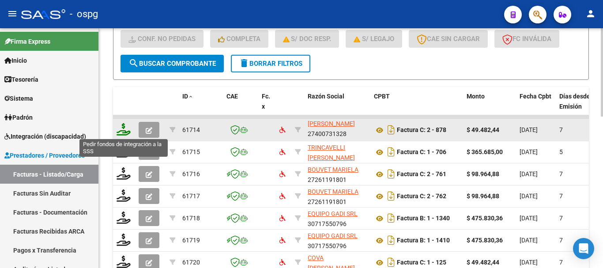
click at [125, 131] on icon at bounding box center [123, 129] width 14 height 12
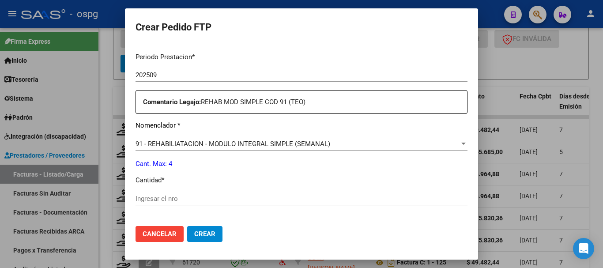
scroll to position [309, 0]
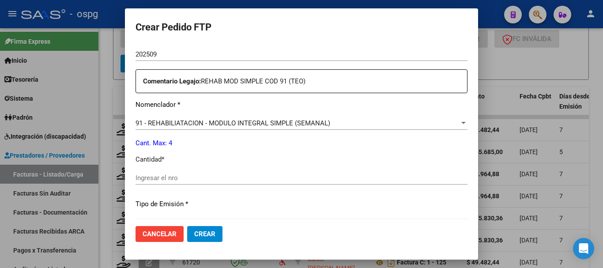
click at [229, 178] on input "Ingresar el nro" at bounding box center [301, 178] width 332 height 8
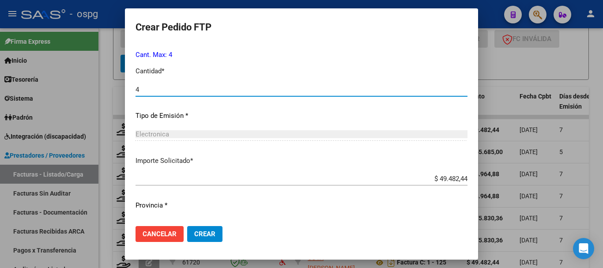
scroll to position [416, 0]
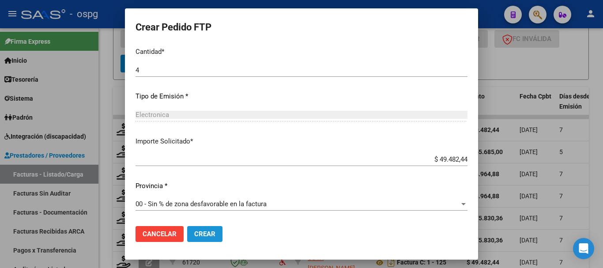
click at [211, 231] on span "Crear" at bounding box center [204, 234] width 21 height 8
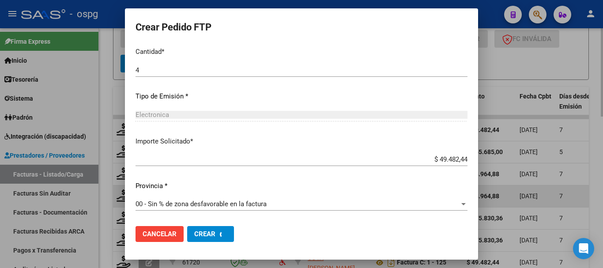
scroll to position [0, 0]
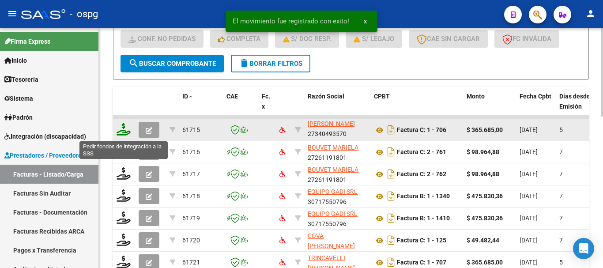
click at [122, 135] on icon at bounding box center [123, 129] width 14 height 12
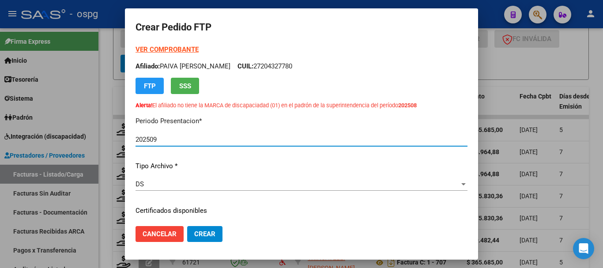
click at [154, 47] on strong "VER COMPROBANTE" at bounding box center [166, 49] width 63 height 8
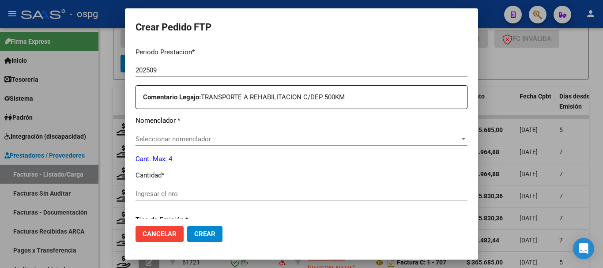
scroll to position [309, 0]
click at [216, 137] on span "Seleccionar nomenclador" at bounding box center [297, 138] width 324 height 8
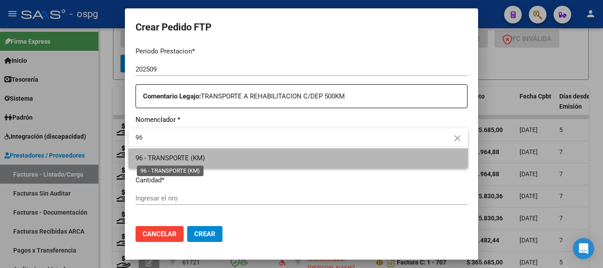
click at [180, 157] on span "96 - TRANSPORTE (KM)" at bounding box center [169, 158] width 69 height 8
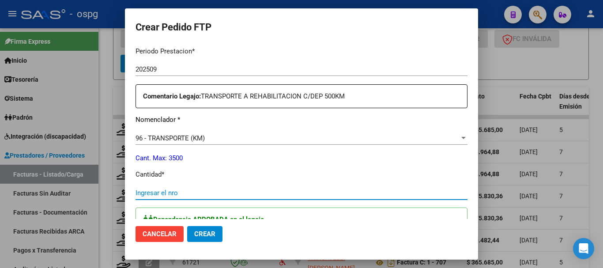
click at [198, 192] on input "Ingresar el nro" at bounding box center [301, 193] width 332 height 8
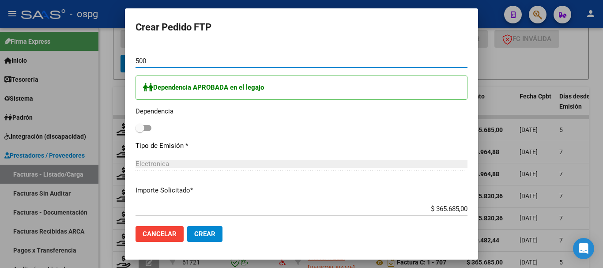
scroll to position [441, 0]
click at [145, 127] on span at bounding box center [143, 127] width 16 height 6
click at [140, 131] on input "checkbox" at bounding box center [139, 131] width 0 height 0
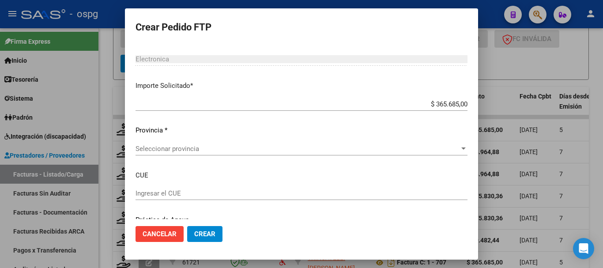
scroll to position [573, 0]
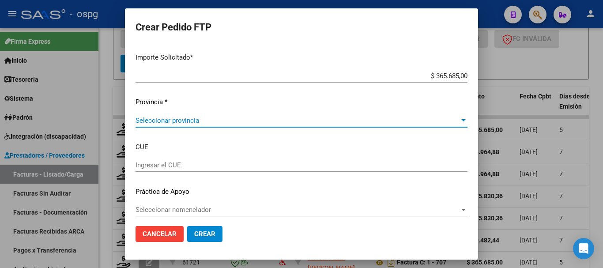
click at [203, 120] on span "Seleccionar provincia" at bounding box center [297, 120] width 324 height 8
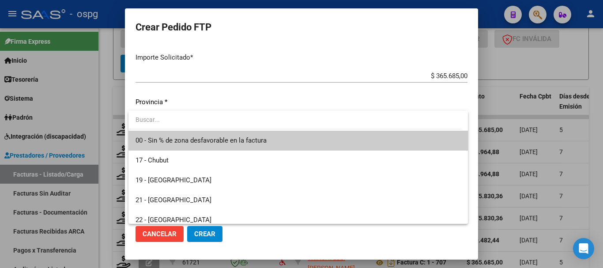
click at [199, 142] on span "00 - Sin % de zona desfavorable en la factura" at bounding box center [200, 140] width 131 height 8
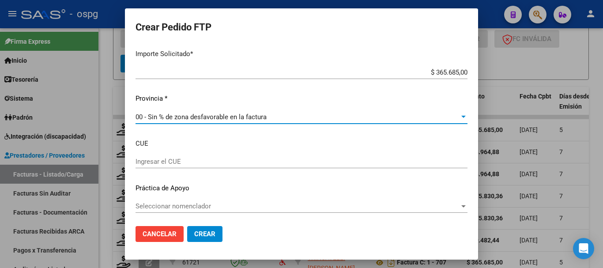
scroll to position [579, 0]
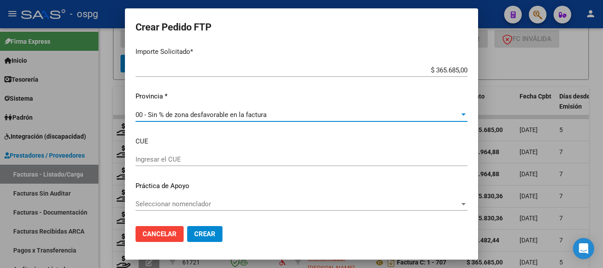
click at [207, 231] on span "Crear" at bounding box center [204, 234] width 21 height 8
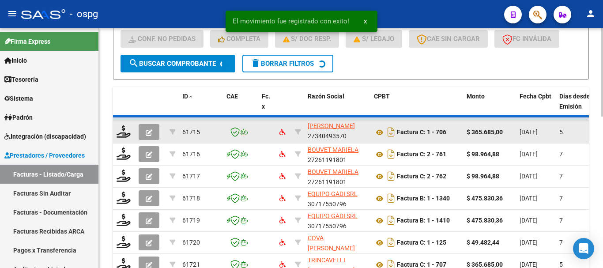
scroll to position [2, 0]
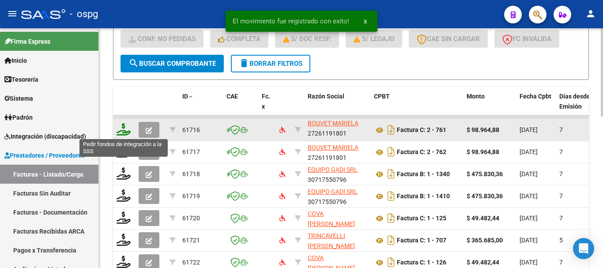
click at [127, 133] on icon at bounding box center [123, 129] width 14 height 12
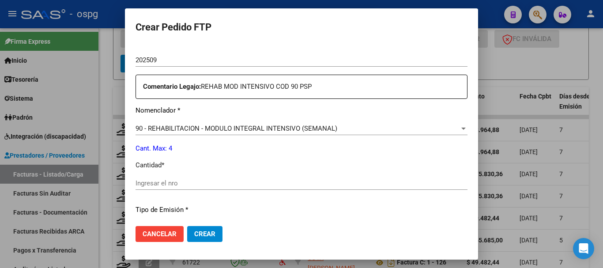
scroll to position [309, 0]
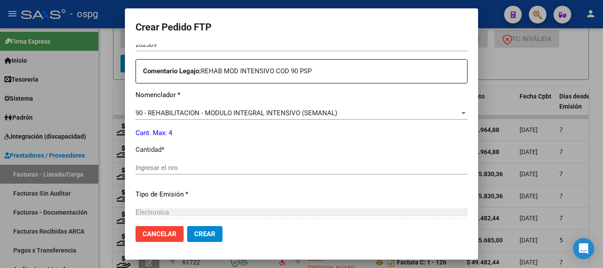
click at [254, 171] on input "Ingresar el nro" at bounding box center [301, 168] width 332 height 8
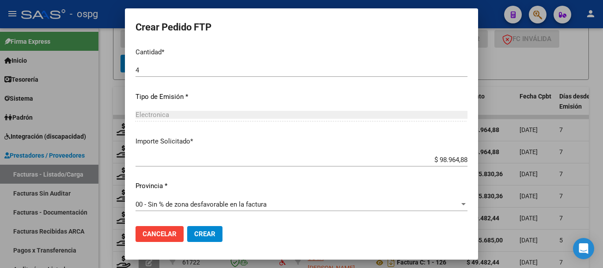
click at [204, 232] on span "Crear" at bounding box center [204, 234] width 21 height 8
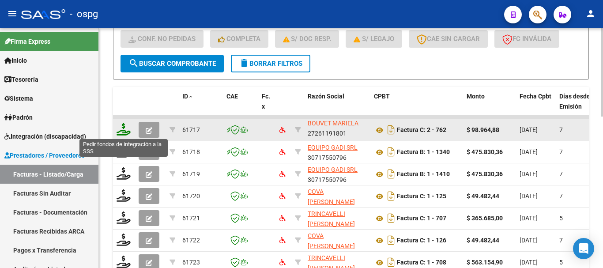
click at [124, 131] on icon at bounding box center [123, 129] width 14 height 12
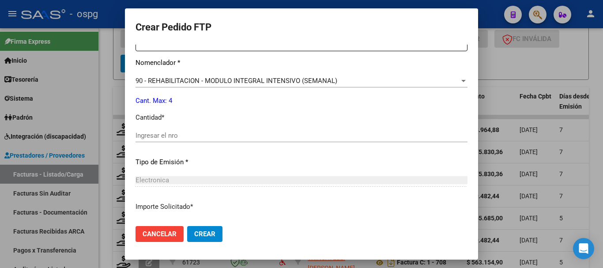
scroll to position [353, 0]
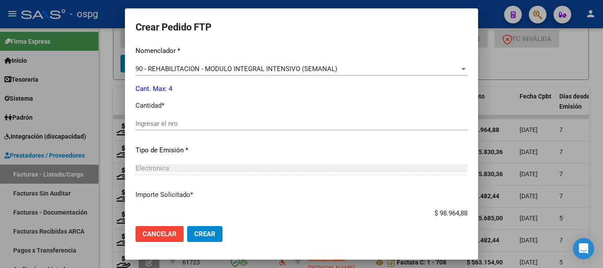
click at [189, 127] on input "Ingresar el nro" at bounding box center [301, 124] width 332 height 8
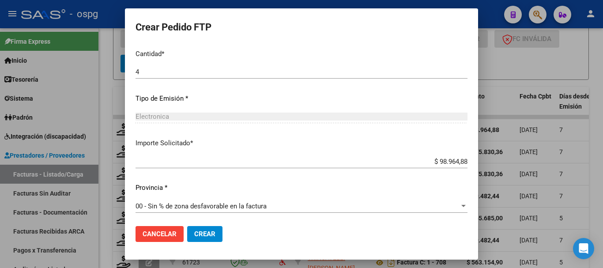
scroll to position [406, 0]
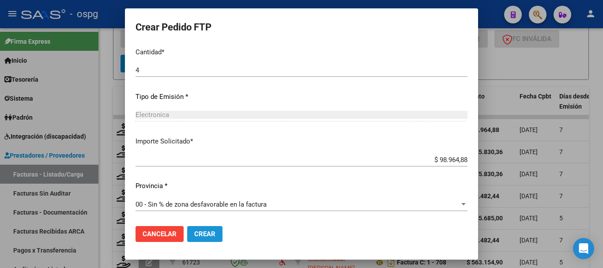
click at [206, 233] on span "Crear" at bounding box center [204, 234] width 21 height 8
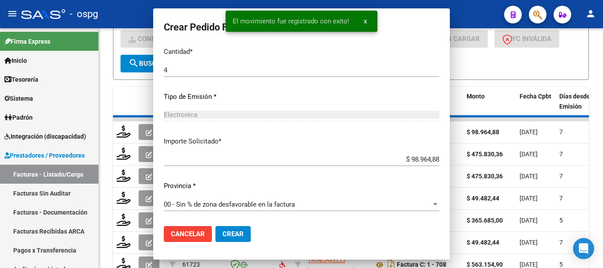
scroll to position [0, 0]
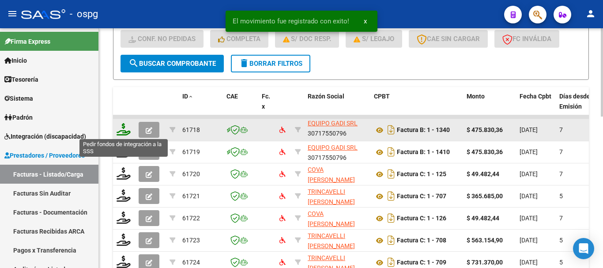
click at [126, 135] on icon at bounding box center [123, 129] width 14 height 12
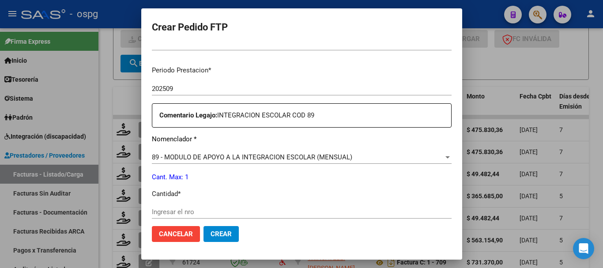
scroll to position [309, 0]
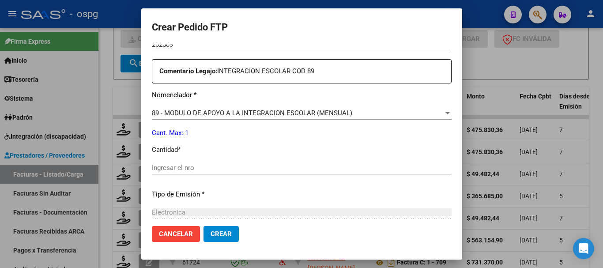
click at [267, 169] on input "Ingresar el nro" at bounding box center [302, 168] width 300 height 8
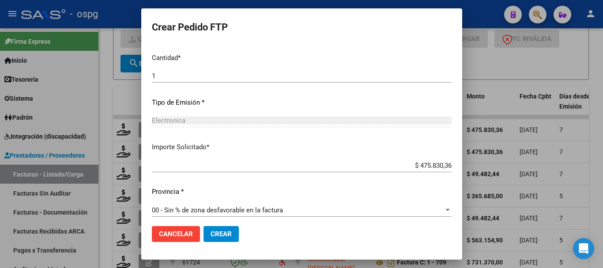
scroll to position [406, 0]
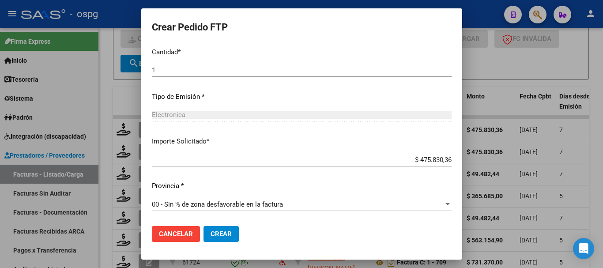
click at [213, 232] on span "Crear" at bounding box center [220, 234] width 21 height 8
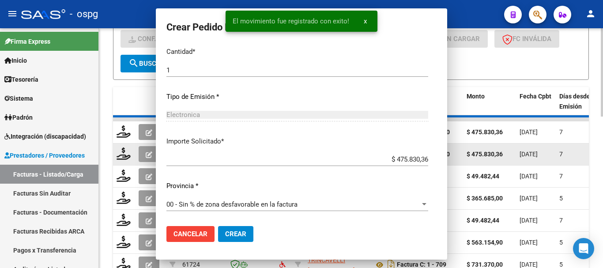
scroll to position [356, 0]
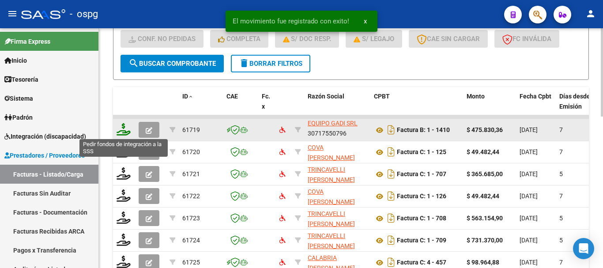
click at [119, 132] on icon at bounding box center [123, 129] width 14 height 12
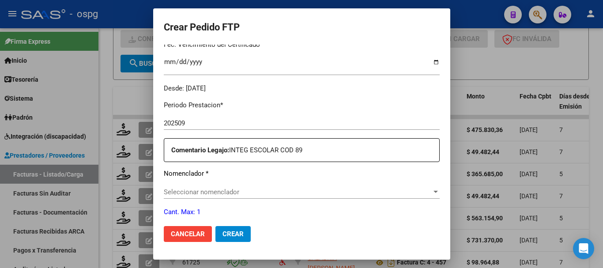
scroll to position [284, 0]
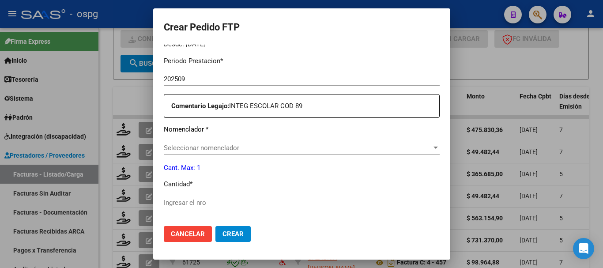
click at [210, 155] on div "Seleccionar nomenclador Seleccionar nomenclador" at bounding box center [302, 152] width 276 height 22
click at [205, 151] on span "Seleccionar nomenclador" at bounding box center [298, 148] width 268 height 8
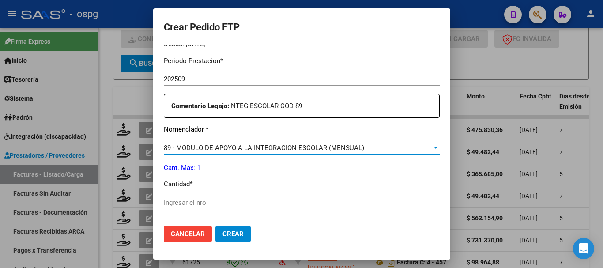
click at [211, 203] on input "Ingresar el nro" at bounding box center [302, 203] width 276 height 8
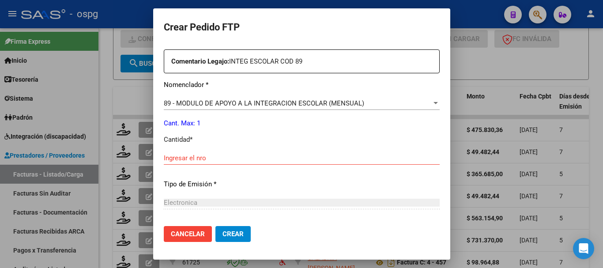
scroll to position [328, 0]
click at [201, 164] on div "Ingresar el nro" at bounding box center [302, 158] width 276 height 13
click at [199, 162] on div "Ingresar el nro" at bounding box center [302, 158] width 276 height 13
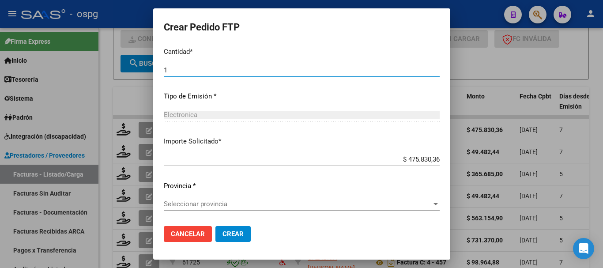
click at [219, 240] on button "Crear" at bounding box center [232, 234] width 35 height 16
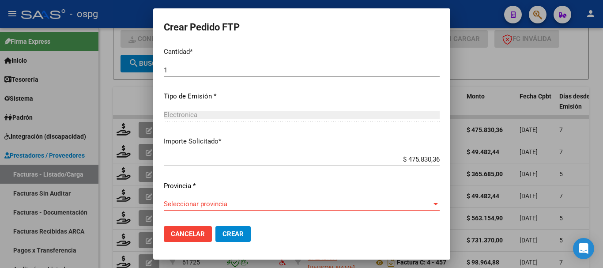
click at [209, 195] on div "Periodo Prestacion * 202509 Ingresar el Periodo Prestacion Comentario Legajo: I…" at bounding box center [302, 68] width 276 height 302
click at [212, 202] on span "Seleccionar provincia" at bounding box center [298, 204] width 268 height 8
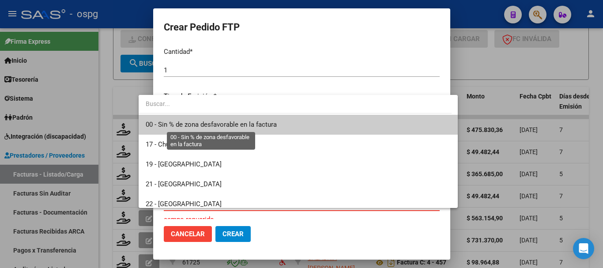
click at [181, 127] on span "00 - Sin % de zona desfavorable en la factura" at bounding box center [211, 124] width 131 height 8
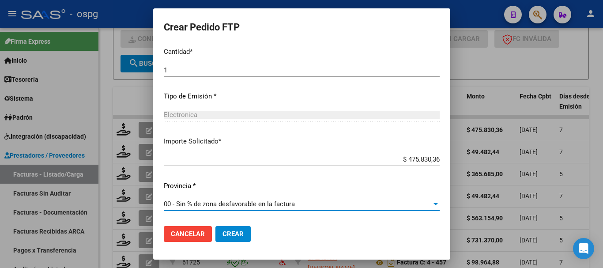
click at [222, 234] on span "Crear" at bounding box center [232, 234] width 21 height 8
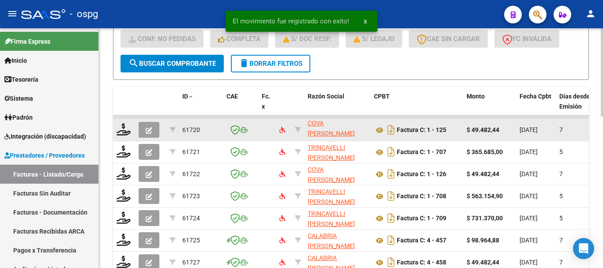
scroll to position [11, 0]
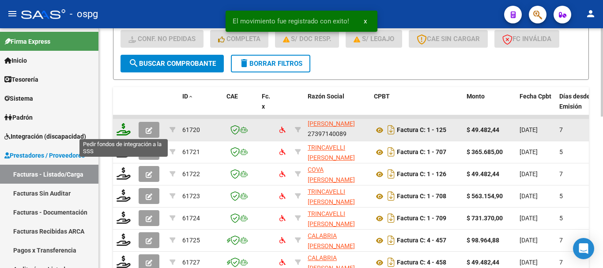
click at [124, 134] on icon at bounding box center [123, 129] width 14 height 12
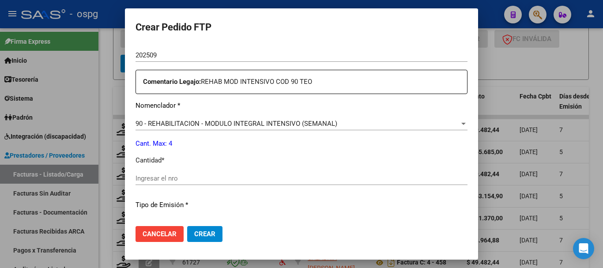
scroll to position [309, 0]
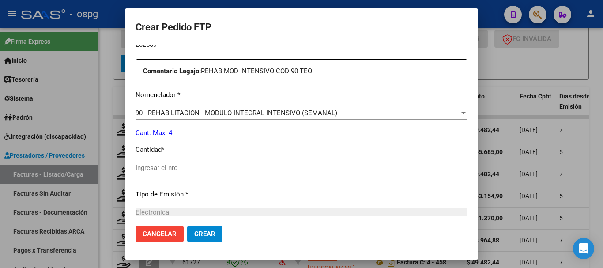
click at [231, 163] on div "Ingresar el nro" at bounding box center [301, 167] width 332 height 13
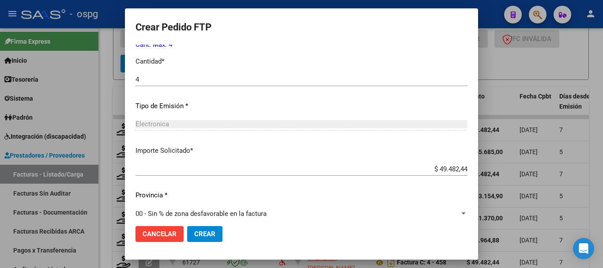
scroll to position [406, 0]
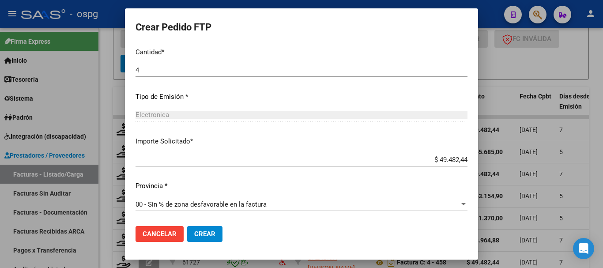
click at [207, 234] on span "Crear" at bounding box center [204, 234] width 21 height 8
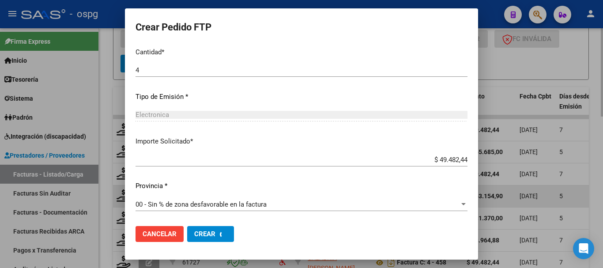
scroll to position [0, 0]
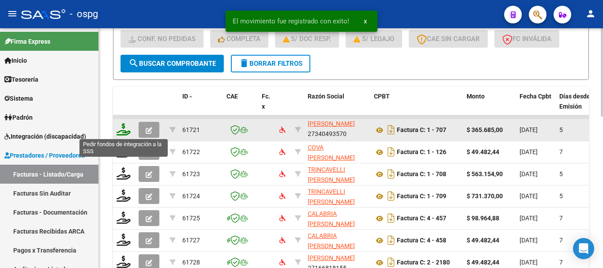
click at [120, 134] on icon at bounding box center [123, 129] width 14 height 12
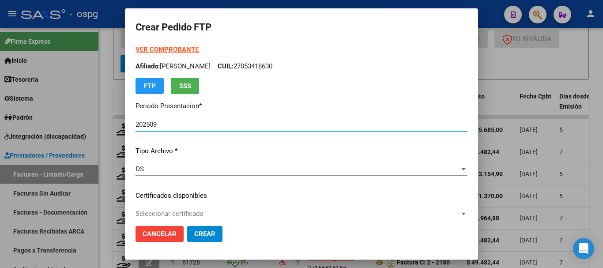
click at [176, 46] on strong "VER COMPROBANTE" at bounding box center [166, 49] width 63 height 8
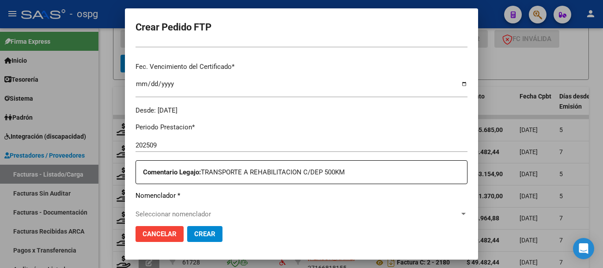
scroll to position [221, 0]
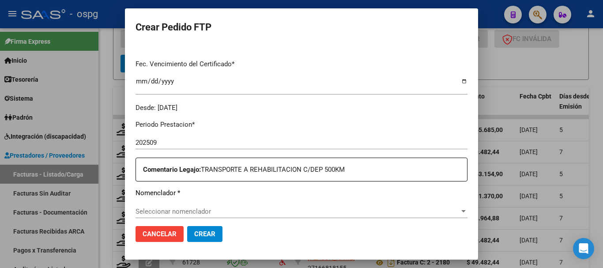
click at [265, 213] on span "Seleccionar nomenclador" at bounding box center [297, 211] width 324 height 8
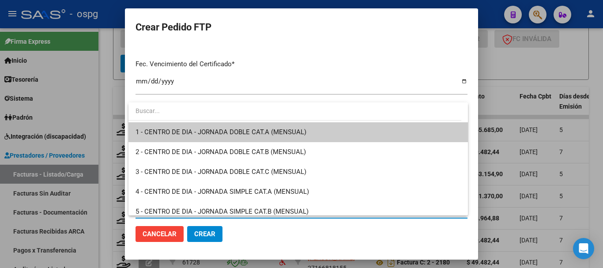
click at [307, 68] on div at bounding box center [301, 134] width 603 height 268
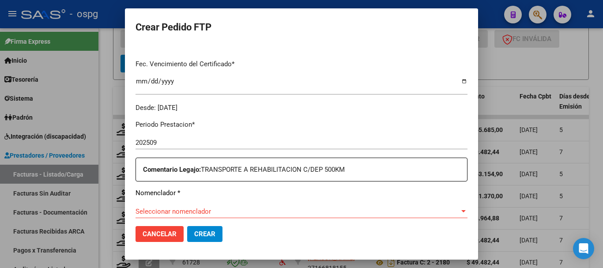
scroll to position [265, 0]
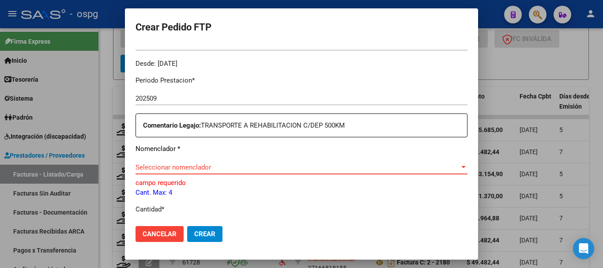
click at [294, 169] on span "Seleccionar nomenclador" at bounding box center [297, 167] width 324 height 8
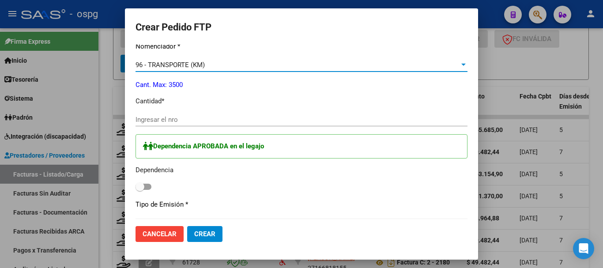
scroll to position [397, 0]
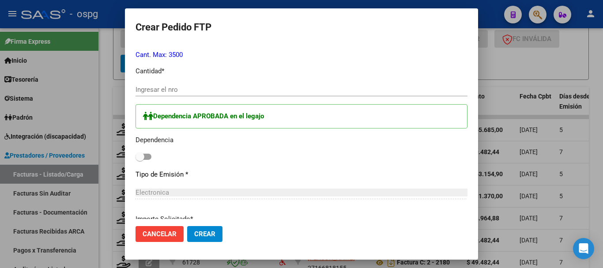
click at [142, 158] on span at bounding box center [139, 156] width 9 height 9
click at [140, 160] on input "checkbox" at bounding box center [139, 160] width 0 height 0
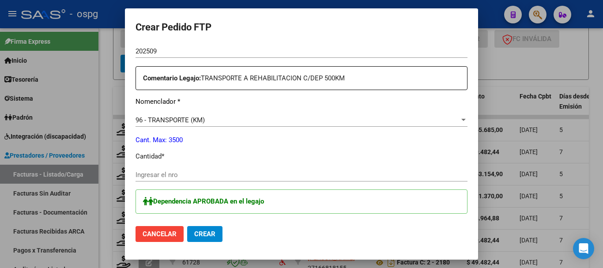
scroll to position [309, 0]
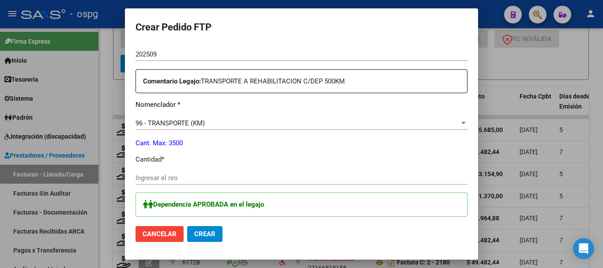
click at [219, 177] on input "Ingresar el nro" at bounding box center [301, 178] width 332 height 8
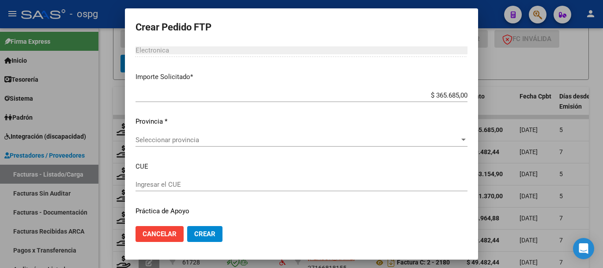
scroll to position [564, 0]
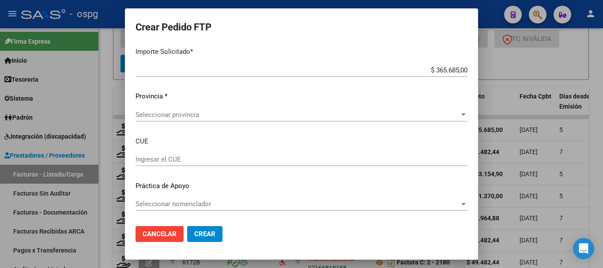
click at [187, 116] on span "Seleccionar provincia" at bounding box center [297, 115] width 324 height 8
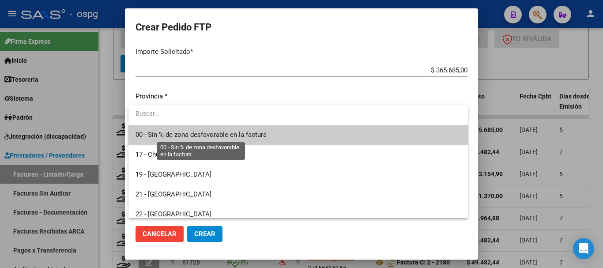
click at [188, 134] on span "00 - Sin % de zona desfavorable en la factura" at bounding box center [200, 135] width 131 height 8
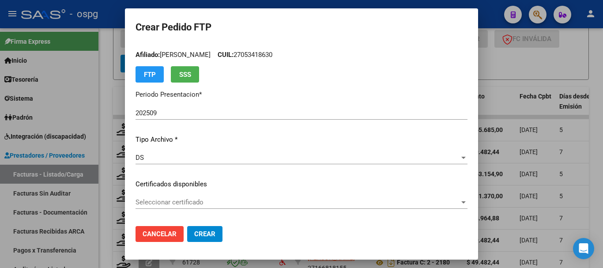
scroll to position [0, 0]
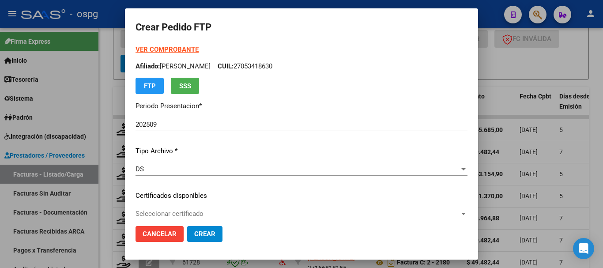
click at [164, 47] on strong "VER COMPROBANTE" at bounding box center [166, 49] width 63 height 8
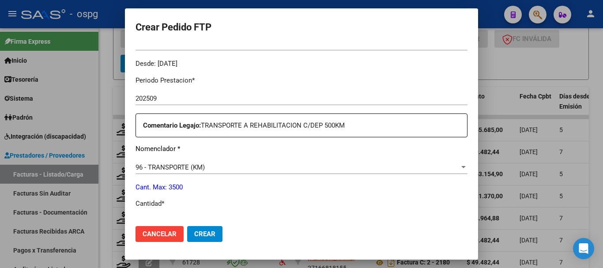
scroll to position [529, 0]
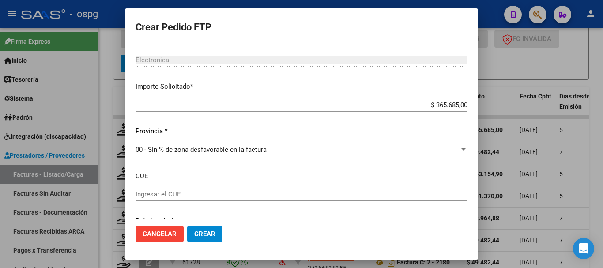
click at [209, 237] on span "Crear" at bounding box center [204, 234] width 21 height 8
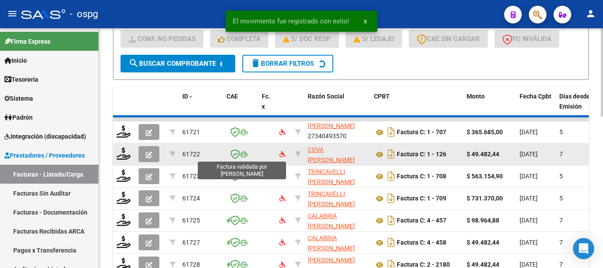
scroll to position [2, 0]
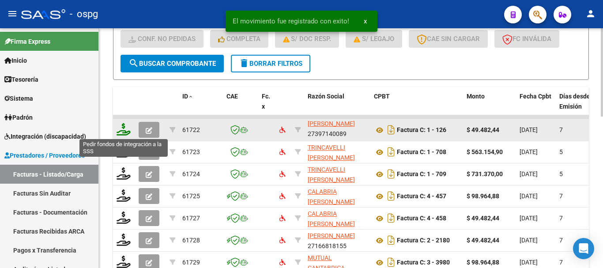
click at [127, 132] on icon at bounding box center [123, 129] width 14 height 12
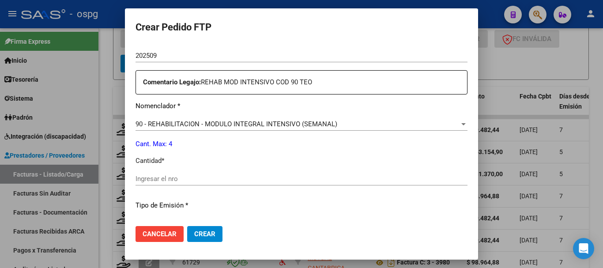
scroll to position [309, 0]
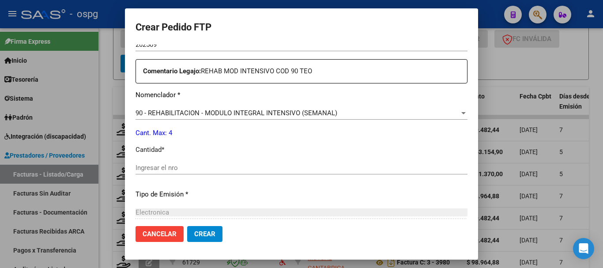
click at [199, 168] on input "Ingresar el nro" at bounding box center [301, 168] width 332 height 8
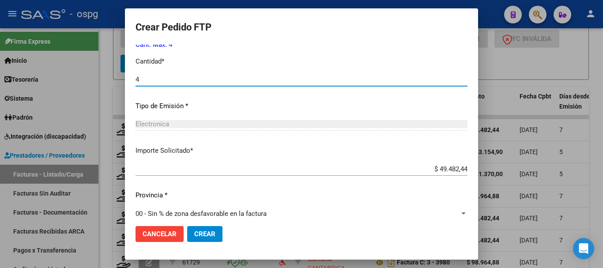
scroll to position [406, 0]
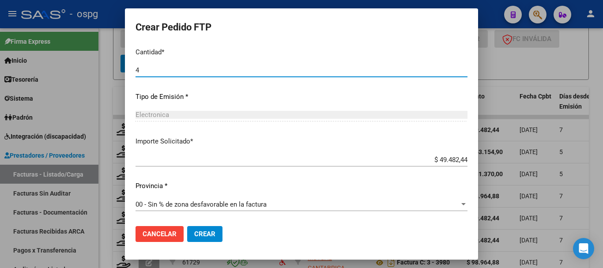
click at [199, 237] on span "Crear" at bounding box center [204, 234] width 21 height 8
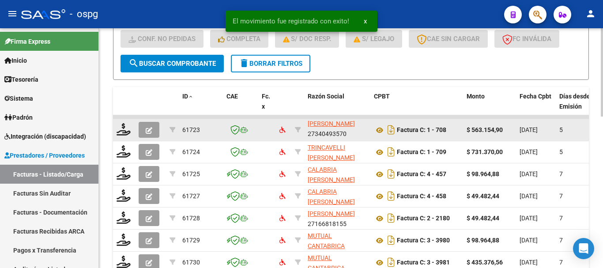
scroll to position [11, 0]
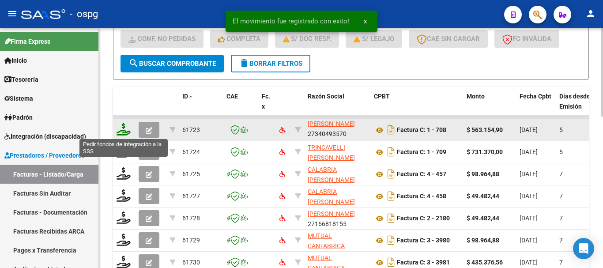
click at [122, 132] on icon at bounding box center [123, 129] width 14 height 12
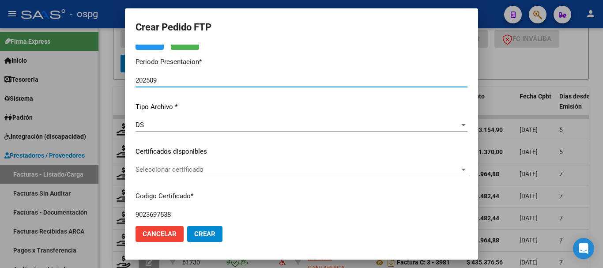
scroll to position [0, 0]
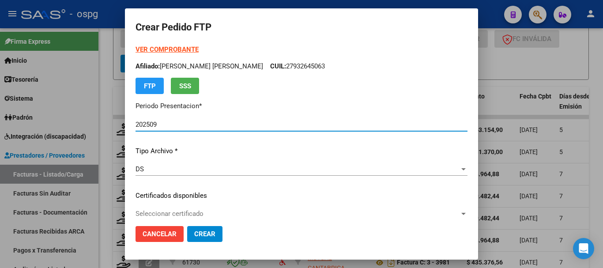
click at [170, 45] on strong "VER COMPROBANTE" at bounding box center [166, 49] width 63 height 8
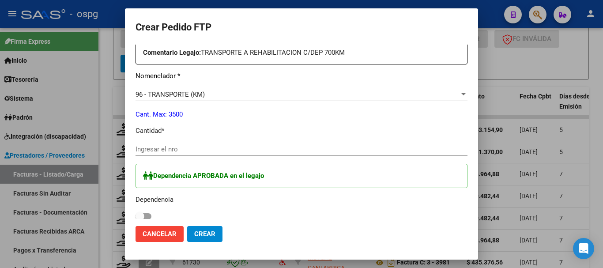
scroll to position [353, 0]
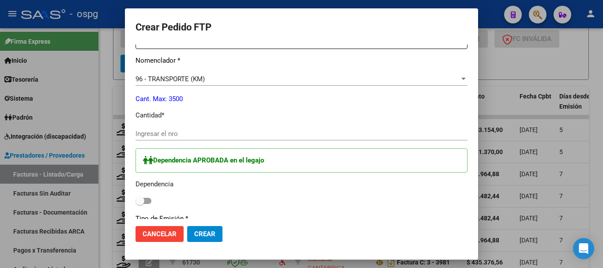
click at [210, 136] on input "Ingresar el nro" at bounding box center [301, 134] width 332 height 8
click at [142, 197] on span at bounding box center [139, 200] width 9 height 9
click at [140, 204] on input "checkbox" at bounding box center [139, 204] width 0 height 0
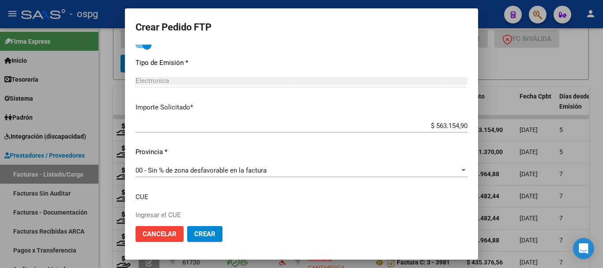
scroll to position [529, 0]
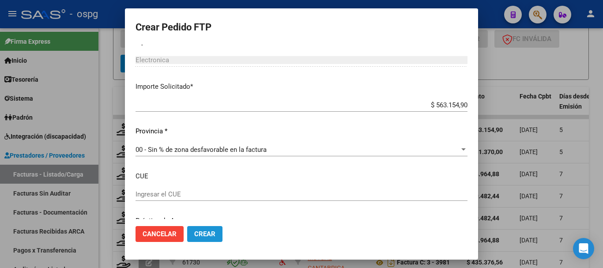
click at [206, 233] on span "Crear" at bounding box center [204, 234] width 21 height 8
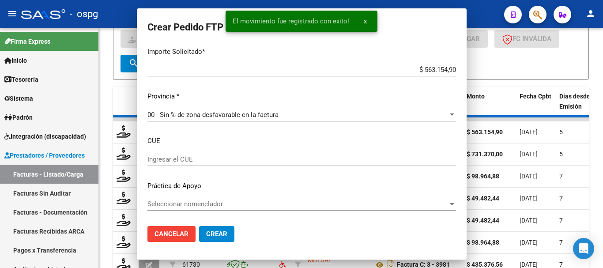
scroll to position [480, 0]
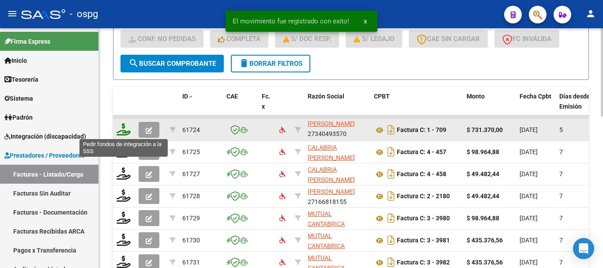
click at [121, 134] on icon at bounding box center [123, 129] width 14 height 12
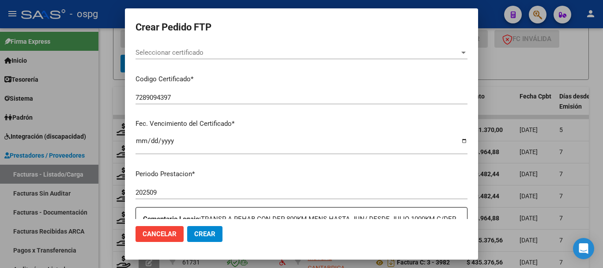
scroll to position [0, 0]
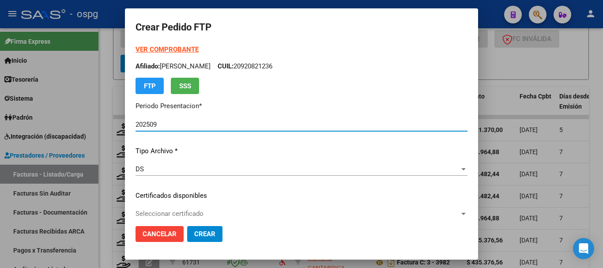
click at [172, 52] on strong "VER COMPROBANTE" at bounding box center [166, 49] width 63 height 8
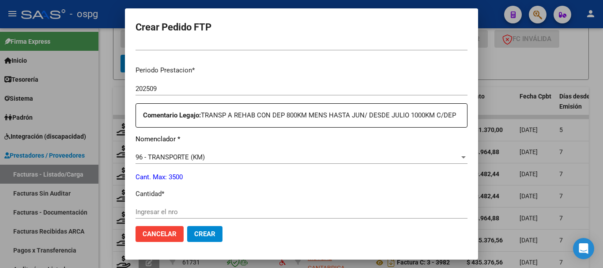
scroll to position [309, 0]
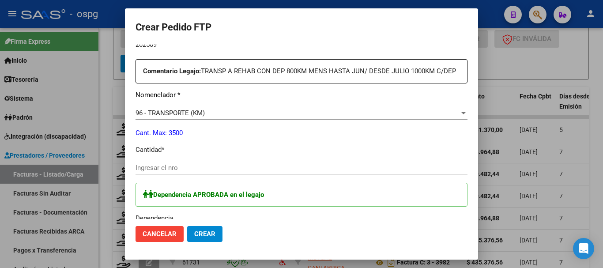
click at [234, 172] on div "Ingresar el nro" at bounding box center [301, 167] width 332 height 13
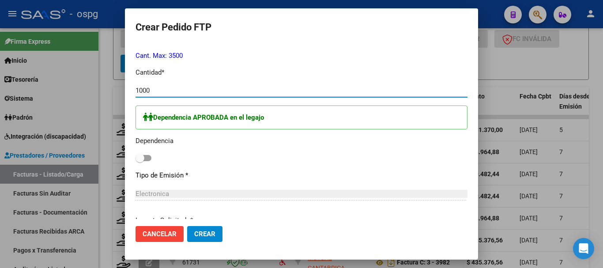
scroll to position [397, 0]
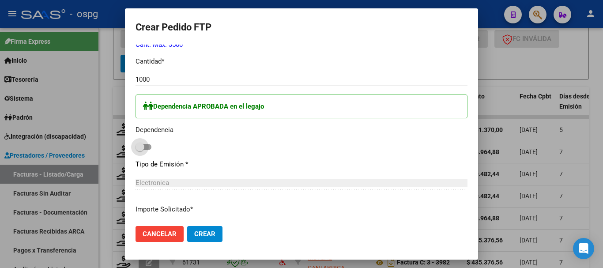
click at [138, 146] on span at bounding box center [139, 146] width 9 height 9
click at [139, 150] on input "checkbox" at bounding box center [139, 150] width 0 height 0
click at [206, 237] on span "Crear" at bounding box center [204, 234] width 21 height 8
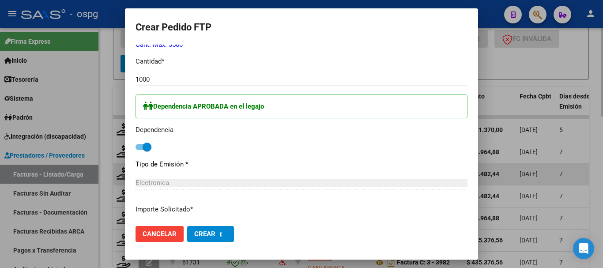
scroll to position [0, 0]
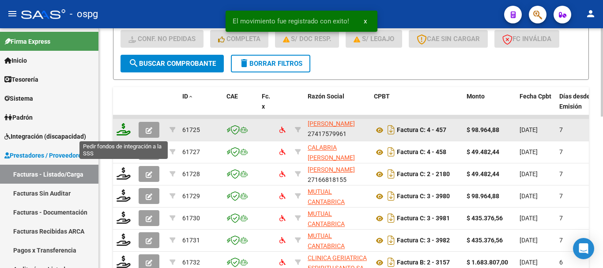
click at [125, 134] on icon at bounding box center [123, 129] width 14 height 12
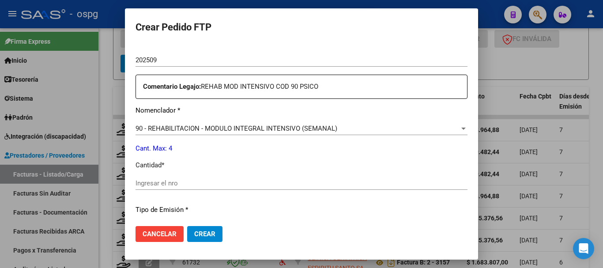
scroll to position [309, 0]
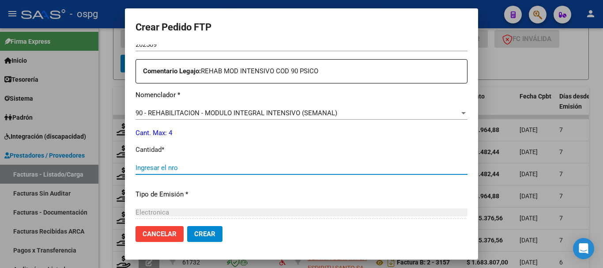
click at [210, 169] on input "Ingresar el nro" at bounding box center [301, 168] width 332 height 8
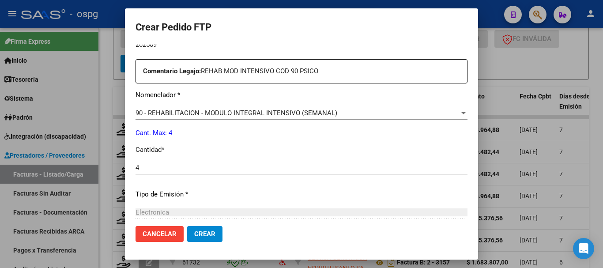
scroll to position [406, 0]
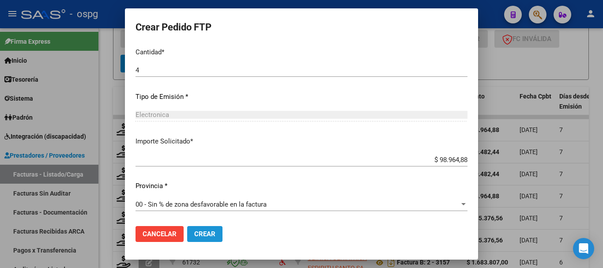
click at [213, 231] on span "Crear" at bounding box center [204, 234] width 21 height 8
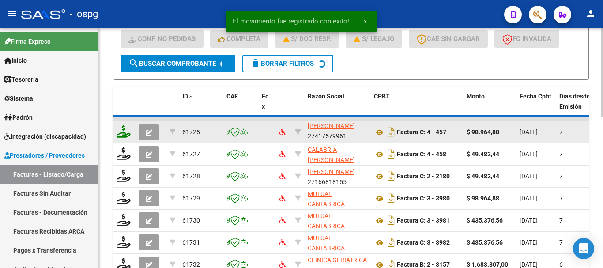
scroll to position [2, 0]
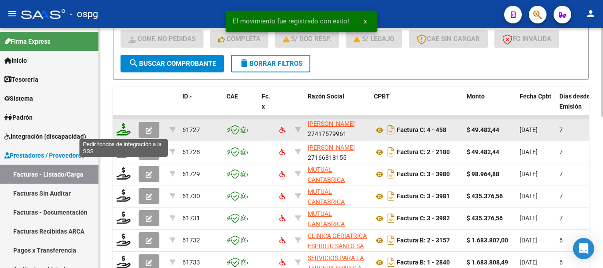
click at [126, 132] on icon at bounding box center [123, 129] width 14 height 12
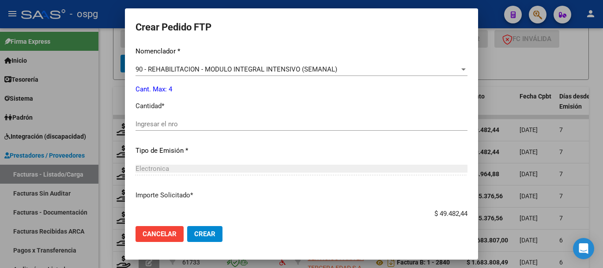
scroll to position [353, 0]
click at [209, 125] on input "Ingresar el nro" at bounding box center [301, 124] width 332 height 8
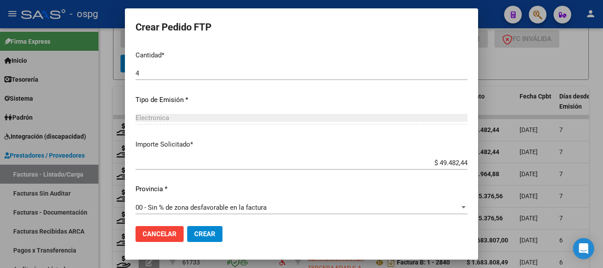
scroll to position [406, 0]
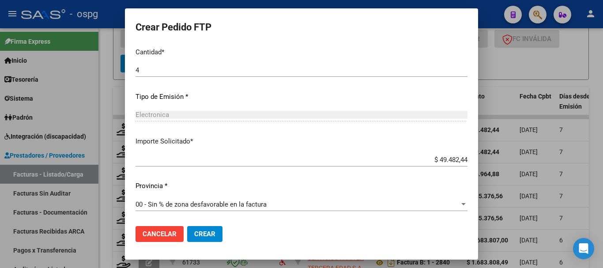
click at [206, 230] on span "Crear" at bounding box center [204, 234] width 21 height 8
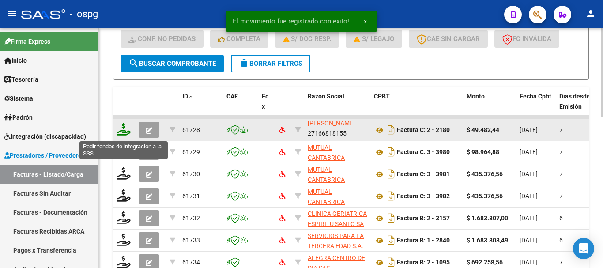
scroll to position [11, 0]
click at [119, 133] on icon at bounding box center [123, 129] width 14 height 12
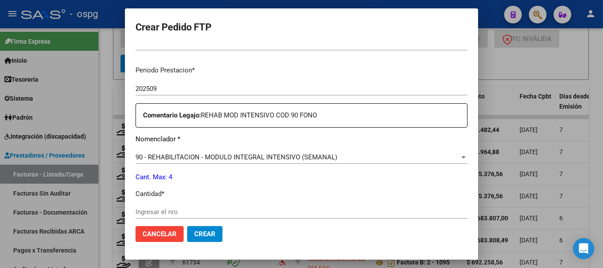
scroll to position [309, 0]
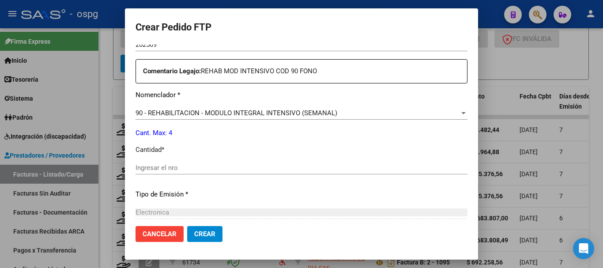
click at [230, 171] on input "Ingresar el nro" at bounding box center [301, 168] width 332 height 8
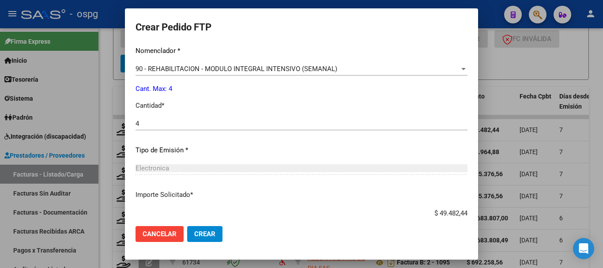
scroll to position [406, 0]
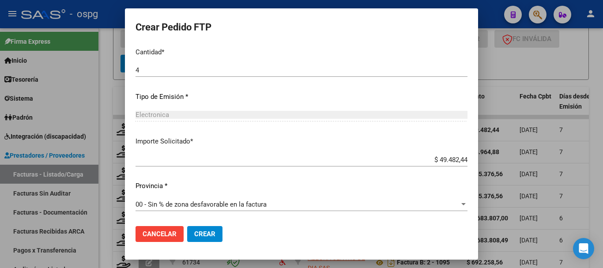
click at [211, 232] on span "Crear" at bounding box center [204, 234] width 21 height 8
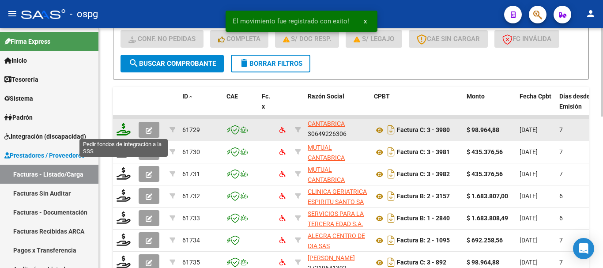
click at [121, 133] on icon at bounding box center [123, 129] width 14 height 12
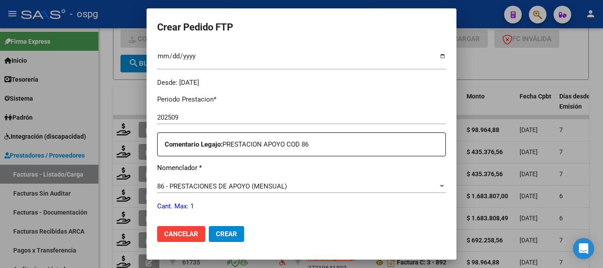
scroll to position [309, 0]
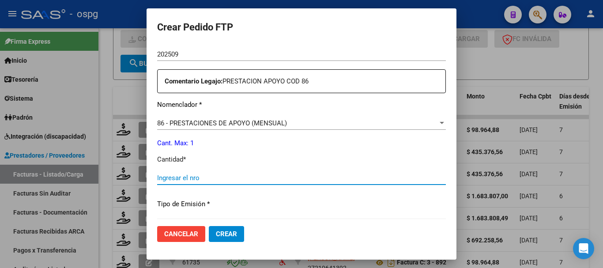
click at [195, 176] on input "Ingresar el nro" at bounding box center [301, 178] width 289 height 8
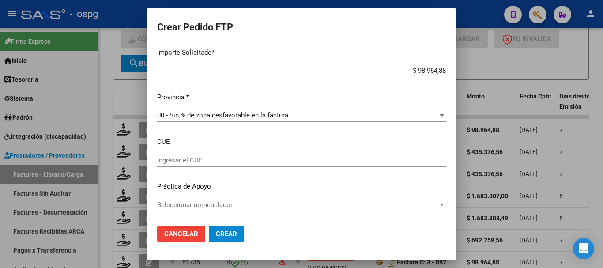
scroll to position [506, 0]
click at [216, 233] on button "Crear" at bounding box center [226, 234] width 35 height 16
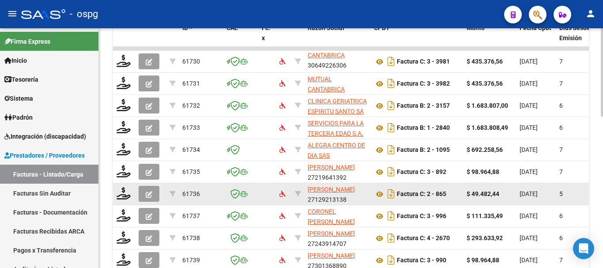
scroll to position [365, 0]
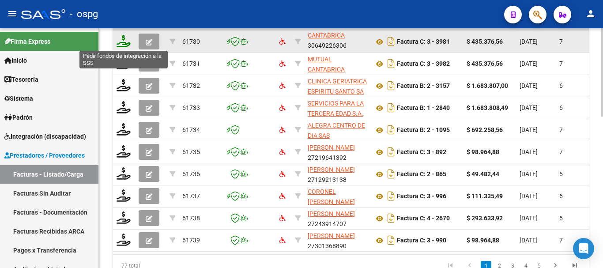
click at [127, 44] on icon at bounding box center [123, 41] width 14 height 12
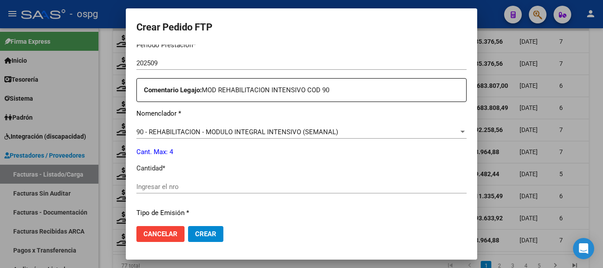
scroll to position [309, 0]
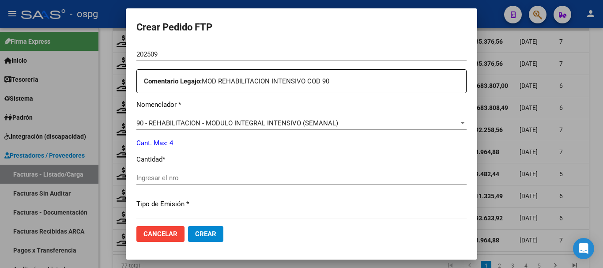
click at [202, 175] on input "Ingresar el nro" at bounding box center [301, 178] width 330 height 8
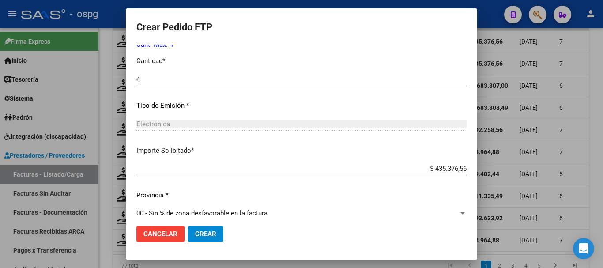
scroll to position [416, 0]
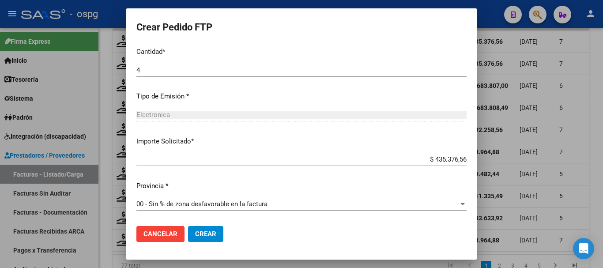
click at [208, 234] on span "Crear" at bounding box center [205, 234] width 21 height 8
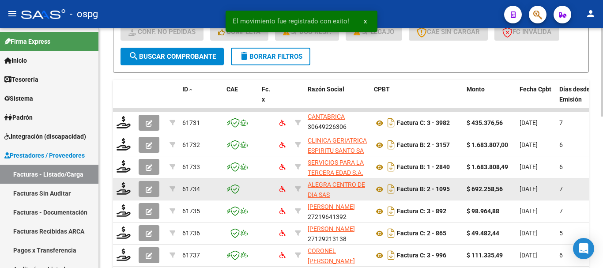
scroll to position [277, 0]
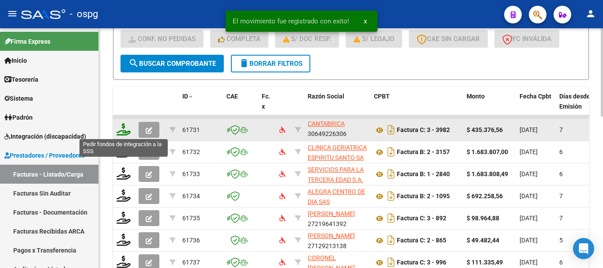
click at [122, 133] on icon at bounding box center [123, 129] width 14 height 12
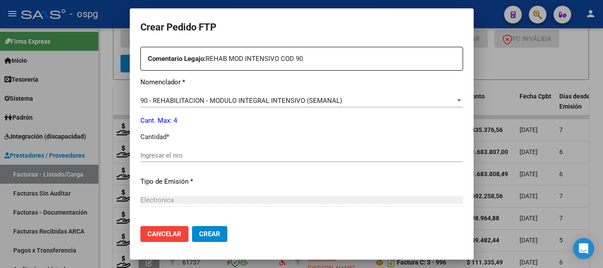
scroll to position [353, 0]
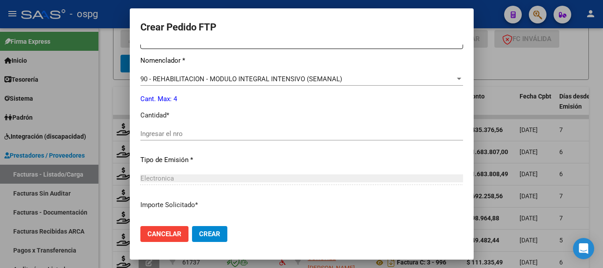
click at [188, 137] on input "Ingresar el nro" at bounding box center [301, 134] width 322 height 8
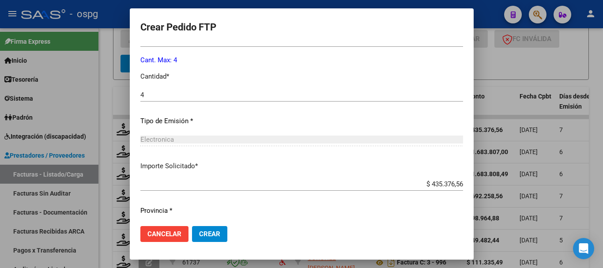
scroll to position [416, 0]
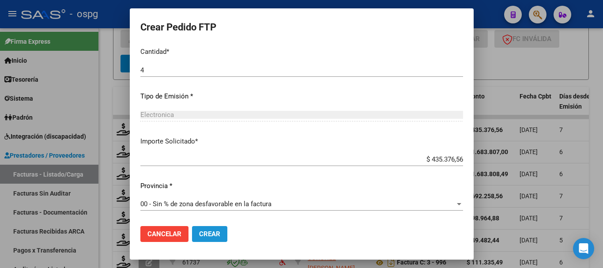
click at [198, 240] on button "Crear" at bounding box center [209, 234] width 35 height 16
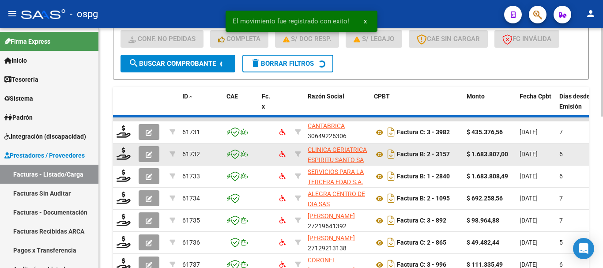
scroll to position [11, 0]
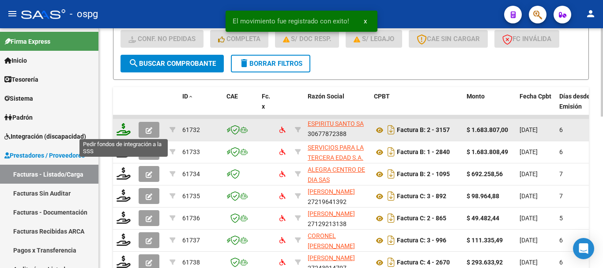
click at [125, 134] on icon at bounding box center [123, 129] width 14 height 12
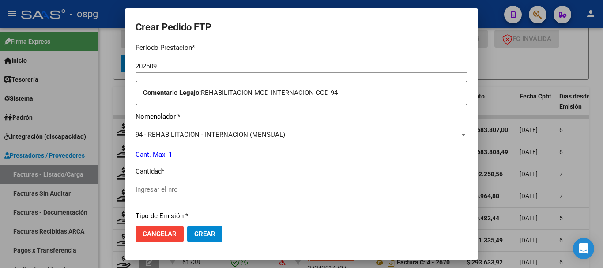
scroll to position [309, 0]
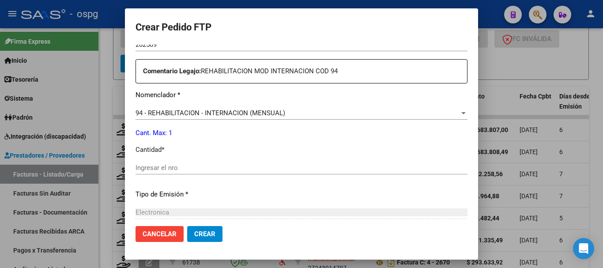
click at [245, 166] on input "Ingresar el nro" at bounding box center [301, 168] width 332 height 8
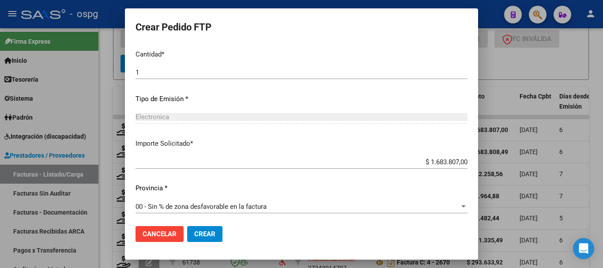
scroll to position [406, 0]
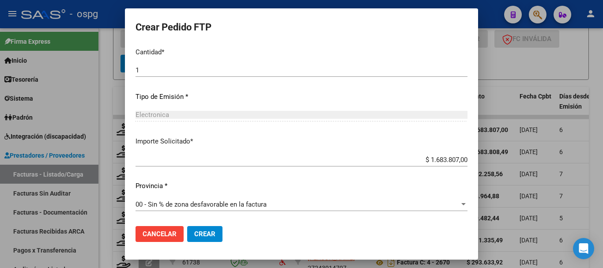
click at [210, 235] on span "Crear" at bounding box center [204, 234] width 21 height 8
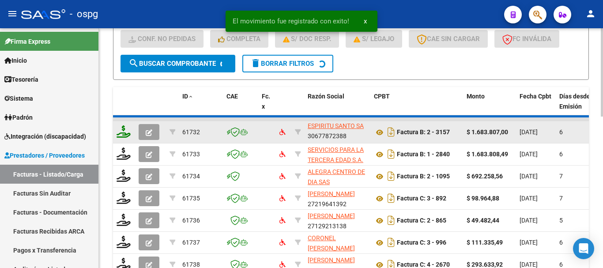
scroll to position [2, 0]
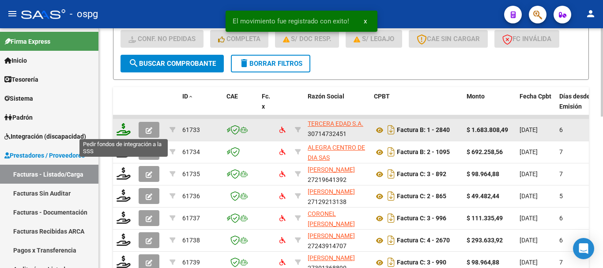
click at [124, 135] on icon at bounding box center [123, 129] width 14 height 12
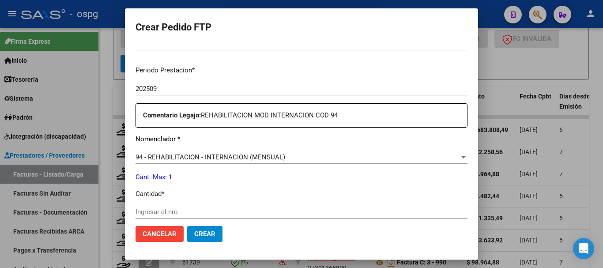
scroll to position [353, 0]
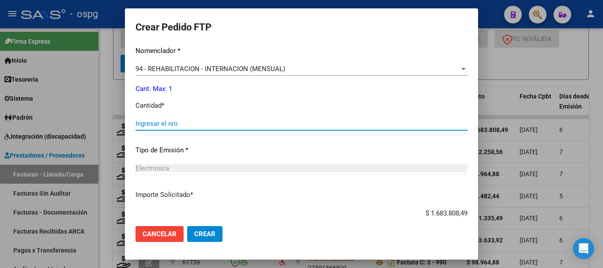
click at [219, 124] on input "Ingresar el nro" at bounding box center [301, 124] width 332 height 8
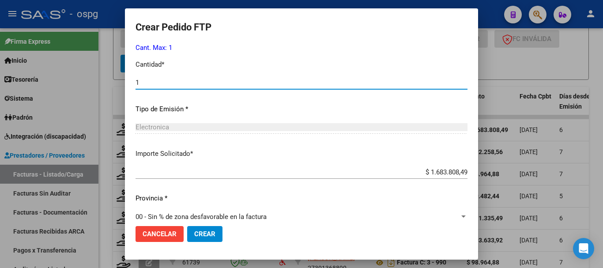
scroll to position [397, 0]
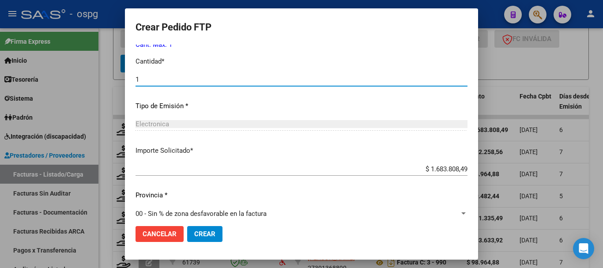
click at [208, 232] on span "Crear" at bounding box center [204, 234] width 21 height 8
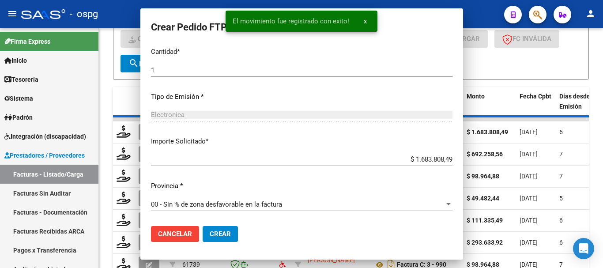
scroll to position [0, 0]
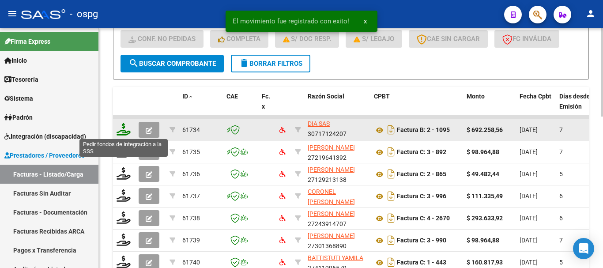
click at [120, 133] on icon at bounding box center [123, 129] width 14 height 12
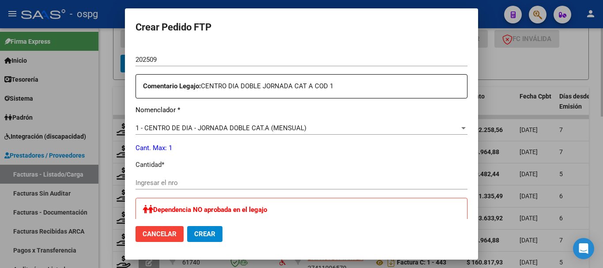
click at [519, 58] on div at bounding box center [301, 134] width 603 height 268
